Goal: Task Accomplishment & Management: Manage account settings

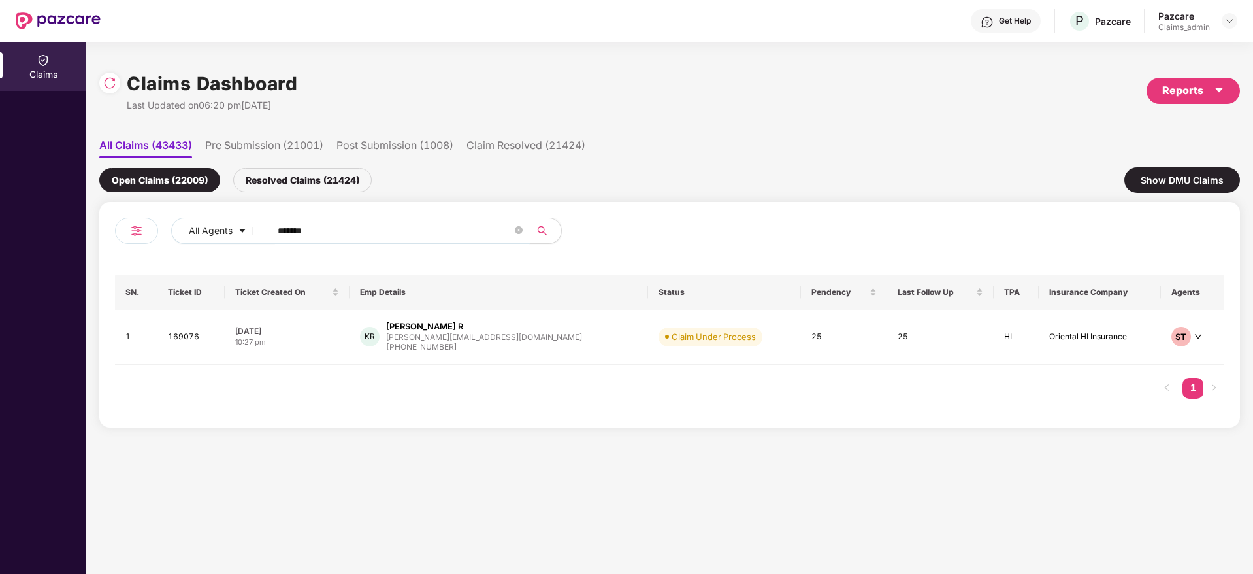
drag, startPoint x: 352, startPoint y: 227, endPoint x: 0, endPoint y: 309, distance: 361.7
click at [0, 309] on div "Claims Claims Dashboard Last Updated on 06:20 pm, 23 Sep 2025 Reports All Claim…" at bounding box center [626, 308] width 1253 height 532
paste input "text"
type input "******"
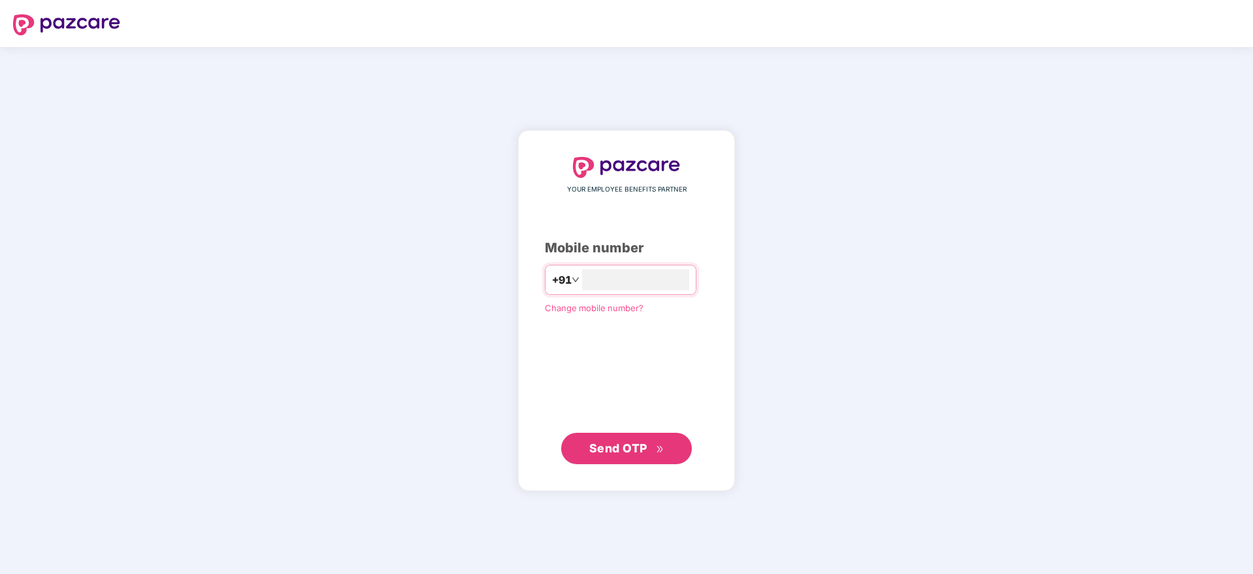
type input "**********"
click at [600, 453] on span "Send OTP" at bounding box center [618, 447] width 58 height 14
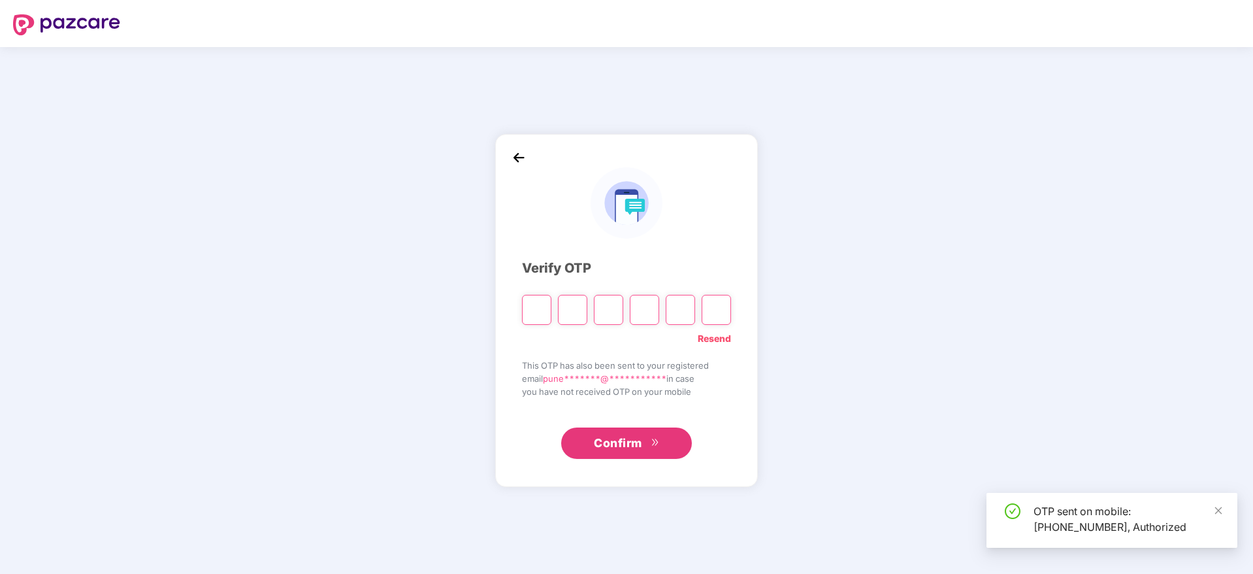
type input "*"
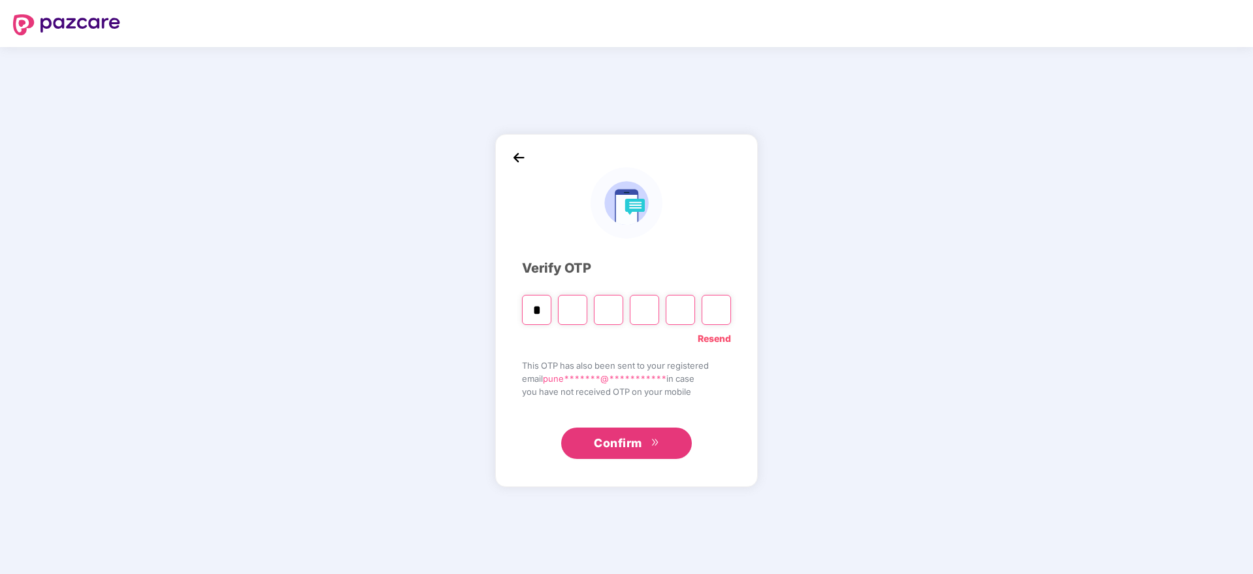
type input "*"
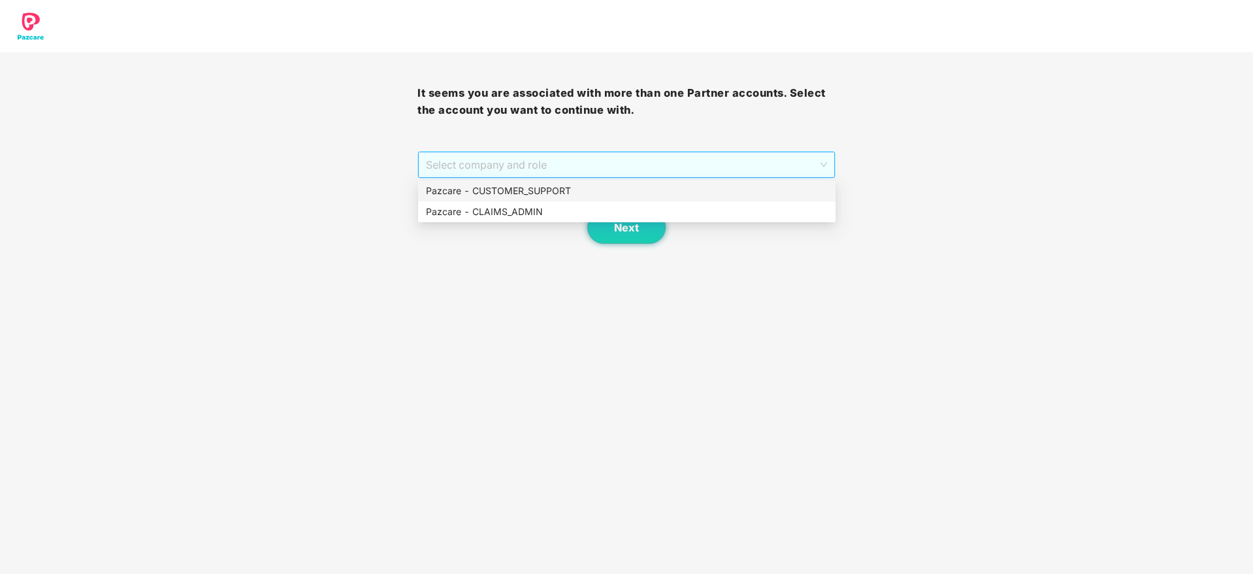
click at [649, 174] on span "Select company and role" at bounding box center [626, 164] width 401 height 25
click at [549, 214] on div "Pazcare - CLAIMS_ADMIN" at bounding box center [627, 212] width 402 height 14
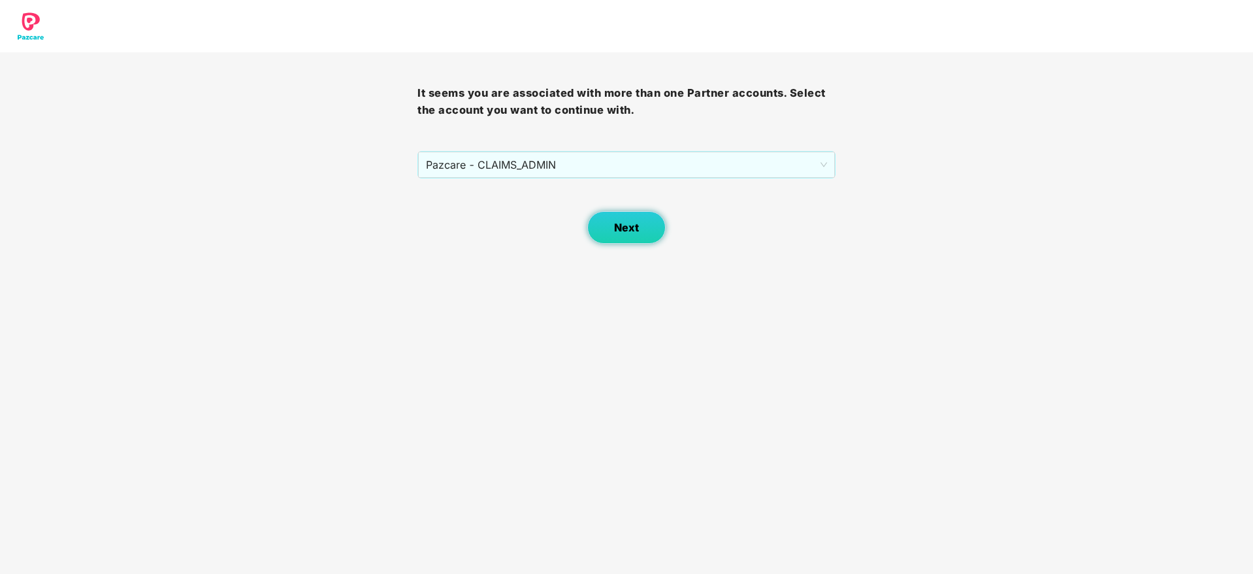
click at [619, 225] on span "Next" at bounding box center [626, 227] width 25 height 12
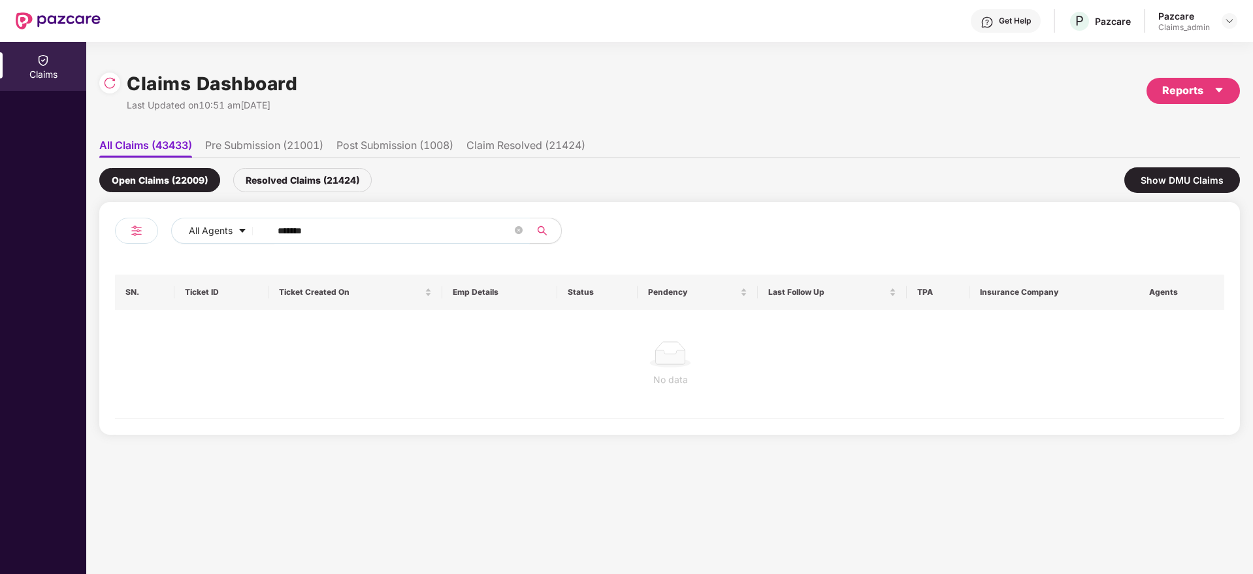
drag, startPoint x: 352, startPoint y: 223, endPoint x: 0, endPoint y: 325, distance: 366.8
click at [0, 325] on div "Claims Claims Dashboard Last Updated on 10:51 am[DATE] Reports All Claims (4343…" at bounding box center [626, 308] width 1253 height 532
click at [304, 184] on div "Resolved Claims (21424)" at bounding box center [302, 180] width 139 height 24
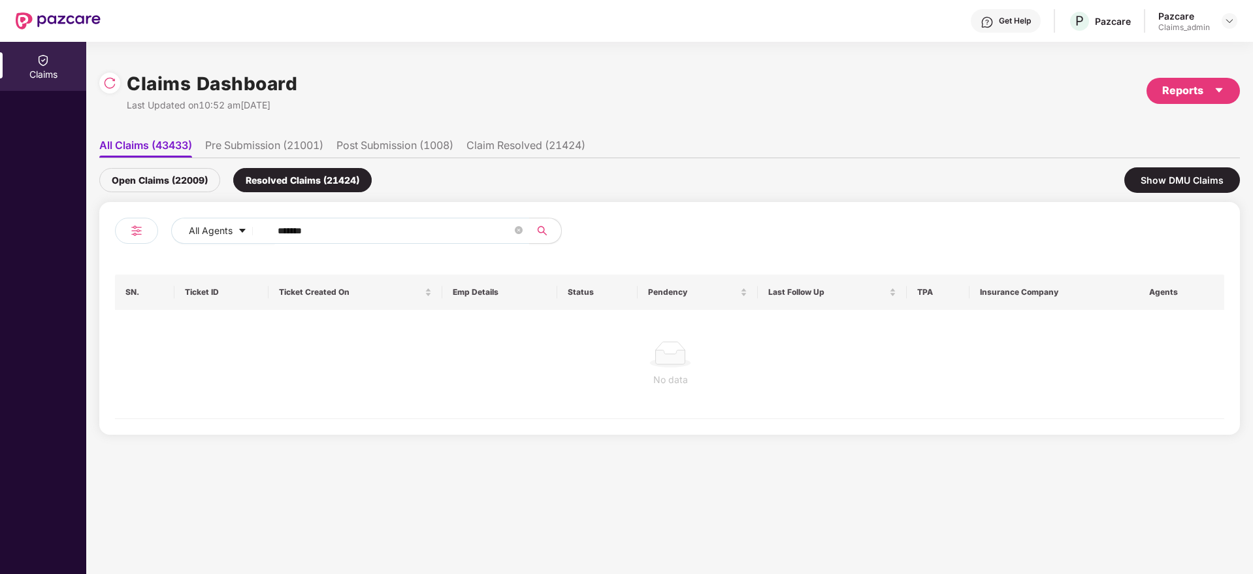
click at [192, 178] on div "Open Claims (22009)" at bounding box center [159, 180] width 121 height 24
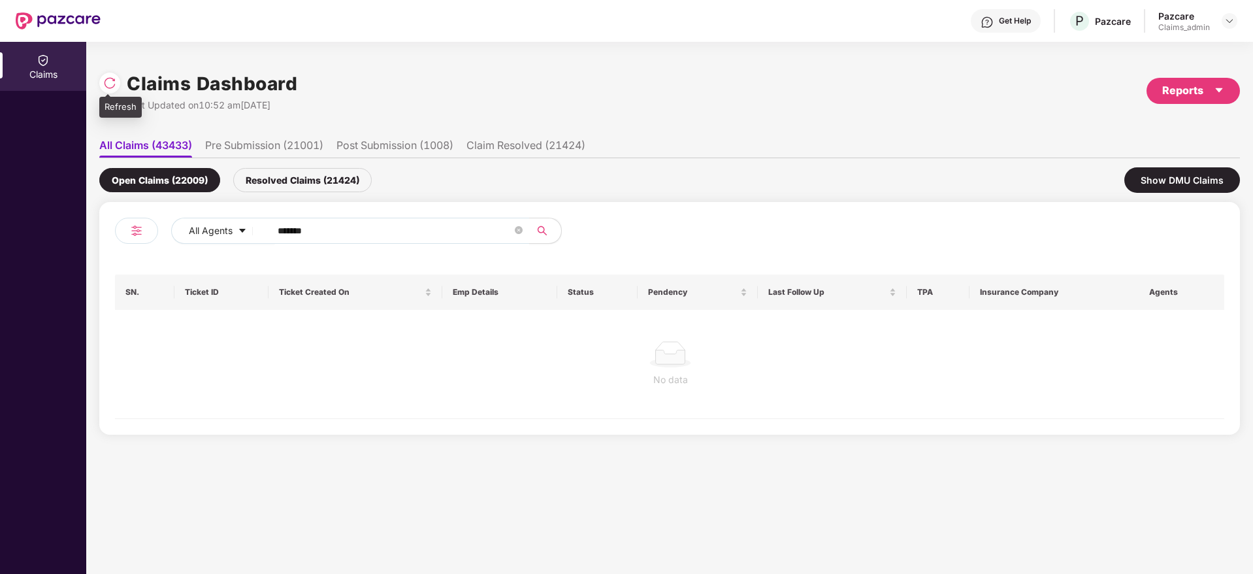
click at [112, 84] on img at bounding box center [109, 82] width 13 height 13
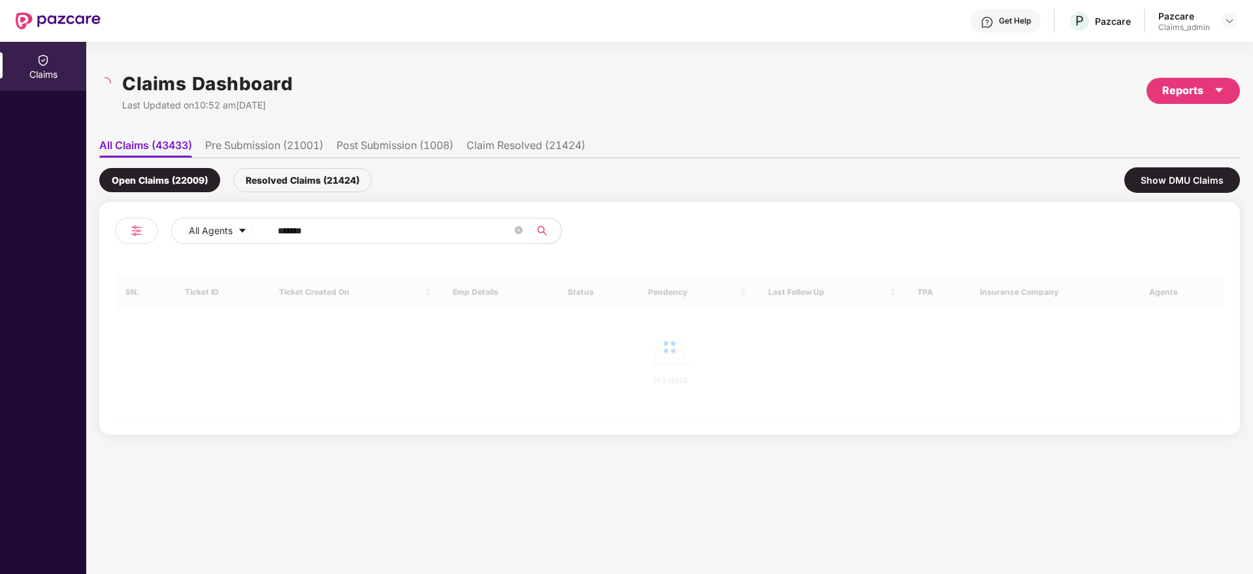
click at [873, 314] on div at bounding box center [669, 346] width 1109 height 144
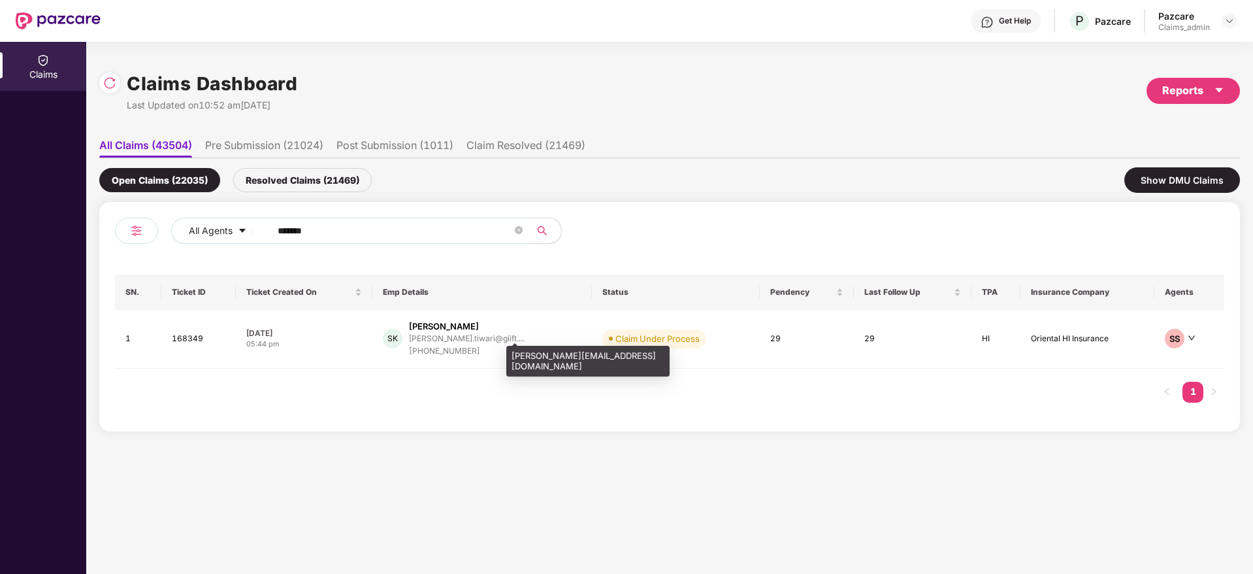
click at [537, 348] on div "[PERSON_NAME][EMAIL_ADDRESS][DOMAIN_NAME]" at bounding box center [587, 361] width 163 height 31
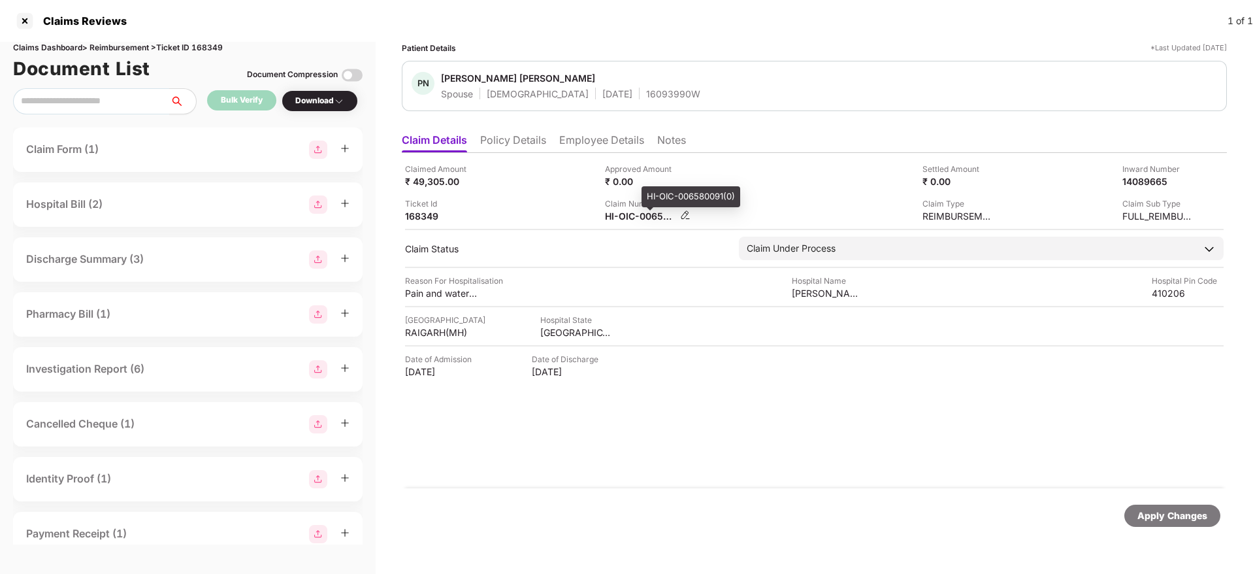
click at [632, 210] on div "HI-OIC-006580091(0)" at bounding box center [641, 216] width 72 height 12
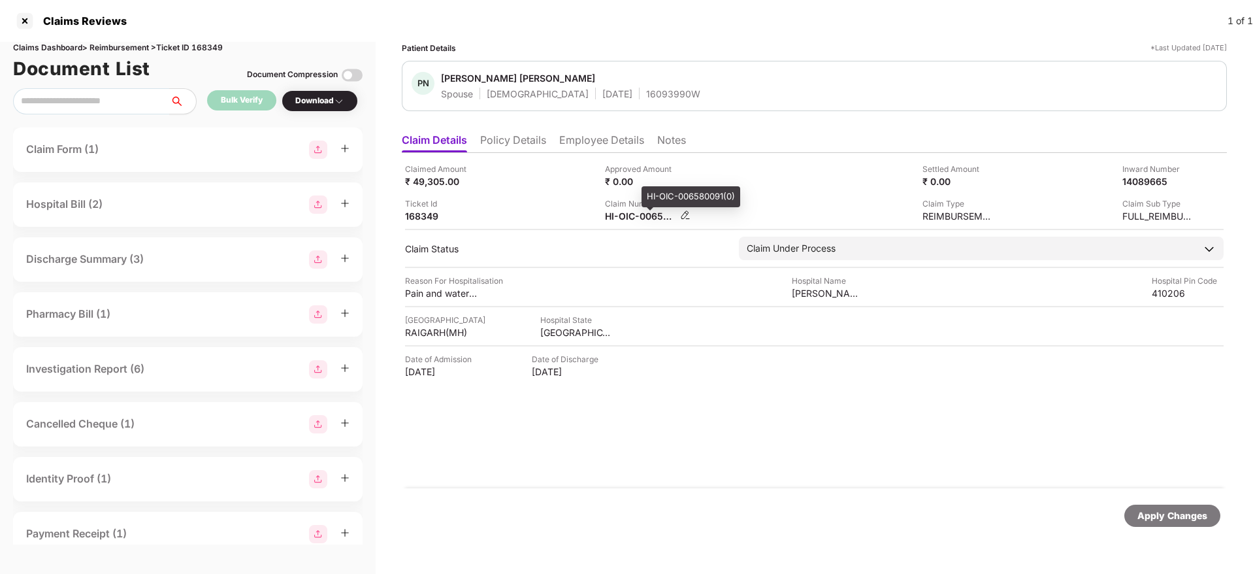
copy div
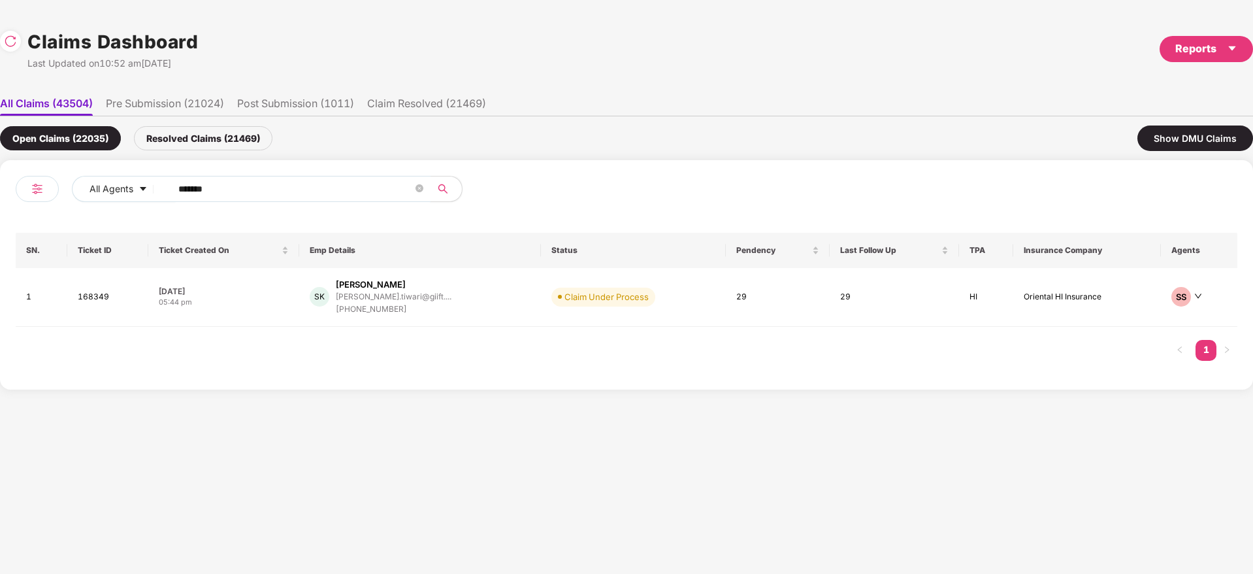
drag, startPoint x: 281, startPoint y: 191, endPoint x: 0, endPoint y: 233, distance: 284.0
click at [0, 233] on div "All Agents ****** SN. Ticket ID Ticket Created On Emp Details Status Pendency L…" at bounding box center [626, 274] width 1253 height 229
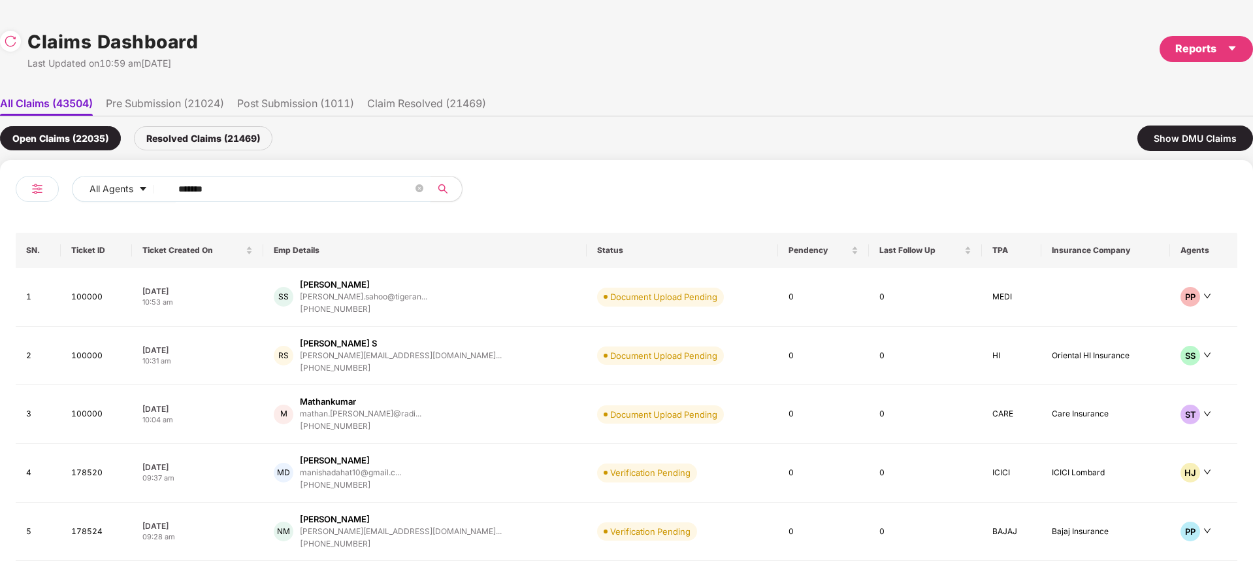
paste input "text"
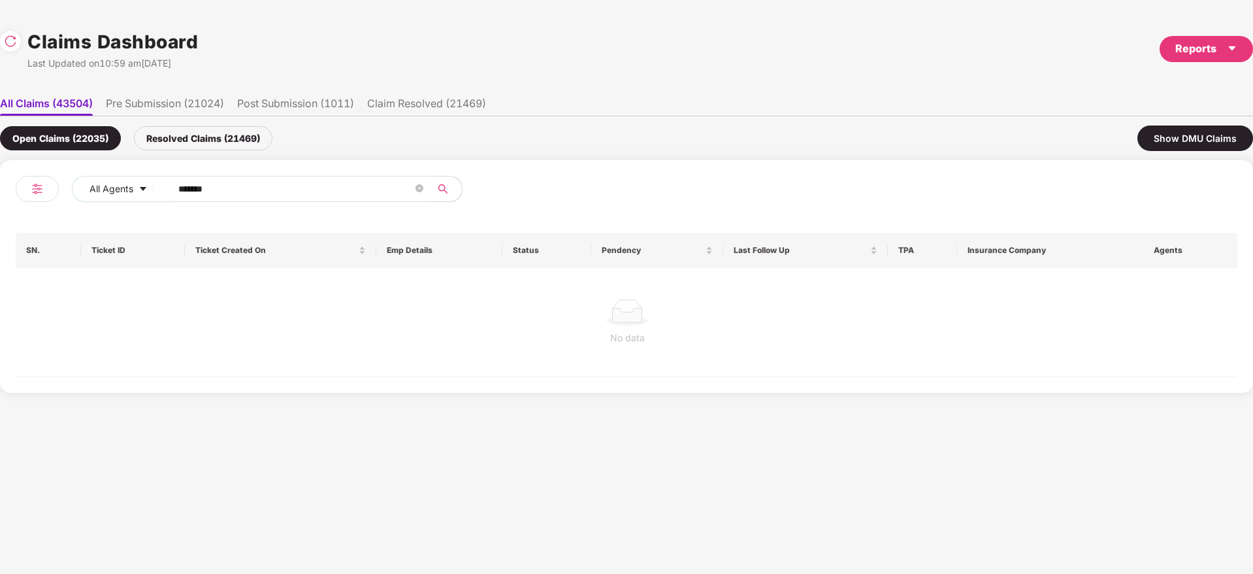
type input "******"
click at [234, 144] on div "Resolved Claims (21469)" at bounding box center [203, 138] width 139 height 24
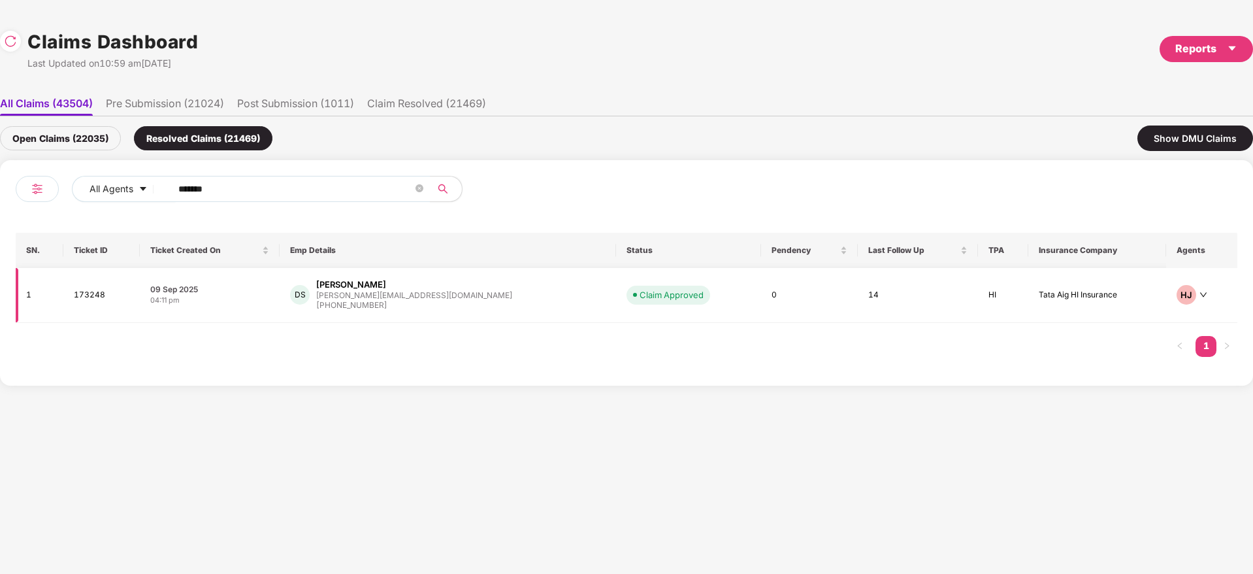
click at [489, 282] on div "DS Dina S [EMAIL_ADDRESS][DOMAIN_NAME] [PHONE_NUMBER]" at bounding box center [448, 294] width 316 height 33
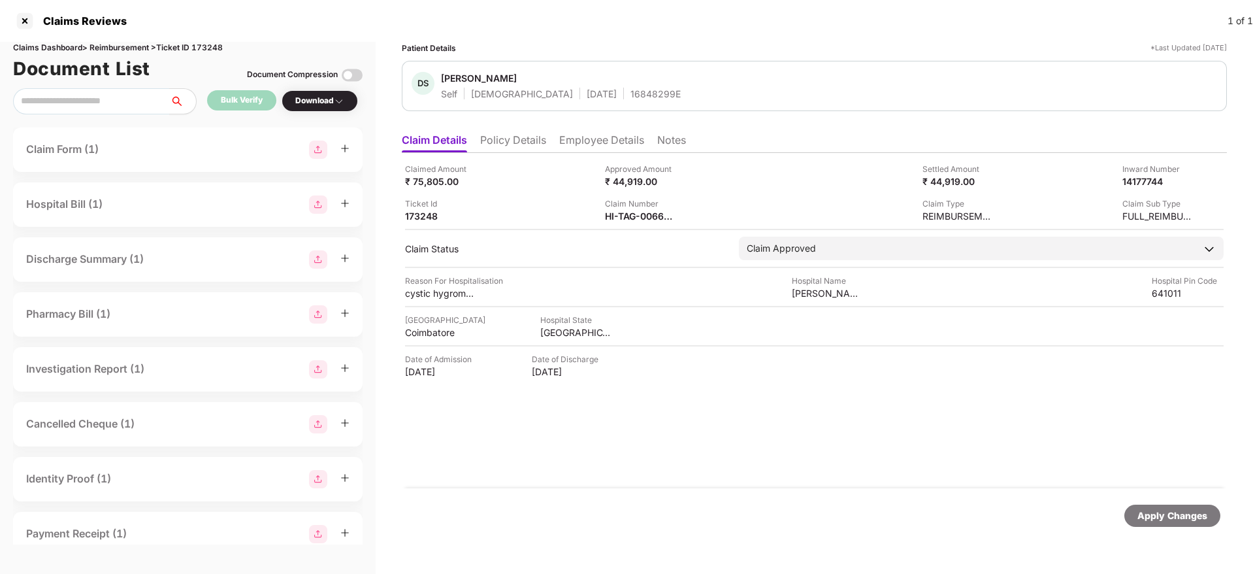
click at [621, 222] on div "Claimed Amount ₹ 75,805.00 Approved Amount ₹ 44,919.00 Settled Amount ₹ 44,919.…" at bounding box center [814, 320] width 825 height 335
drag, startPoint x: 621, startPoint y: 222, endPoint x: 625, endPoint y: 216, distance: 7.6
click at [625, 216] on div "Claimed Amount ₹ 75,805.00 Approved Amount ₹ 44,919.00 Settled Amount ₹ 44,919.…" at bounding box center [814, 320] width 825 height 335
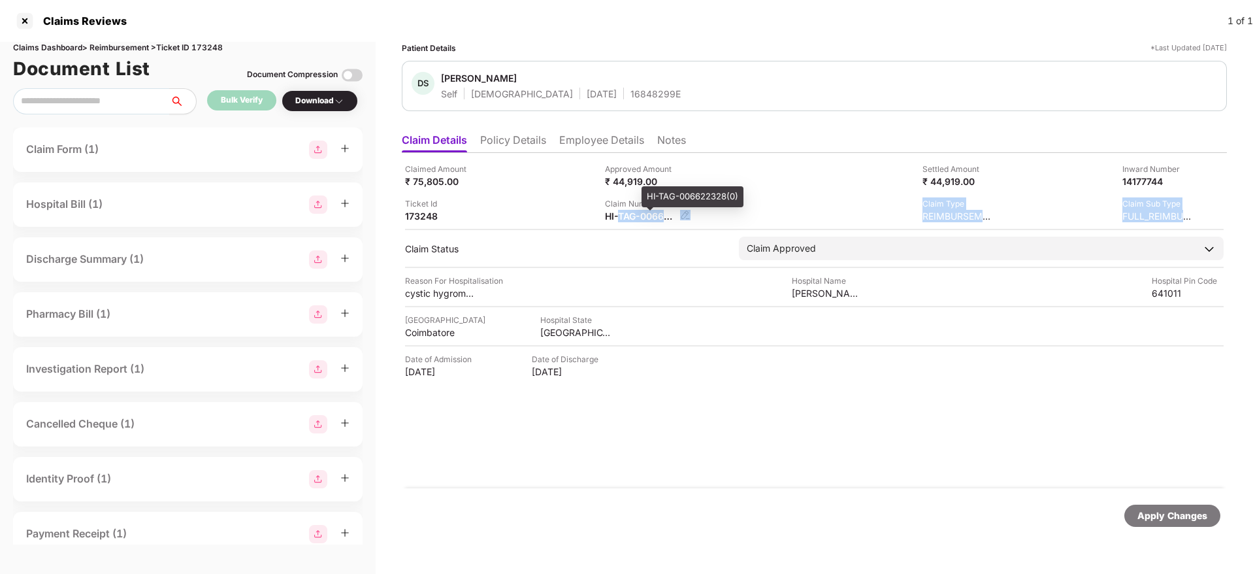
click at [625, 216] on div "HI-TAG-006622328(0)" at bounding box center [641, 216] width 72 height 12
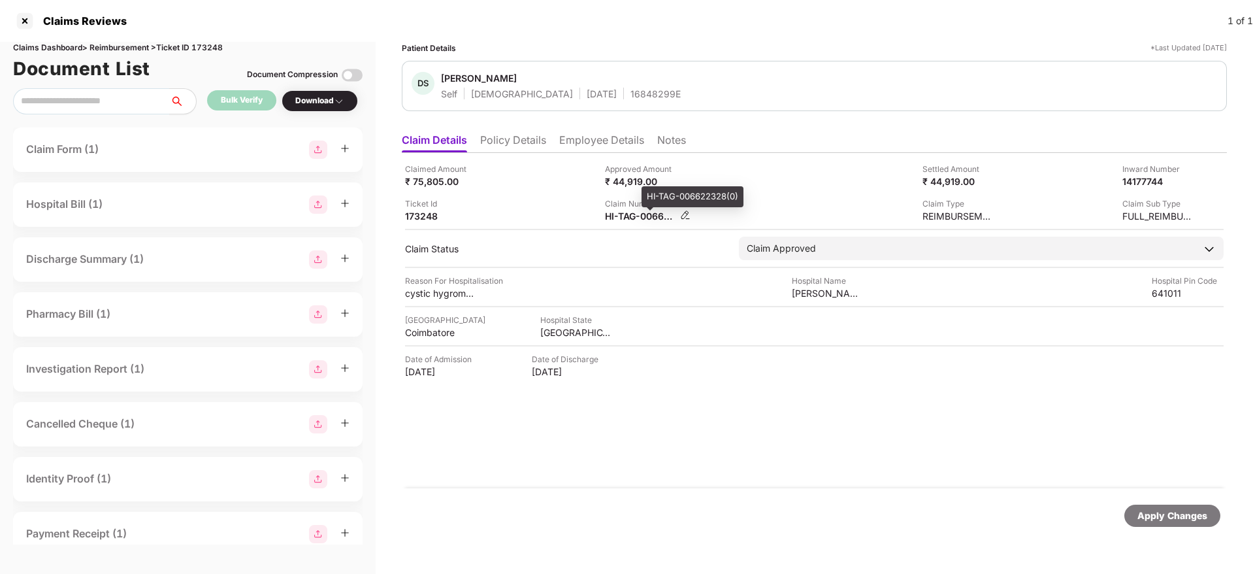
click at [625, 216] on div "HI-TAG-006622328(0)" at bounding box center [641, 216] width 72 height 12
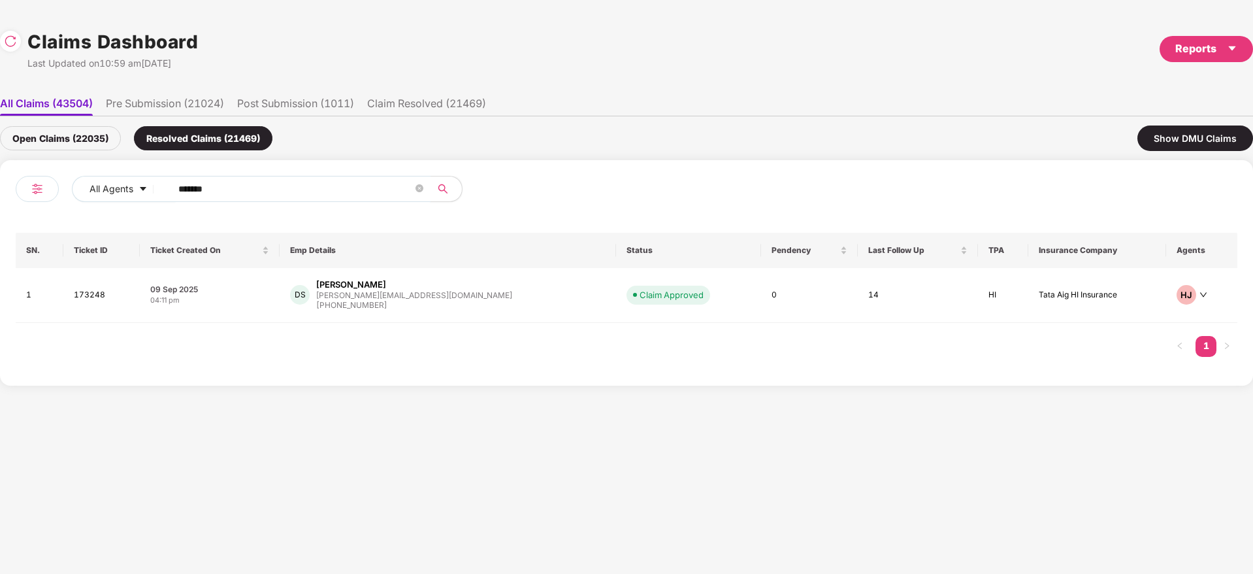
drag, startPoint x: 237, startPoint y: 193, endPoint x: 0, endPoint y: 224, distance: 239.2
click at [0, 224] on div "All Agents ****** SN. Ticket ID Ticket Created On Emp Details Status Pendency L…" at bounding box center [626, 272] width 1253 height 225
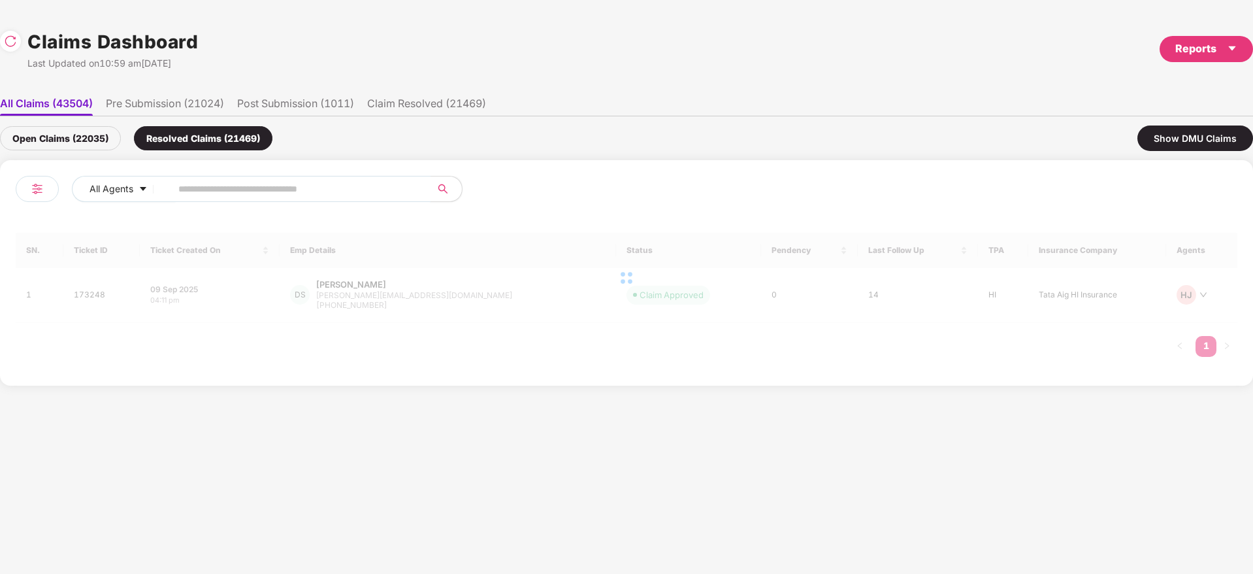
paste input "******"
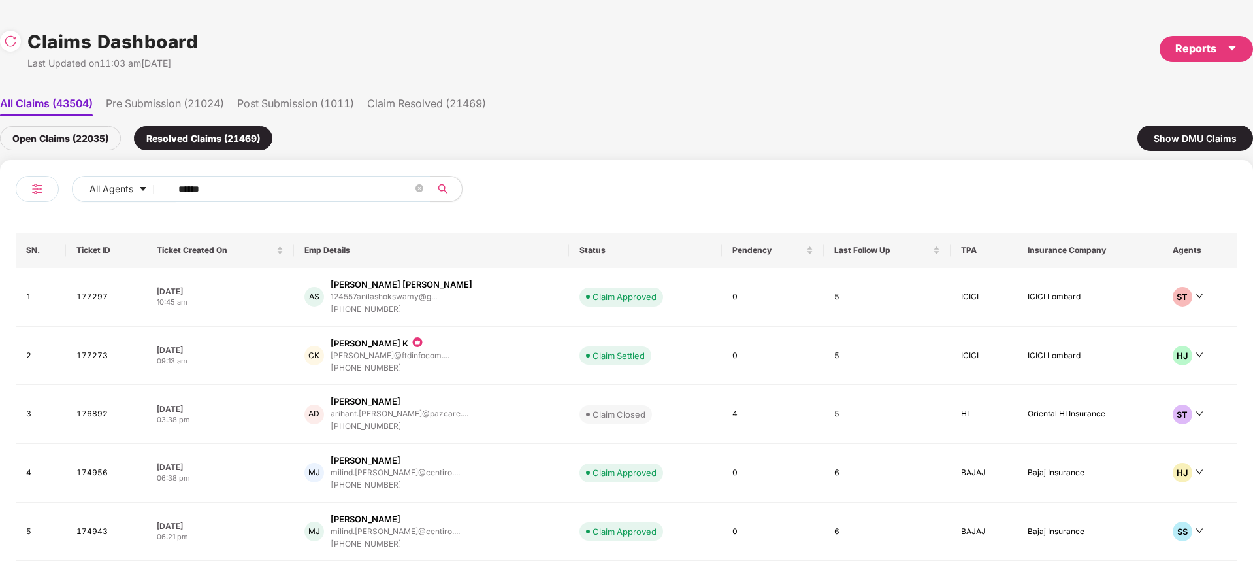
click at [467, 61] on div "Claims Dashboard Last Updated on 11:03 am[DATE] Reports" at bounding box center [626, 48] width 1253 height 69
click at [612, 48] on div "Claims Dashboard Last Updated on 11:03 am[DATE] Reports" at bounding box center [626, 48] width 1253 height 69
drag, startPoint x: 281, startPoint y: 191, endPoint x: 0, endPoint y: 237, distance: 284.7
click at [0, 237] on div "All Agents ****** SN. Ticket ID Ticket Created On Emp Details Status Pendency L…" at bounding box center [626, 391] width 1253 height 463
paste input "text"
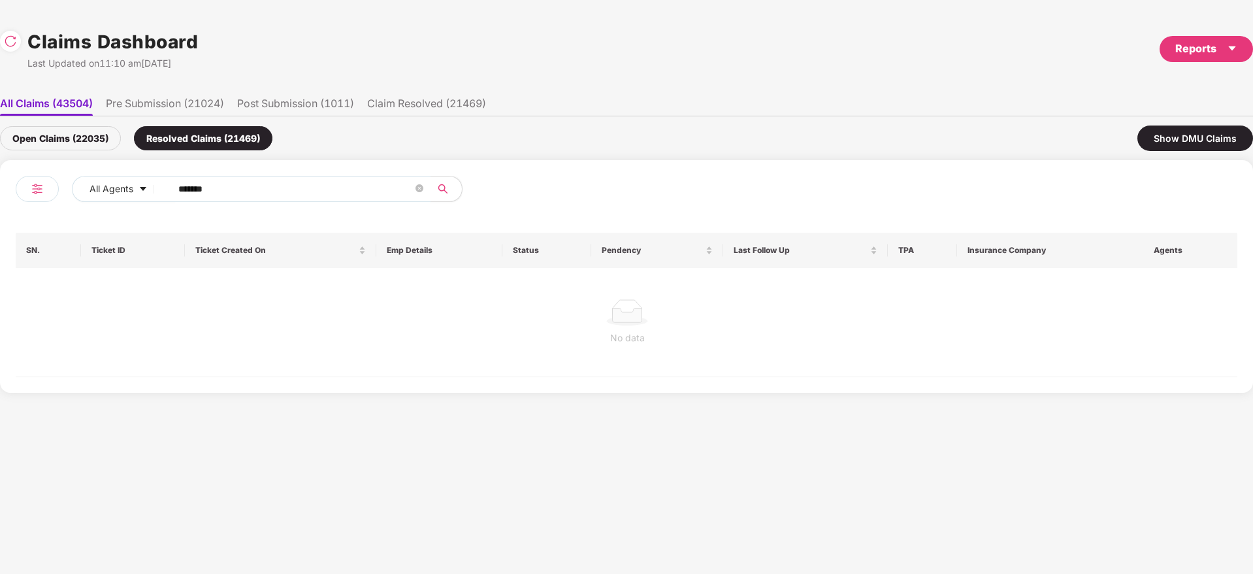
type input "******"
click at [86, 135] on div "Open Claims (22035)" at bounding box center [60, 138] width 121 height 24
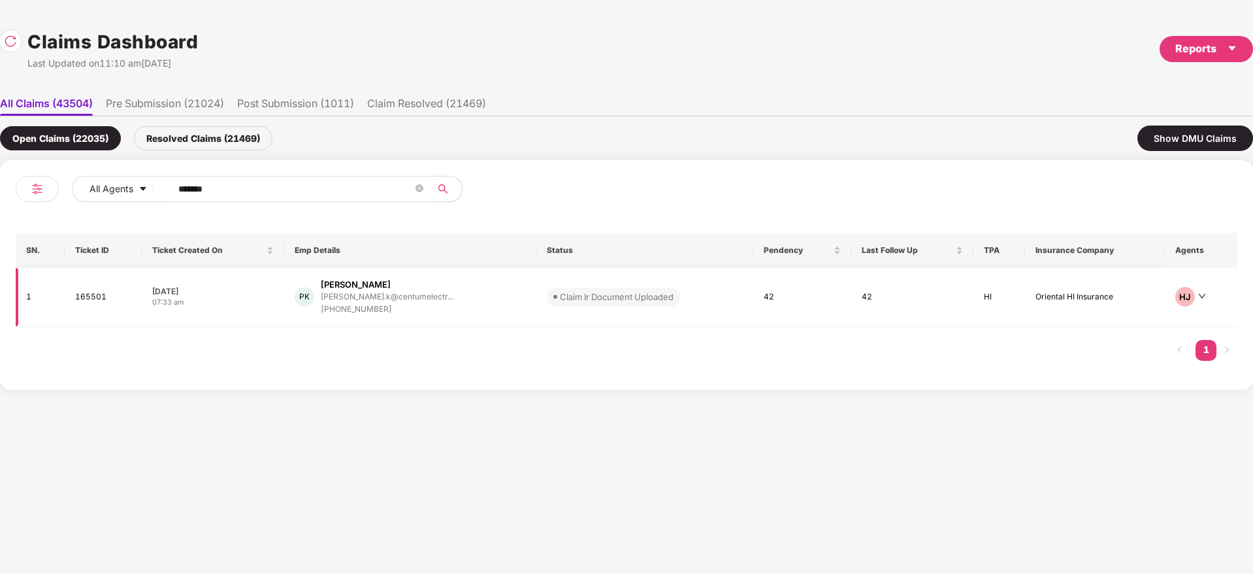
click at [484, 299] on div "PK [PERSON_NAME] [PERSON_NAME].k@centumelectr... [PHONE_NUMBER]" at bounding box center [411, 296] width 232 height 37
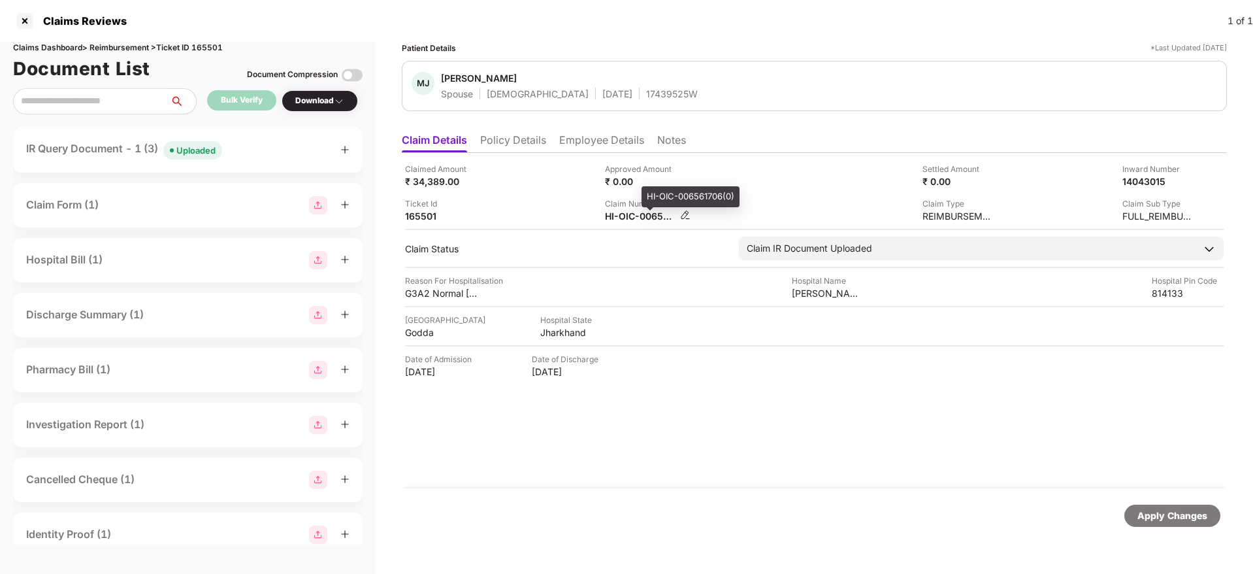
click at [634, 220] on div "HI-OIC-006561706(0)" at bounding box center [641, 216] width 72 height 12
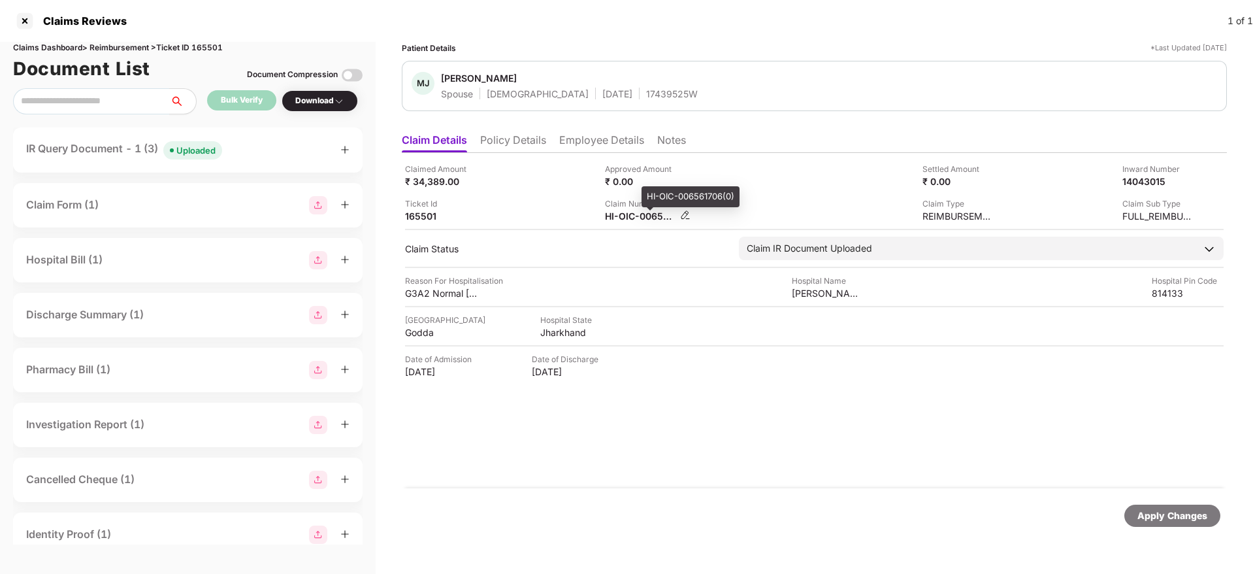
copy div
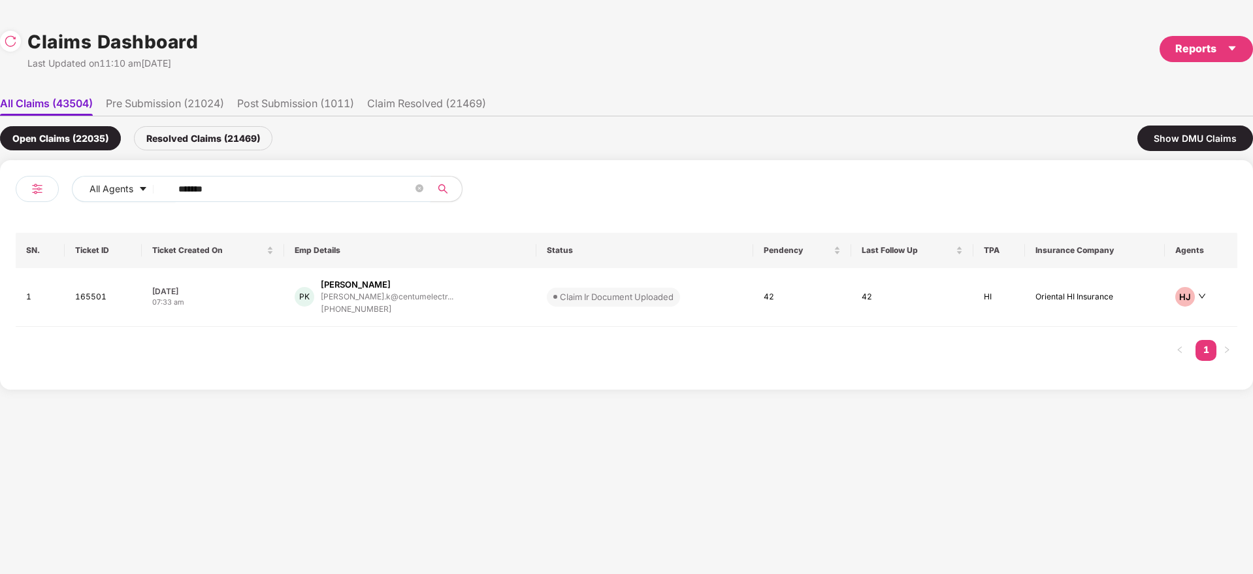
drag, startPoint x: 267, startPoint y: 191, endPoint x: 0, endPoint y: 256, distance: 274.3
click at [0, 256] on div "All Agents ****** SN. Ticket ID Ticket Created On Emp Details Status Pendency L…" at bounding box center [626, 274] width 1253 height 229
paste input "text"
type input "******"
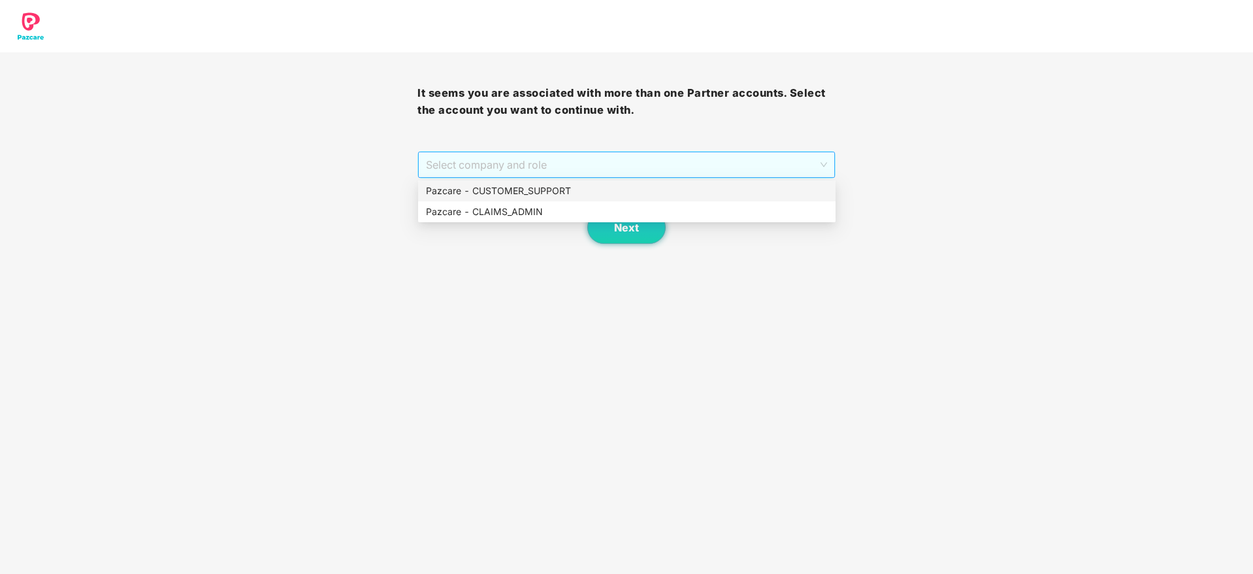
click at [497, 172] on span "Select company and role" at bounding box center [626, 164] width 401 height 25
click at [521, 193] on div "Pazcare - CUSTOMER_SUPPORT" at bounding box center [627, 191] width 402 height 14
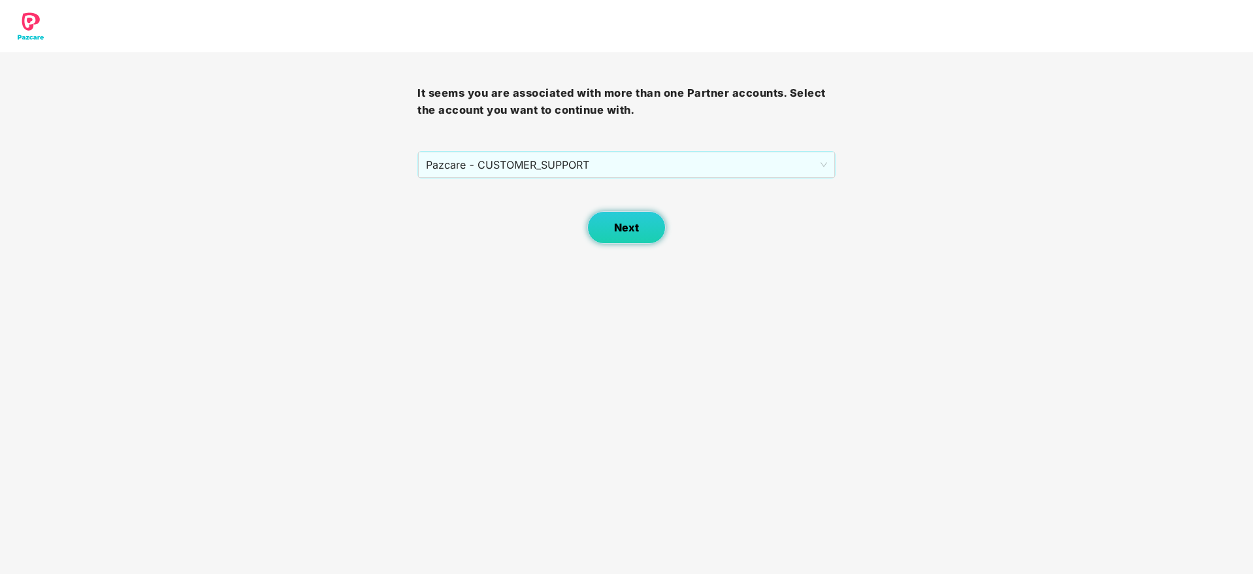
click at [645, 237] on button "Next" at bounding box center [626, 227] width 78 height 33
click at [546, 167] on span "Select company and role" at bounding box center [626, 164] width 401 height 25
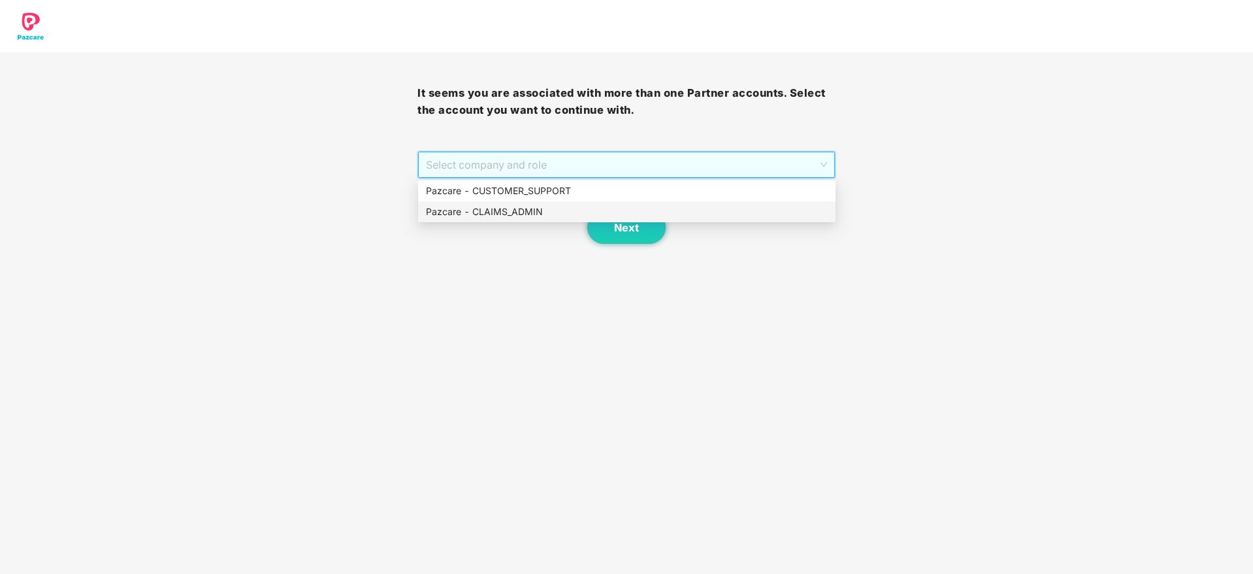
click at [546, 215] on div "Pazcare - CLAIMS_ADMIN" at bounding box center [627, 212] width 402 height 14
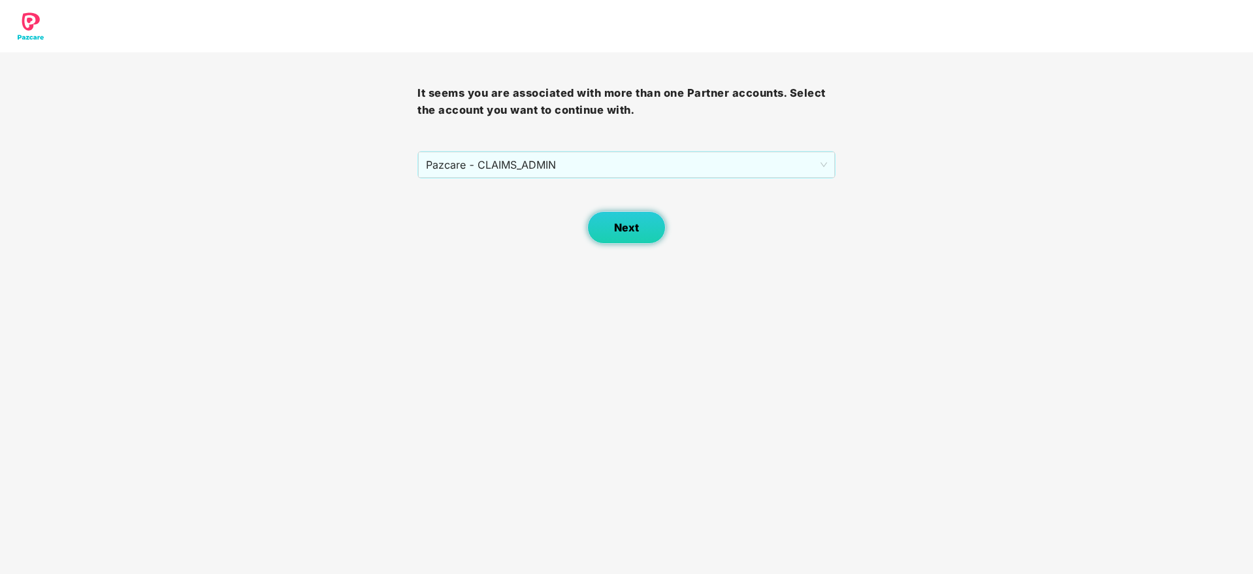
click at [642, 237] on button "Next" at bounding box center [626, 227] width 78 height 33
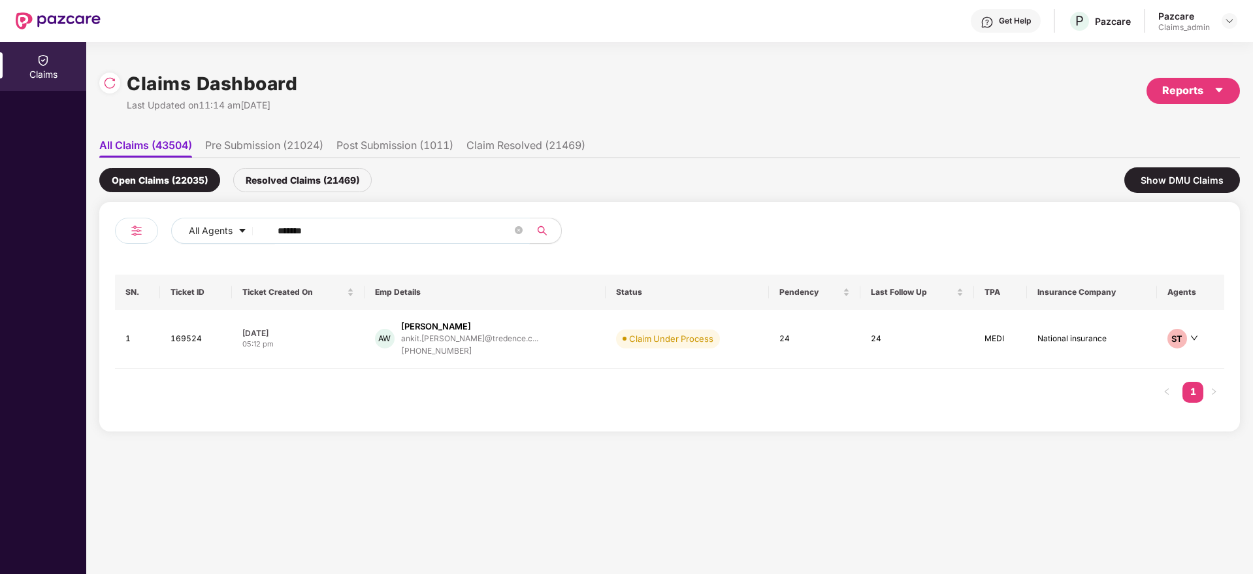
drag, startPoint x: 333, startPoint y: 235, endPoint x: 31, endPoint y: 278, distance: 305.6
click at [31, 278] on div "Claims Claims Dashboard Last Updated on 11:14 am[DATE] Reports All Claims (4350…" at bounding box center [626, 308] width 1253 height 532
click at [536, 345] on div "AW [PERSON_NAME] ankit.[PERSON_NAME]@tredence.c... [PHONE_NUMBER]" at bounding box center [485, 338] width 220 height 37
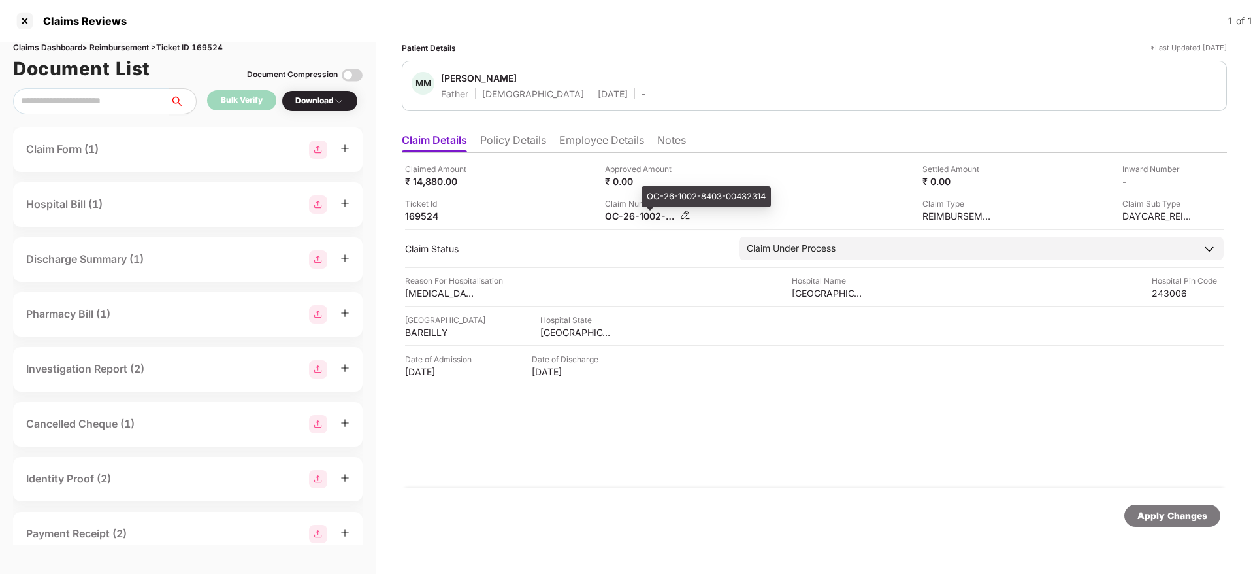
click at [631, 221] on div "OC-26-1002-8403-00432314" at bounding box center [641, 216] width 72 height 12
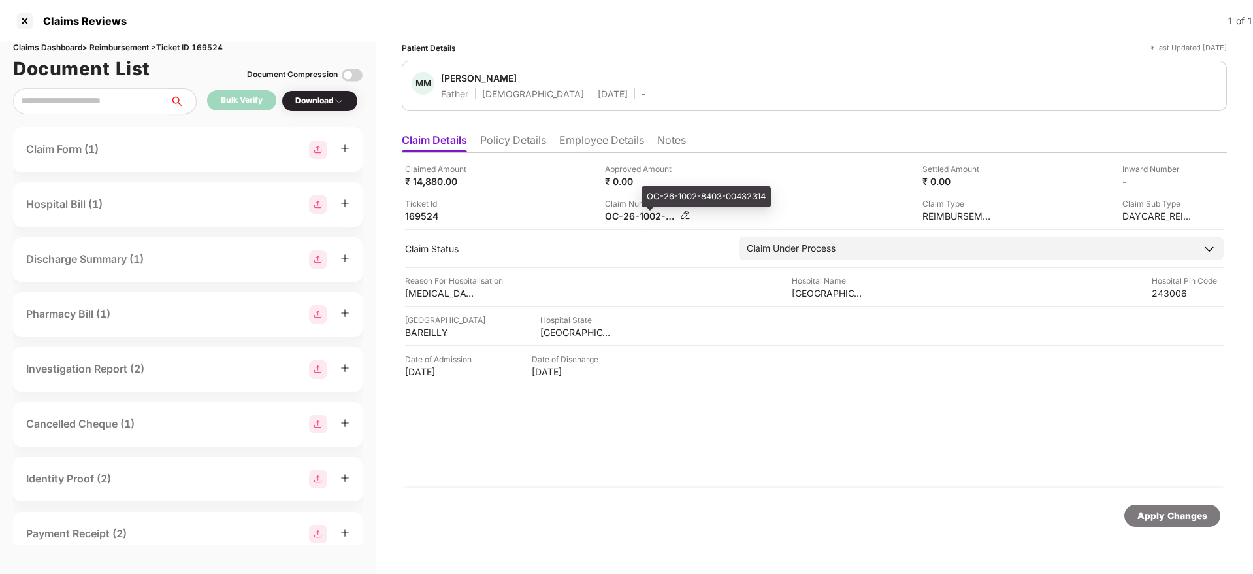
copy div
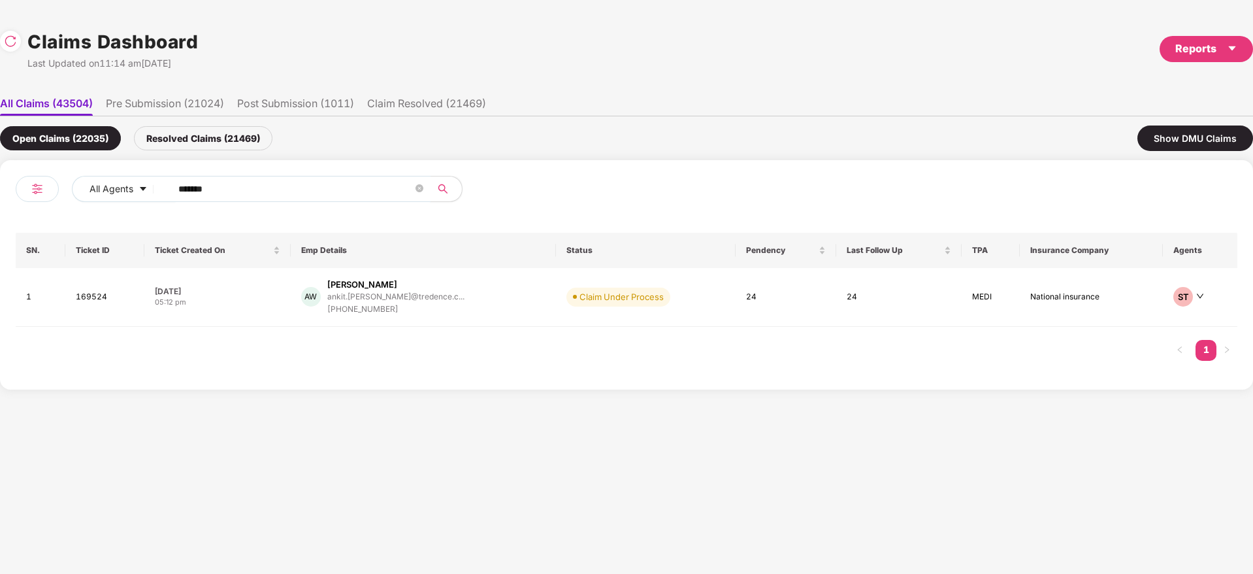
drag, startPoint x: 235, startPoint y: 188, endPoint x: 0, endPoint y: 312, distance: 266.3
click at [0, 312] on div "All Agents ****** SN. Ticket ID Ticket Created On Emp Details Status Pendency L…" at bounding box center [626, 274] width 1253 height 229
paste input "text"
type input "******"
click at [454, 295] on div "JG Jaya Jayant Ghanshani jaya.jayant@buyogo.com +918770378523" at bounding box center [423, 294] width 240 height 33
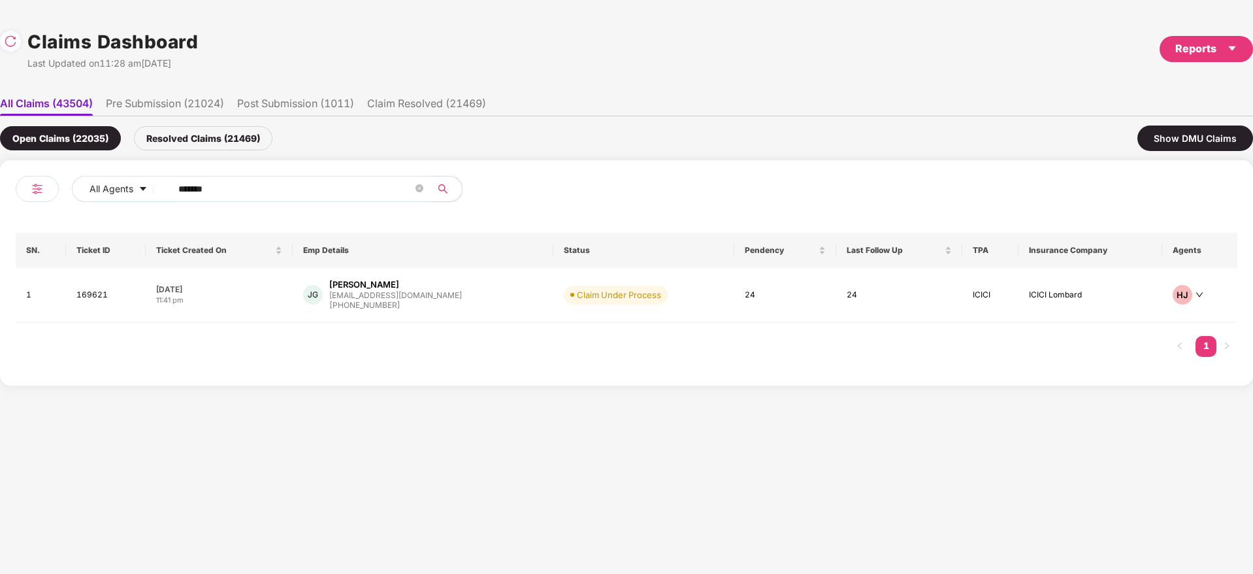
drag, startPoint x: 230, startPoint y: 202, endPoint x: 246, endPoint y: 192, distance: 18.5
click at [246, 192] on div "All Agents ******" at bounding box center [321, 194] width 611 height 37
drag, startPoint x: 246, startPoint y: 192, endPoint x: 0, endPoint y: 246, distance: 251.6
click at [0, 246] on div "All Agents ****** SN. Ticket ID Ticket Created On Emp Details Status Pendency L…" at bounding box center [626, 272] width 1253 height 225
click at [494, 295] on div "JG Jaya Jayant Ghanshani jaya.jayant@buyogo.com +918770378523" at bounding box center [423, 294] width 240 height 33
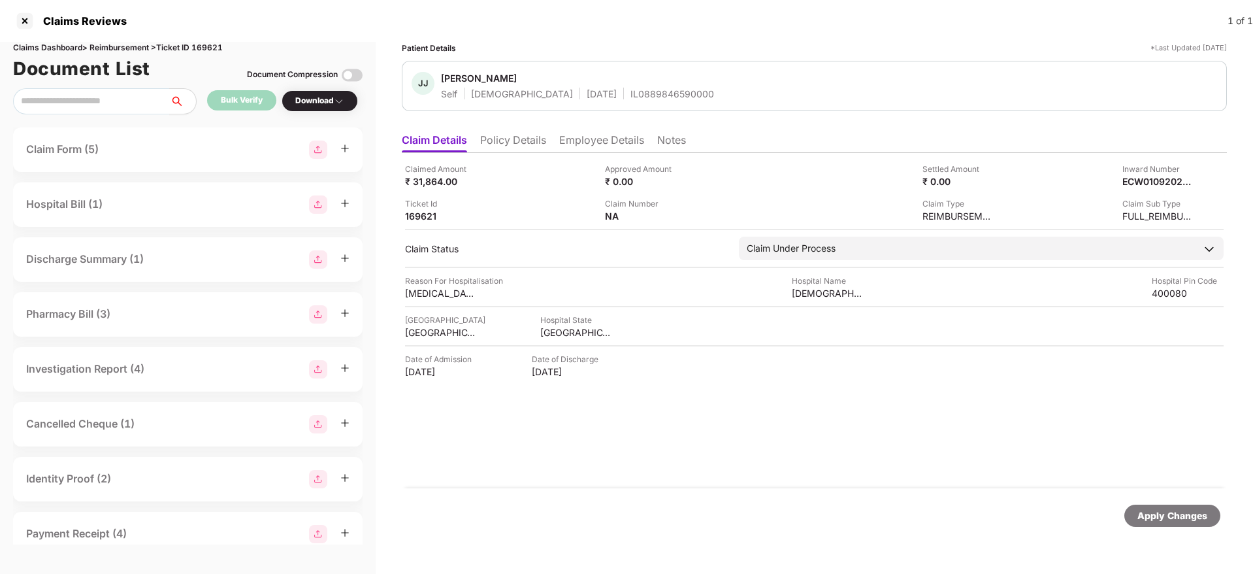
click at [521, 144] on li "Policy Details" at bounding box center [513, 142] width 66 height 19
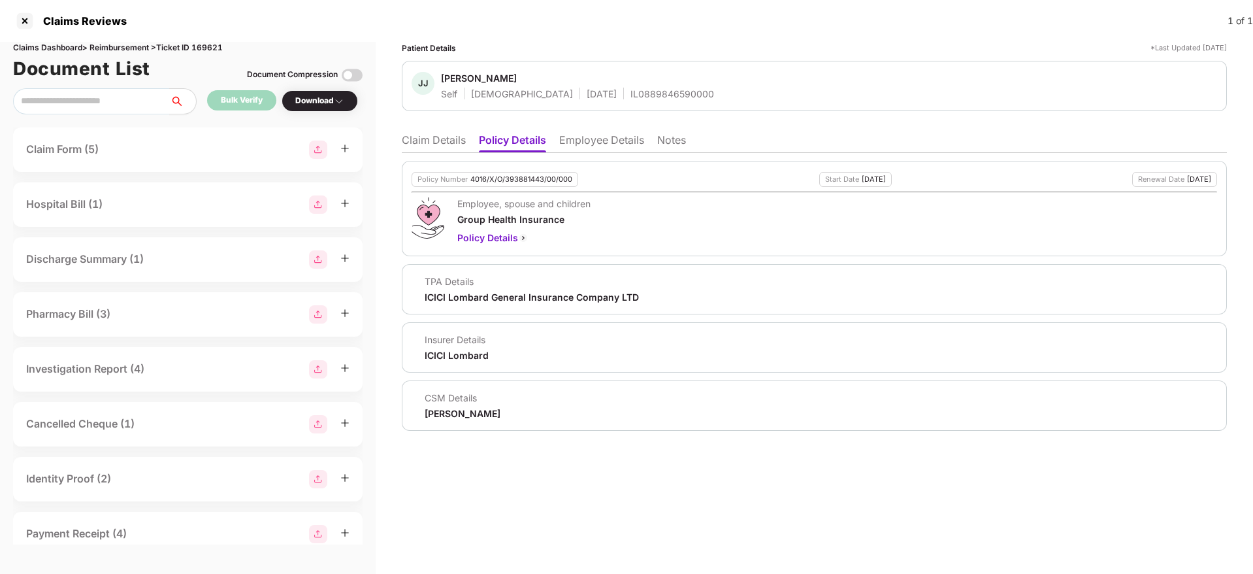
click at [448, 148] on li "Claim Details" at bounding box center [434, 142] width 64 height 19
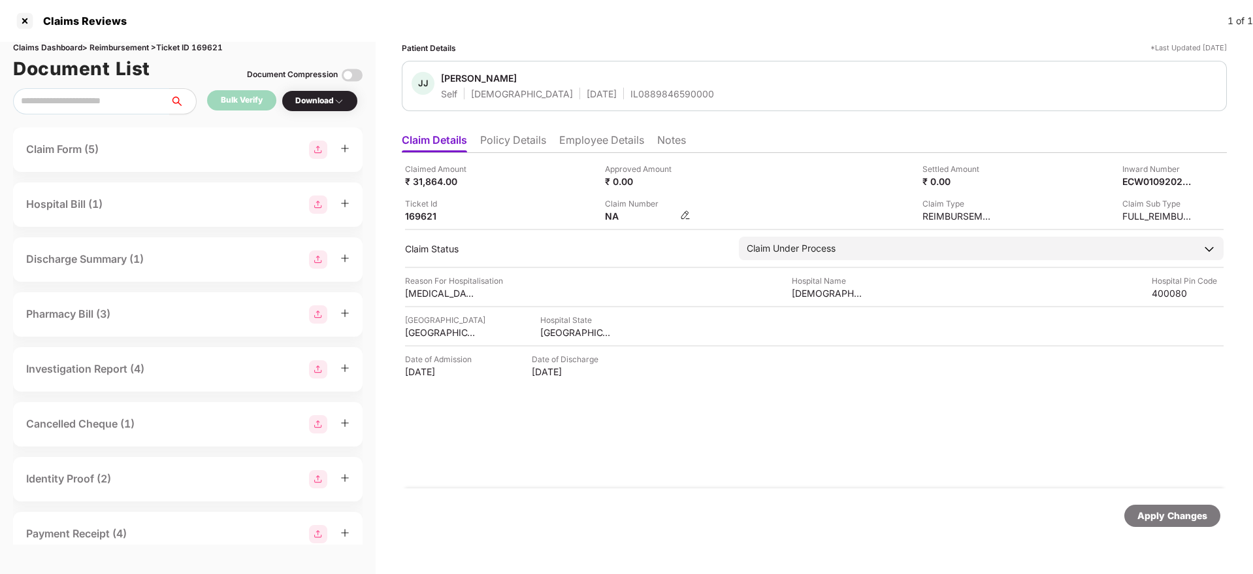
click at [687, 217] on img at bounding box center [685, 215] width 10 height 10
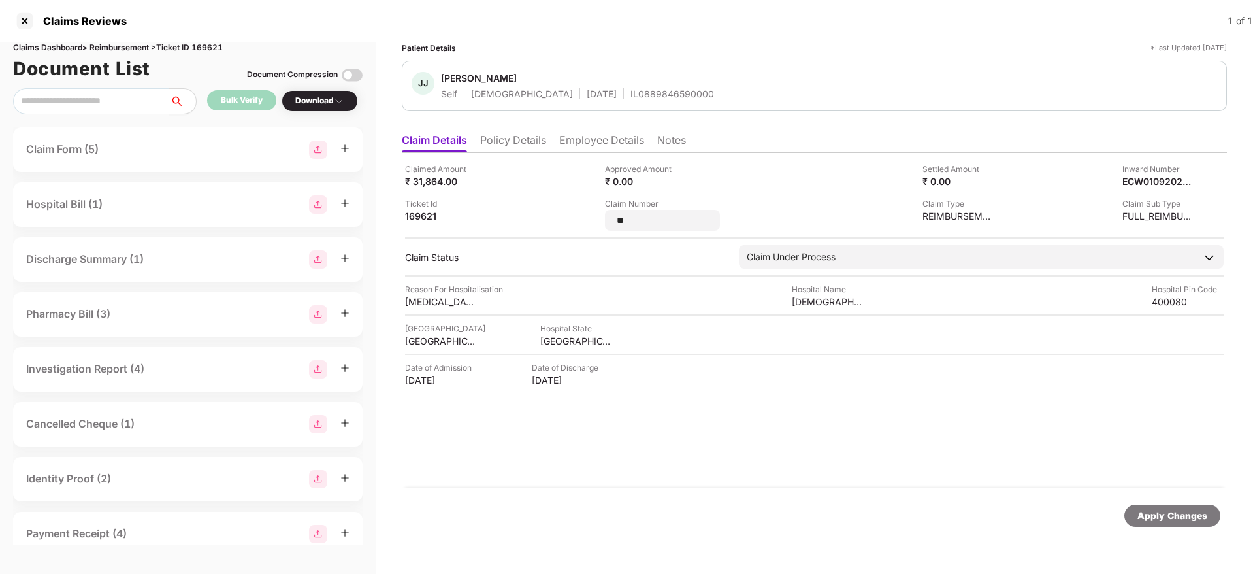
type input "*"
type input "**********"
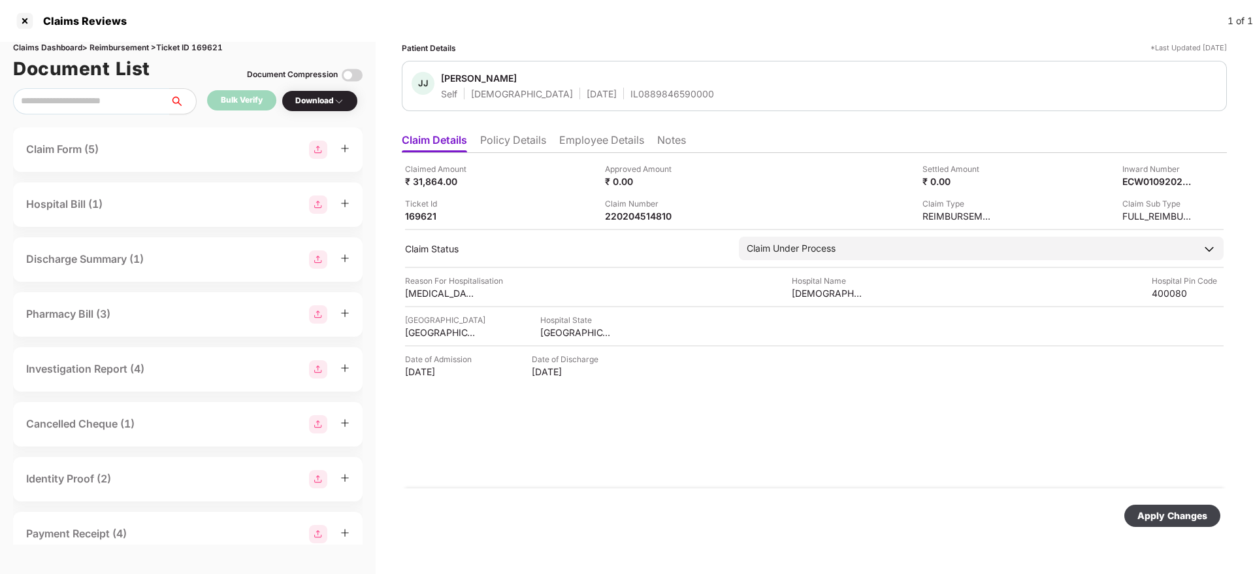
click at [1153, 517] on div "Apply Changes" at bounding box center [1173, 515] width 70 height 14
click at [634, 216] on div "220204514810" at bounding box center [641, 216] width 72 height 12
copy div "220204514810"
click at [634, 91] on div "IL0889846590000" at bounding box center [673, 94] width 84 height 12
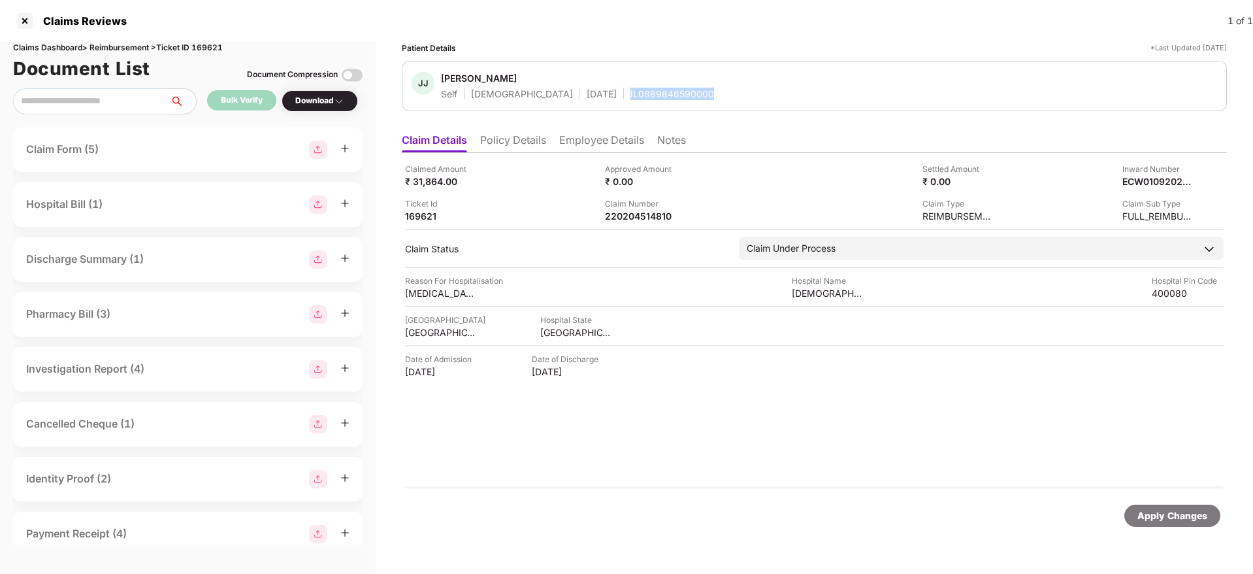
click at [634, 91] on div "IL0889846590000" at bounding box center [673, 94] width 84 height 12
copy div "IL0889846590000"
click at [526, 140] on li "Policy Details" at bounding box center [513, 142] width 66 height 19
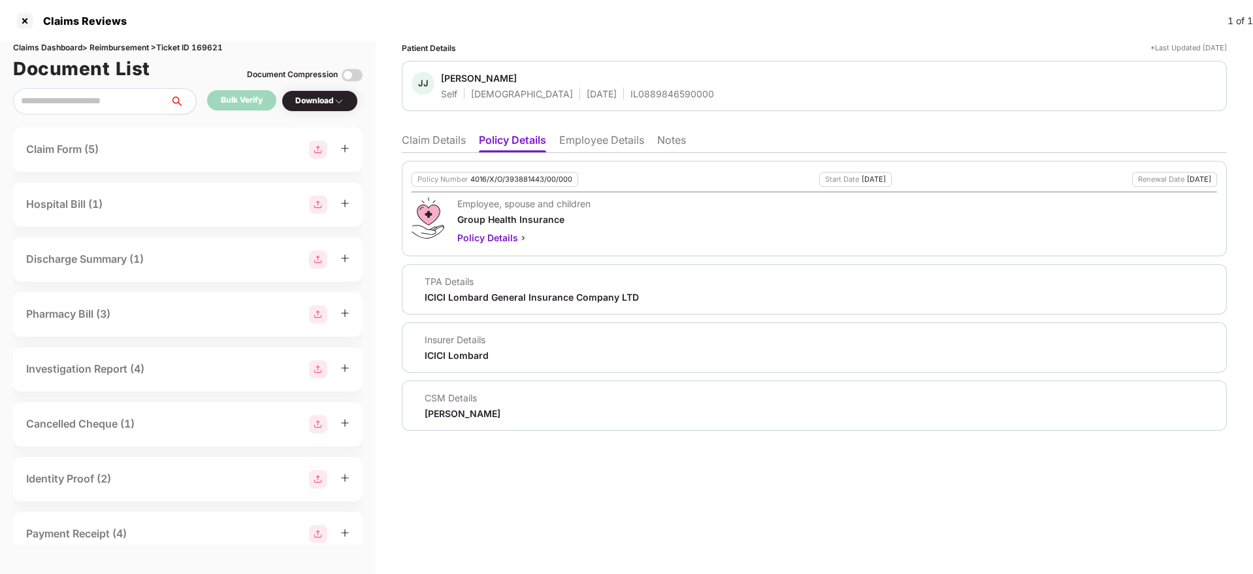
click at [591, 147] on li "Employee Details" at bounding box center [601, 142] width 85 height 19
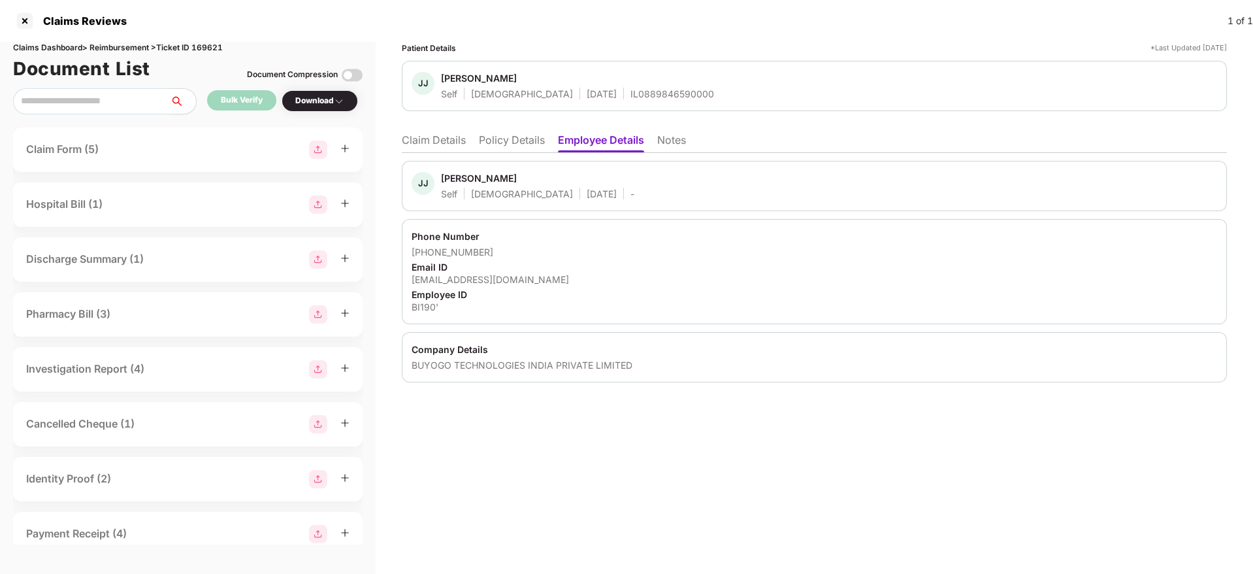
click at [422, 307] on div "BI190'" at bounding box center [815, 307] width 806 height 12
copy div "BI190"
click at [452, 135] on li "Claim Details" at bounding box center [434, 142] width 64 height 19
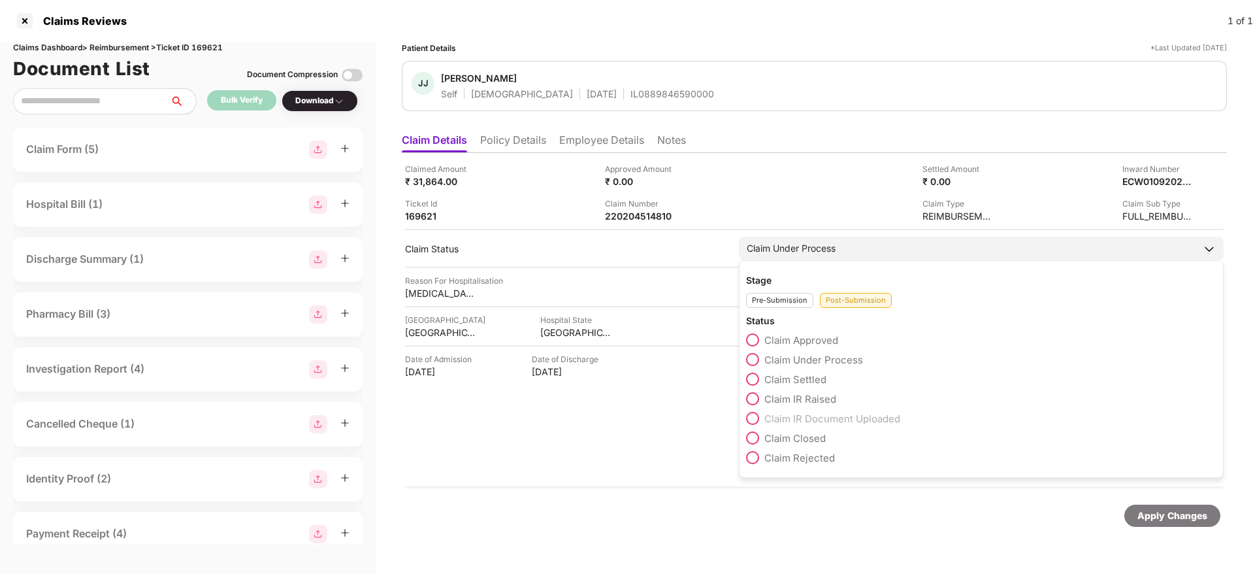
click at [801, 382] on span "Claim Settled" at bounding box center [795, 379] width 62 height 12
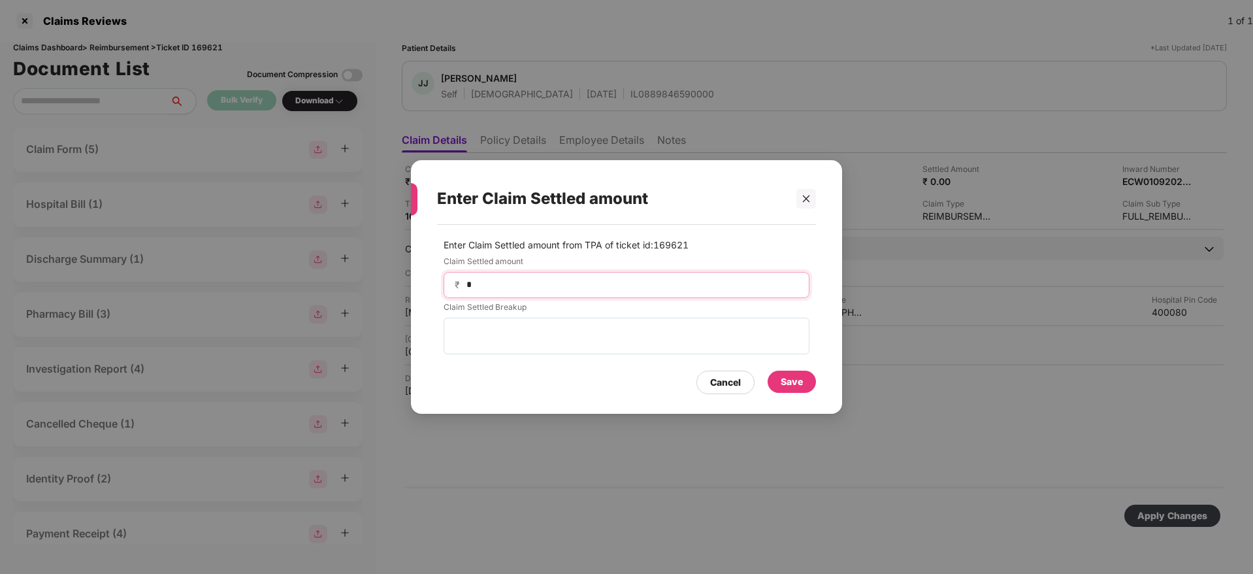
click at [535, 282] on input "*" at bounding box center [631, 285] width 333 height 14
type input "*****"
click at [801, 387] on div "Save" at bounding box center [792, 381] width 22 height 14
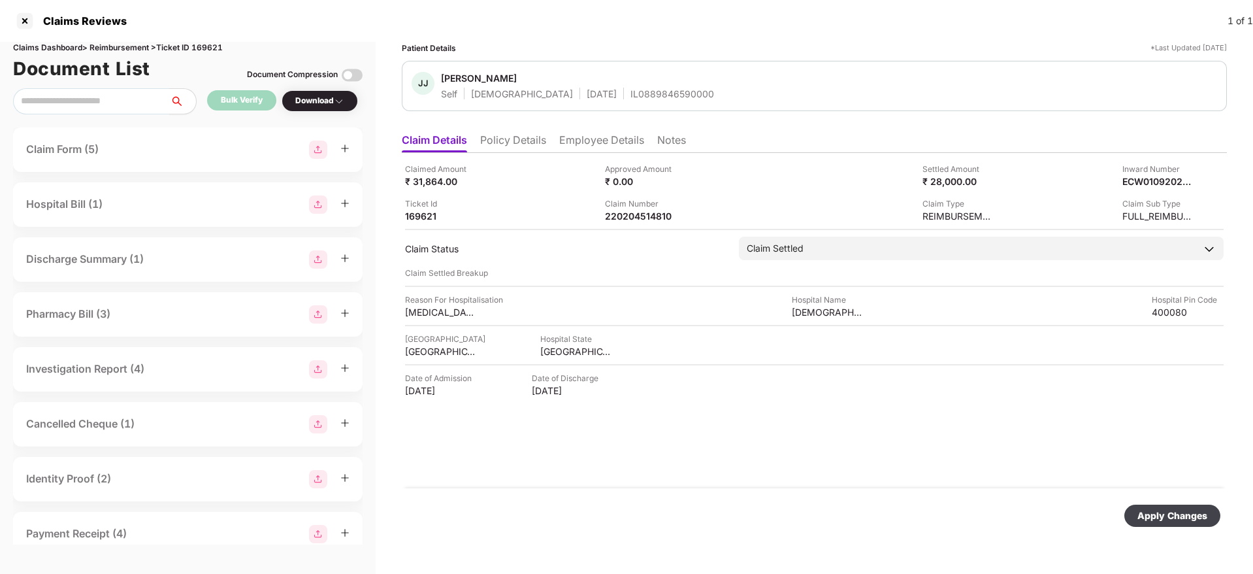
click at [1187, 512] on div "Apply Changes" at bounding box center [1173, 515] width 70 height 14
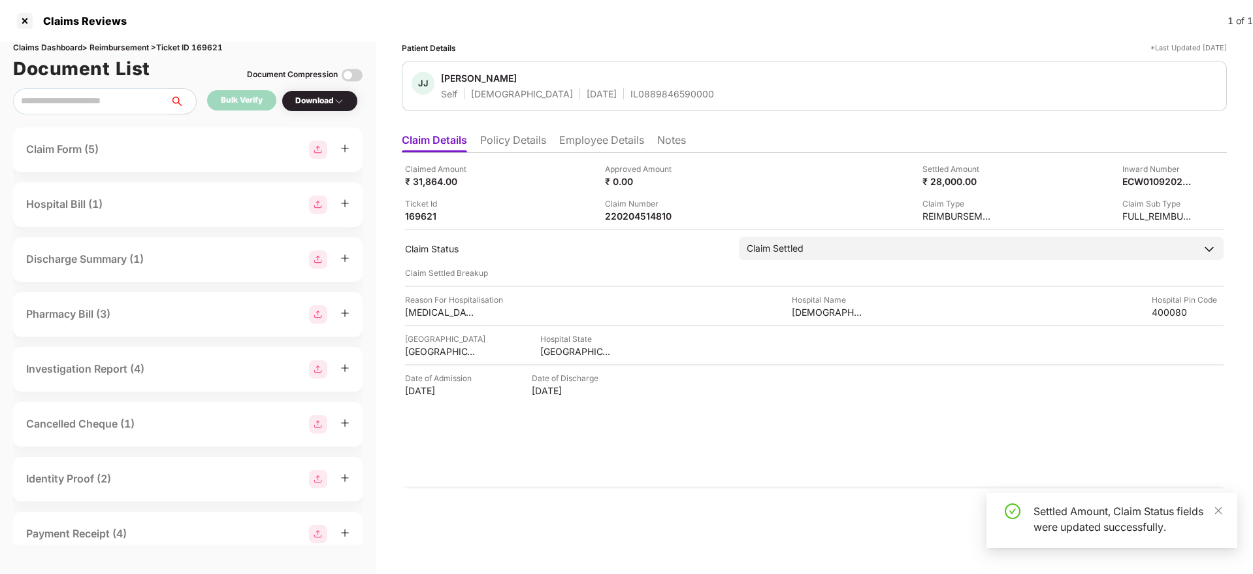
click at [704, 431] on div "Claimed Amount ₹ 31,864.00 Approved Amount ₹ 0.00 Settled Amount ₹ 28,000.00 In…" at bounding box center [814, 320] width 825 height 335
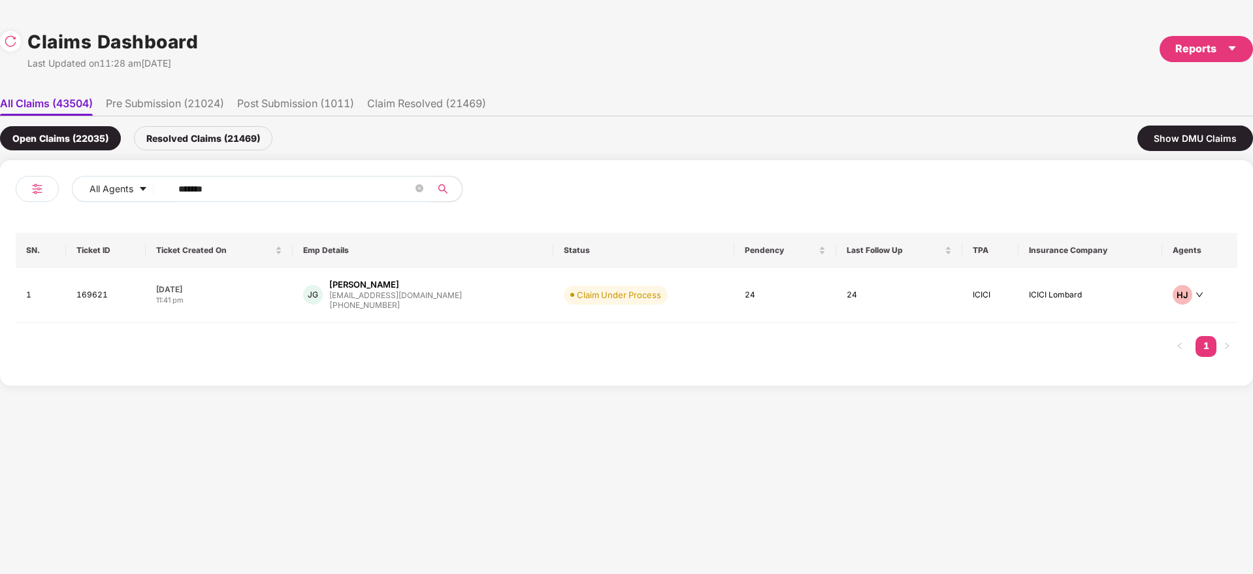
drag, startPoint x: 246, startPoint y: 187, endPoint x: 0, endPoint y: 252, distance: 254.0
click at [0, 252] on div "All Agents ****** SN. Ticket ID Ticket Created On Emp Details Status Pendency L…" at bounding box center [626, 272] width 1253 height 225
paste input "text"
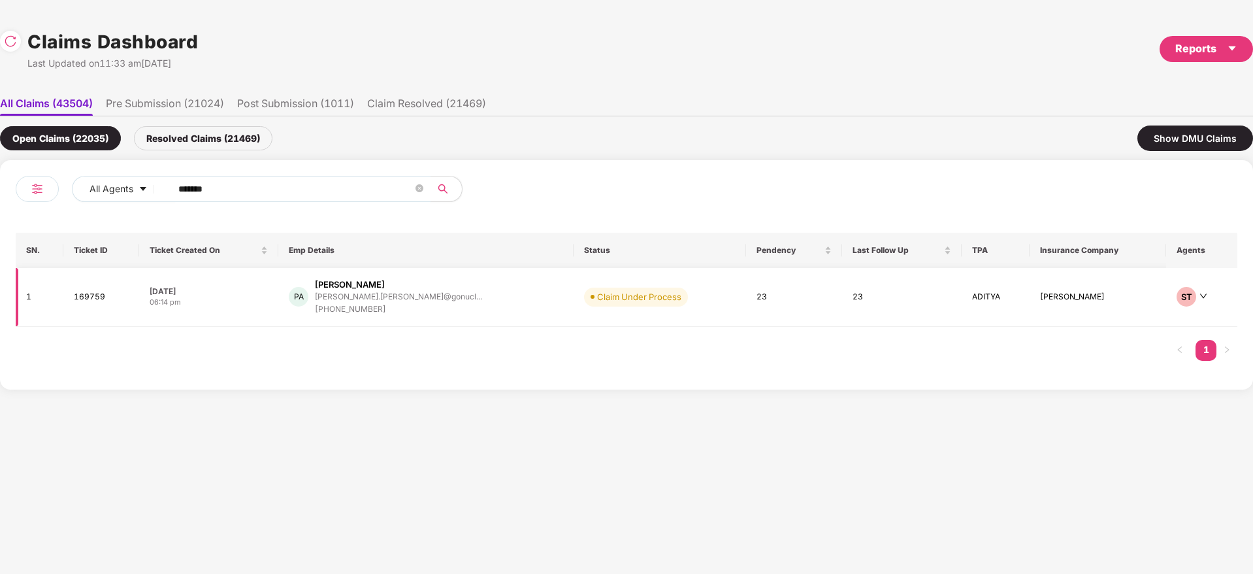
type input "******"
click at [461, 301] on div "PA Prasanna R Aithal prasanna.aithal@gonucl... +919742502465" at bounding box center [426, 296] width 274 height 37
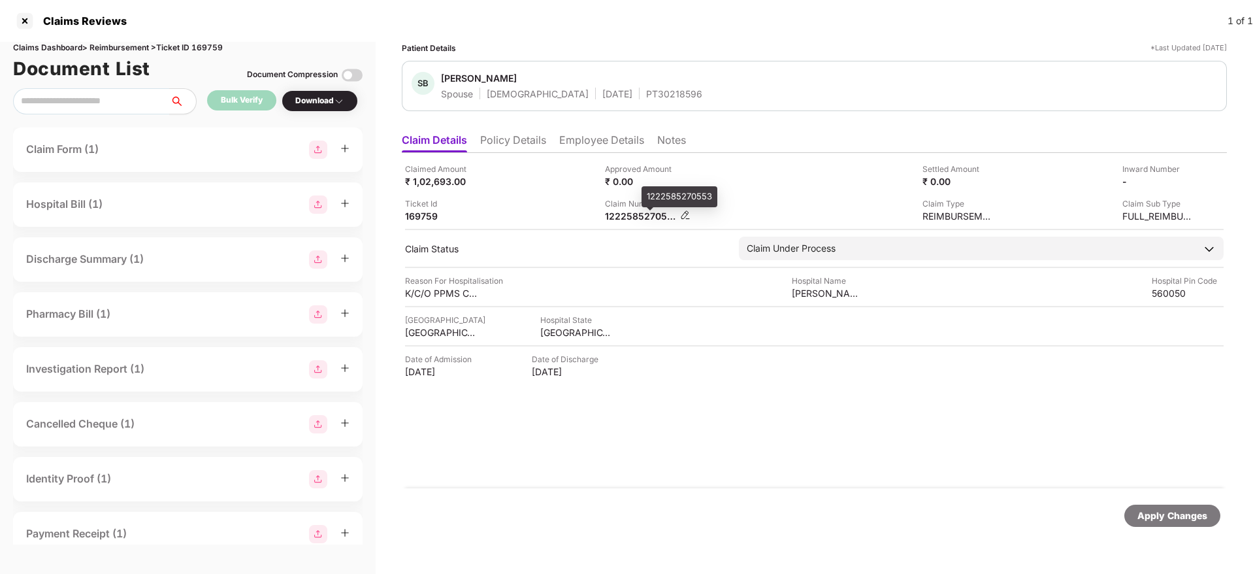
click at [617, 215] on div "1222585270553" at bounding box center [641, 216] width 72 height 12
copy div
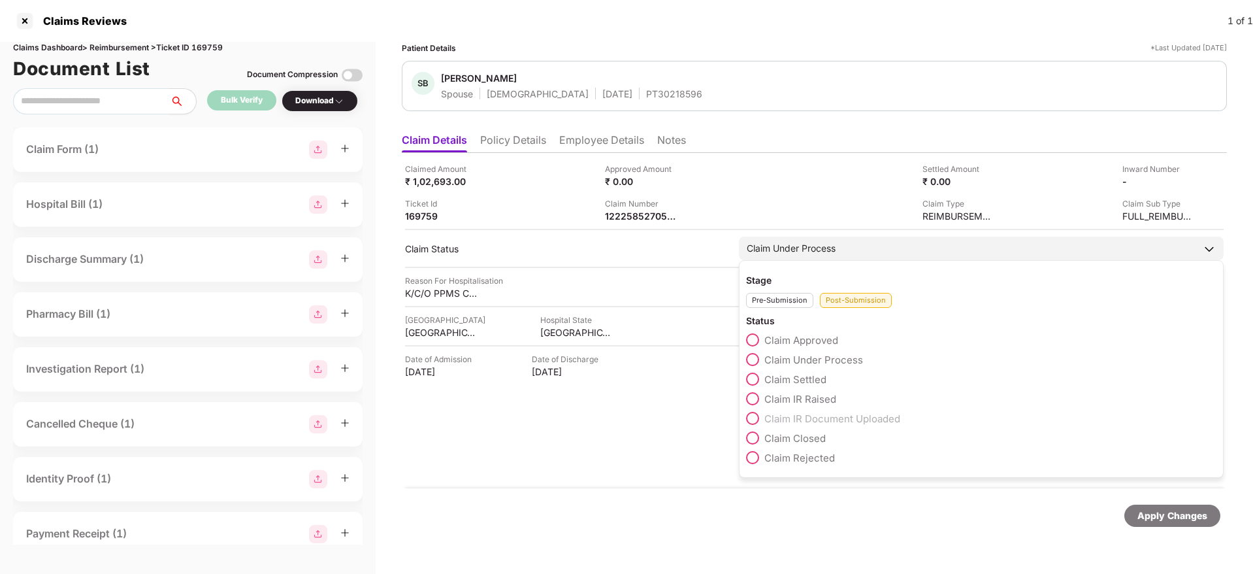
click at [802, 340] on span "Claim Approved" at bounding box center [801, 340] width 74 height 12
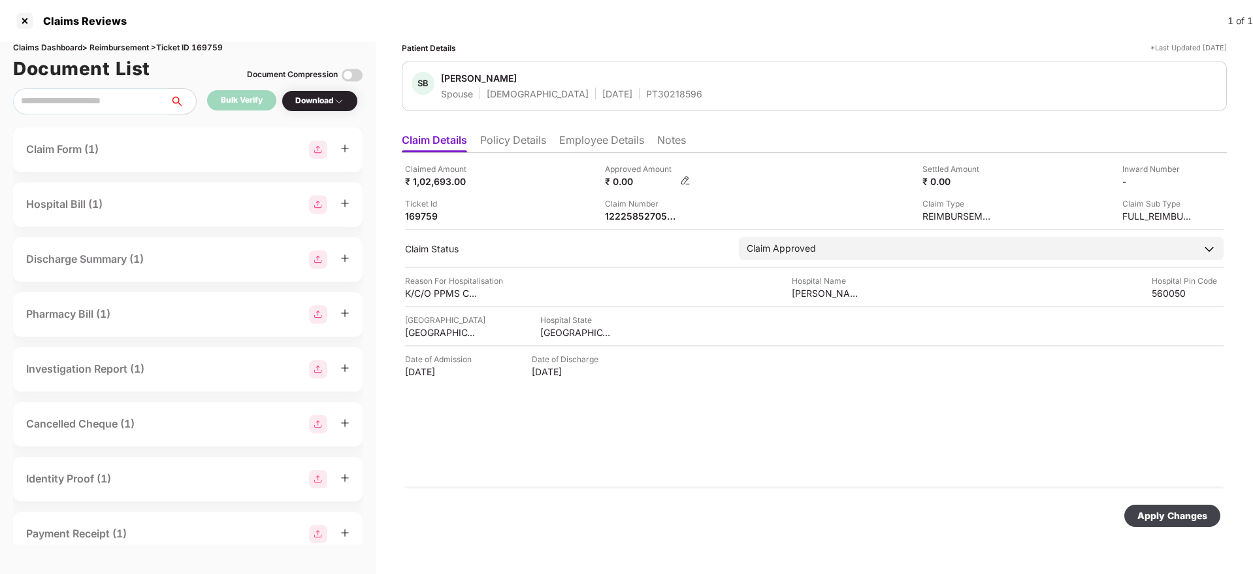
click at [687, 181] on img at bounding box center [685, 180] width 10 height 10
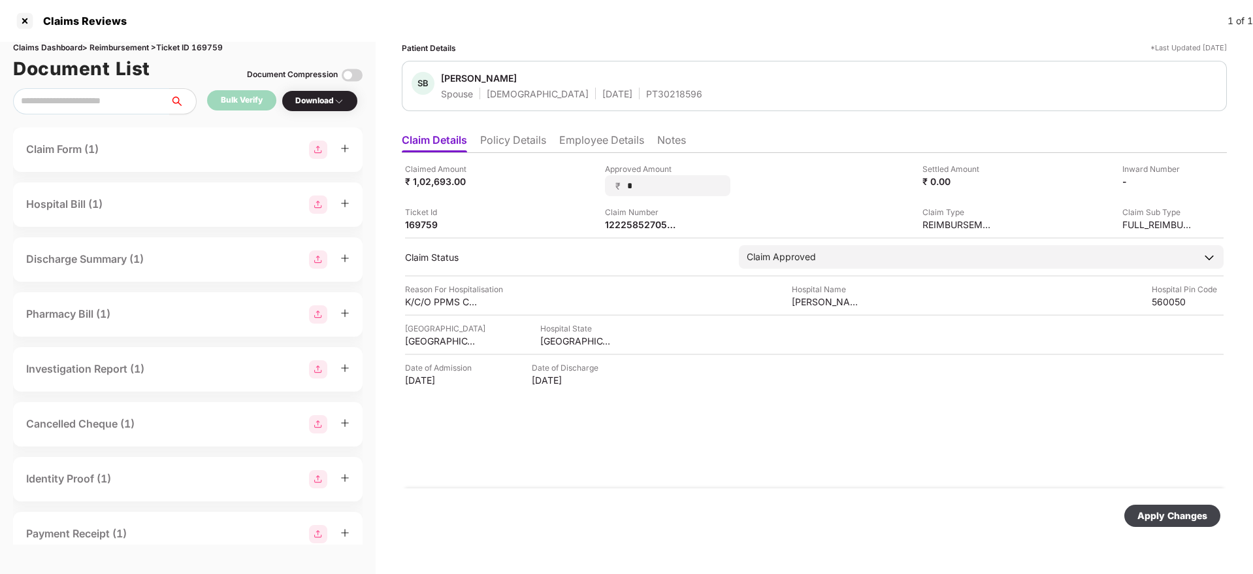
type input "**"
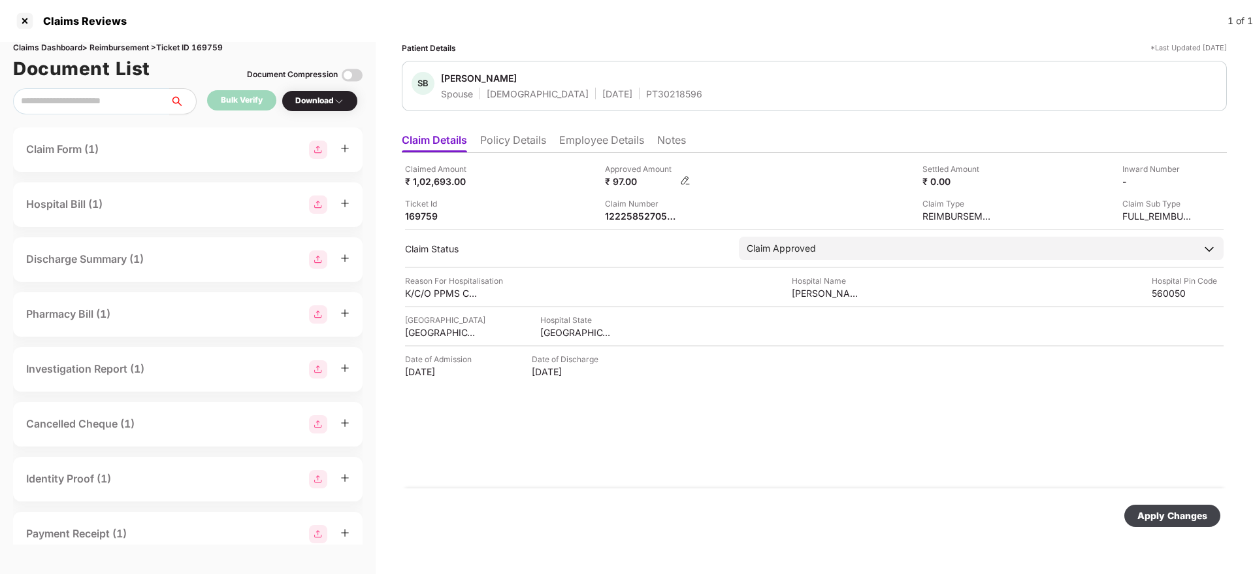
click at [688, 180] on img at bounding box center [685, 180] width 10 height 10
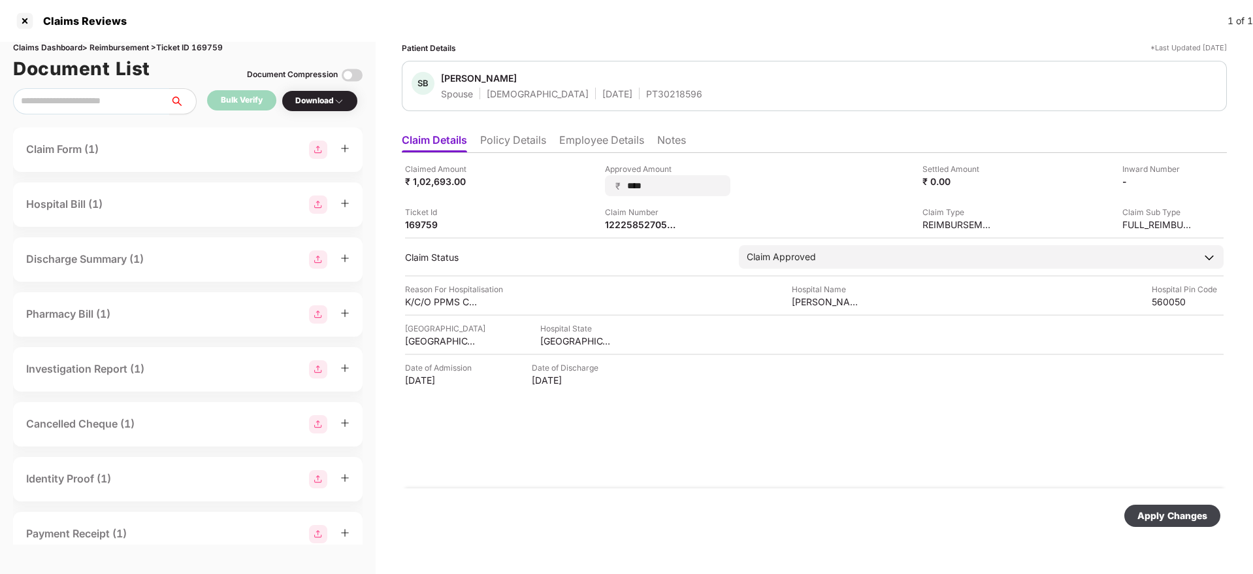
type input "*****"
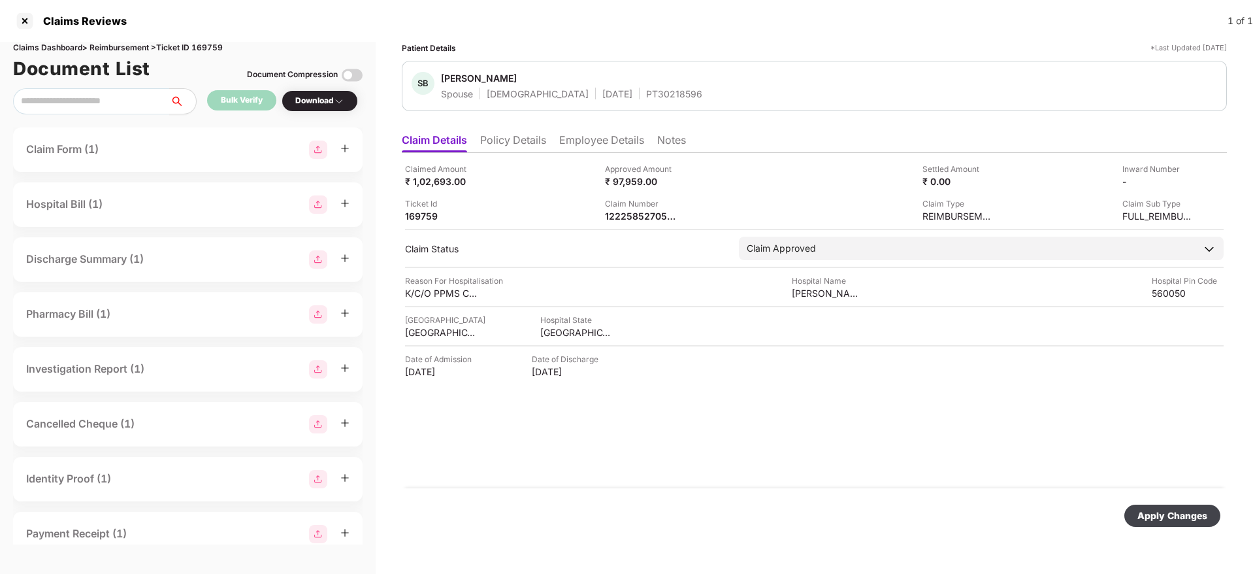
click at [1207, 512] on div "Apply Changes" at bounding box center [1173, 515] width 70 height 14
click at [1005, 489] on div "Apply Changes" at bounding box center [814, 515] width 825 height 55
click at [585, 461] on div "Claimed Amount ₹ 1,02,693.00 Approved Amount ₹ 97,959.00 Settled Amount ₹ 0.00 …" at bounding box center [814, 320] width 825 height 335
click at [627, 461] on div "Claimed Amount ₹ 1,02,693.00 Approved Amount ₹ 97,959.00 Settled Amount ₹ 0.00 …" at bounding box center [814, 320] width 825 height 335
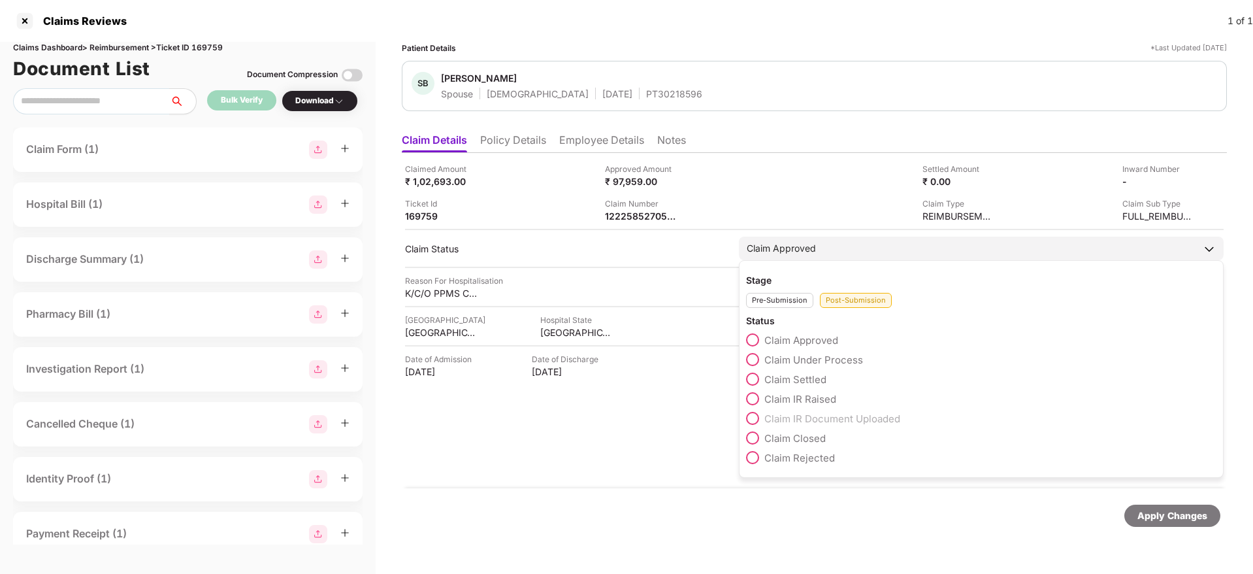
click at [809, 379] on span "Claim Settled" at bounding box center [795, 379] width 62 height 12
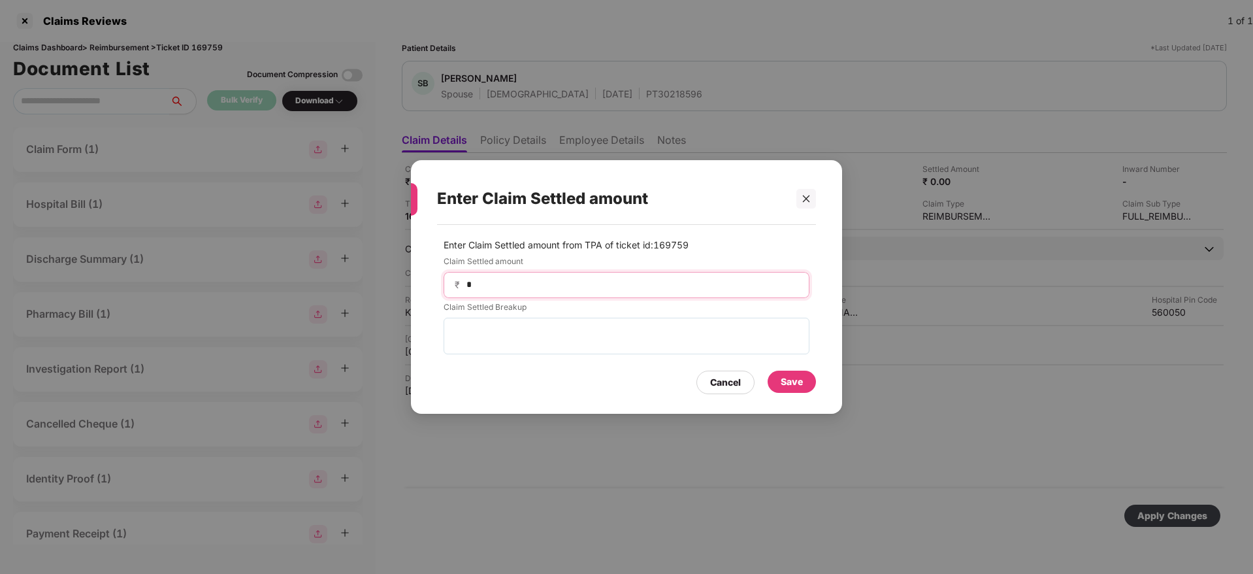
click at [597, 278] on input "*" at bounding box center [631, 285] width 333 height 14
type input "*****"
click at [806, 383] on div "Save" at bounding box center [792, 381] width 48 height 22
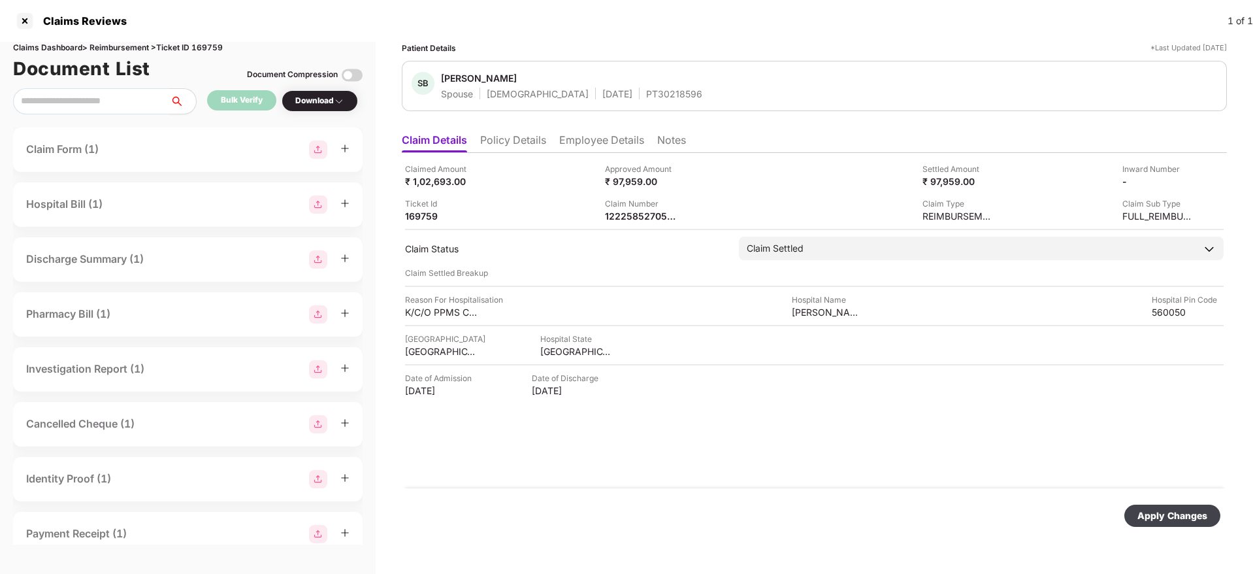
click at [1162, 513] on div "Apply Changes" at bounding box center [1173, 515] width 70 height 14
click at [899, 538] on div "Apply Changes" at bounding box center [814, 515] width 825 height 55
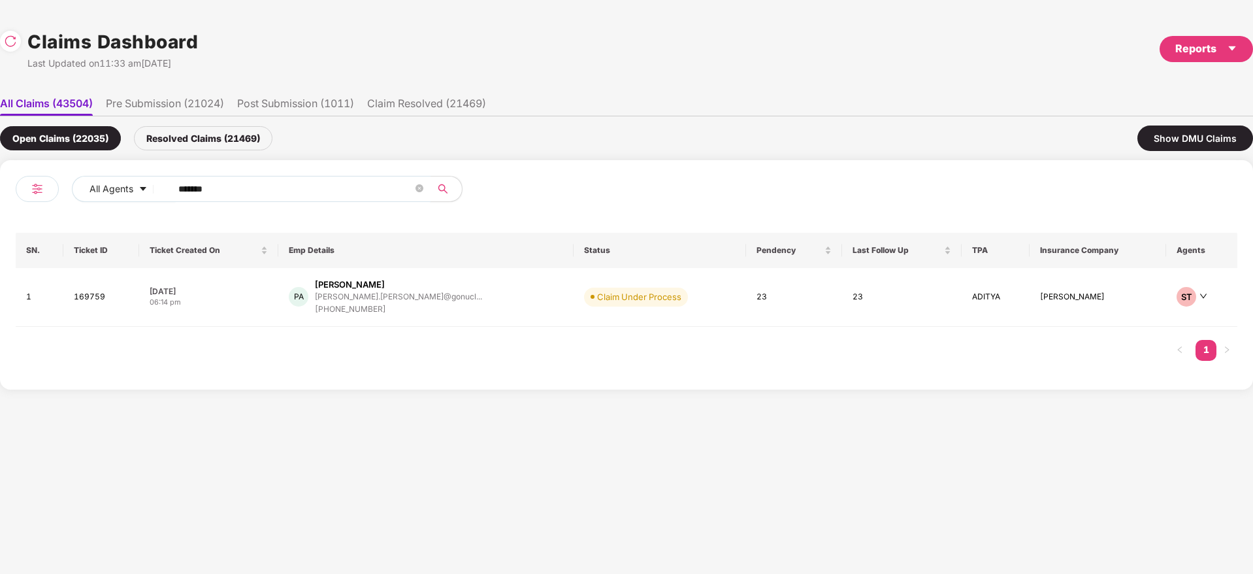
drag, startPoint x: 245, startPoint y: 191, endPoint x: 0, endPoint y: 232, distance: 248.5
click at [0, 232] on div "All Agents ****** SN. Ticket ID Ticket Created On Emp Details Status Pendency L…" at bounding box center [626, 274] width 1253 height 229
paste input "text"
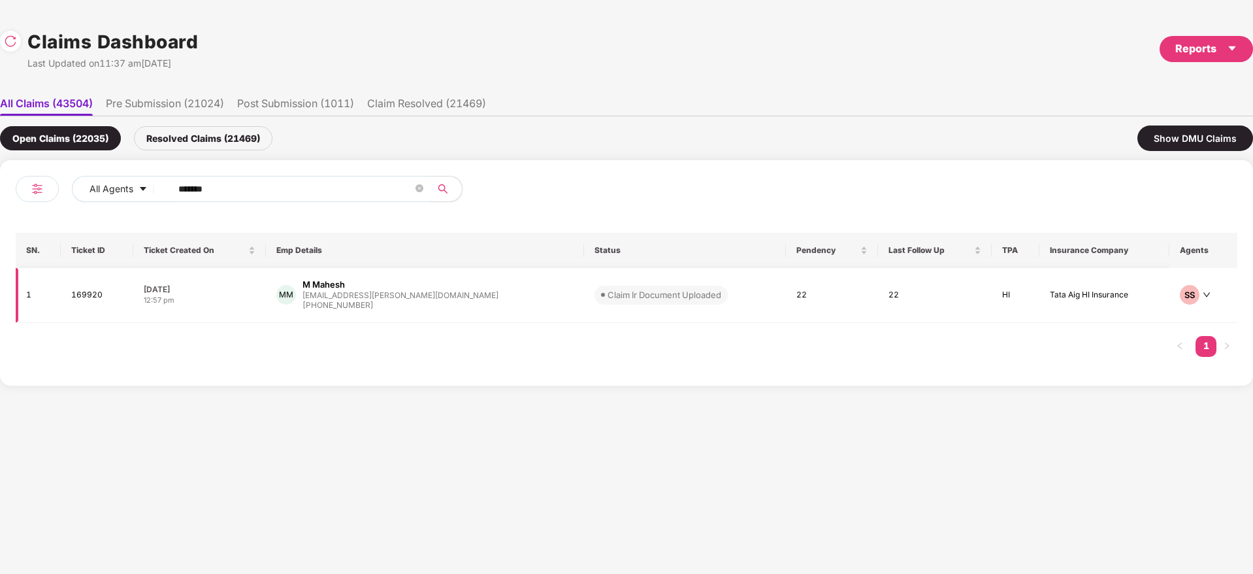
type input "******"
click at [459, 294] on div "MM M Mahesh mahesh.m@baldota.co.in +917305220919" at bounding box center [424, 294] width 297 height 33
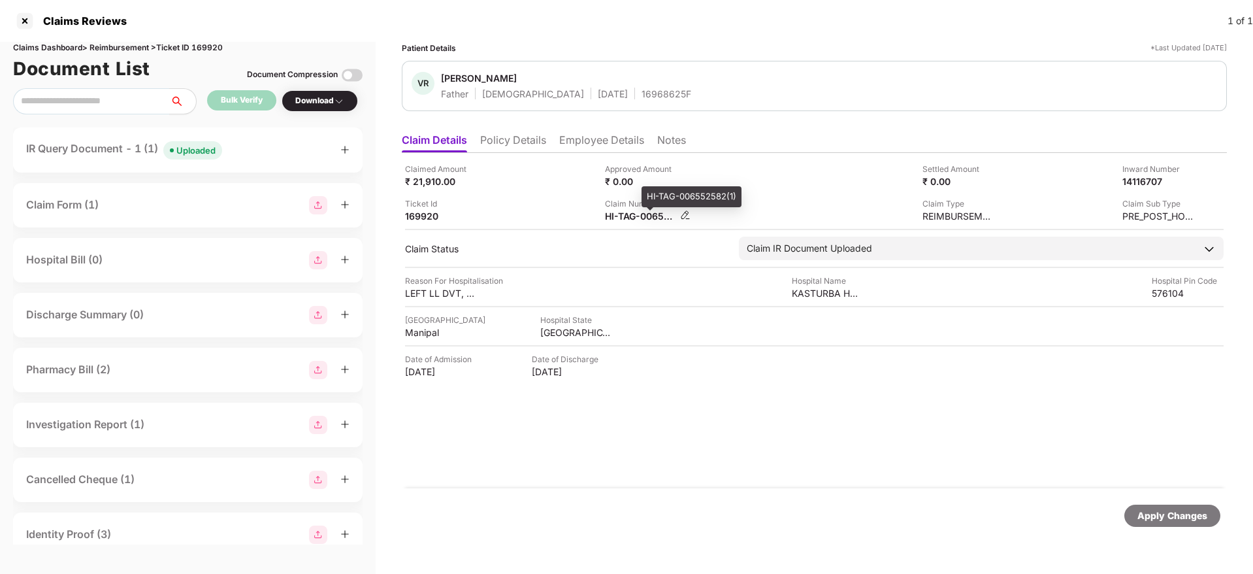
click at [628, 219] on div "HI-TAG-006552582(1)" at bounding box center [641, 216] width 72 height 12
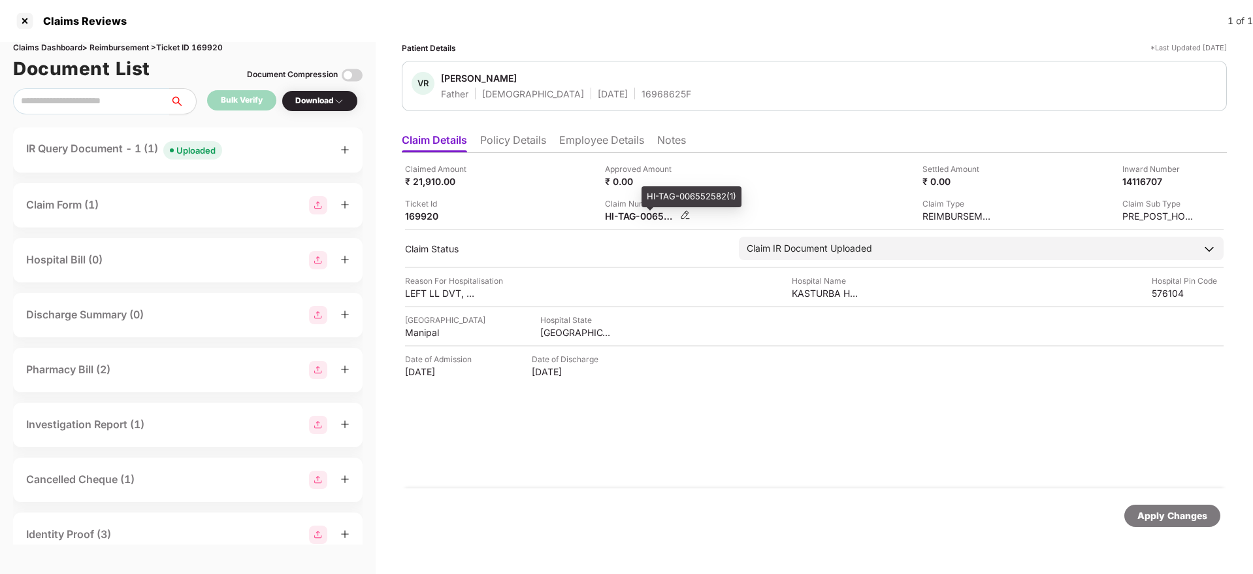
copy div
click at [346, 148] on icon "plus" at bounding box center [344, 149] width 9 height 9
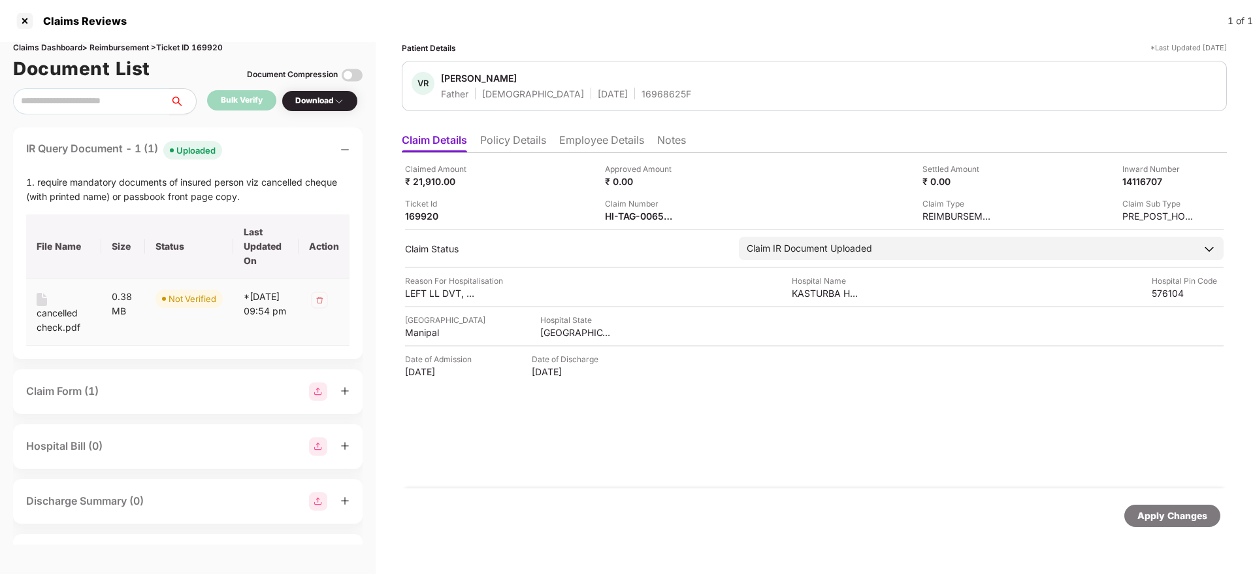
click at [69, 320] on div "cancelled check.pdf" at bounding box center [64, 320] width 54 height 29
click at [627, 216] on div "HI-TAG-006552582(1)" at bounding box center [641, 216] width 72 height 12
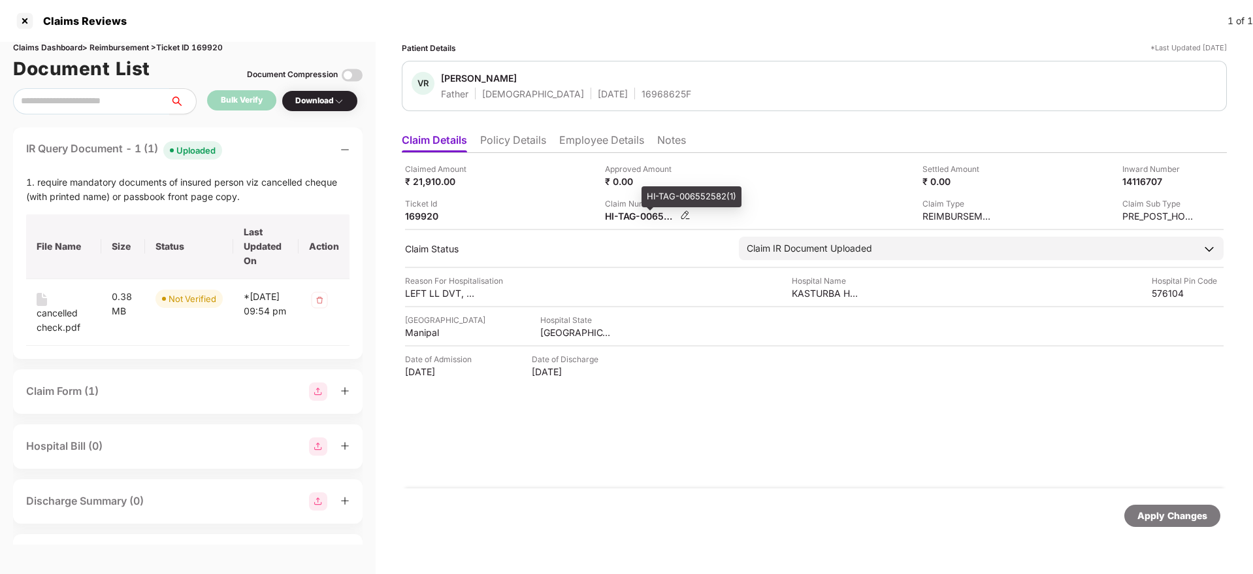
click at [627, 216] on div "HI-TAG-006552582(1)" at bounding box center [641, 216] width 72 height 12
copy div
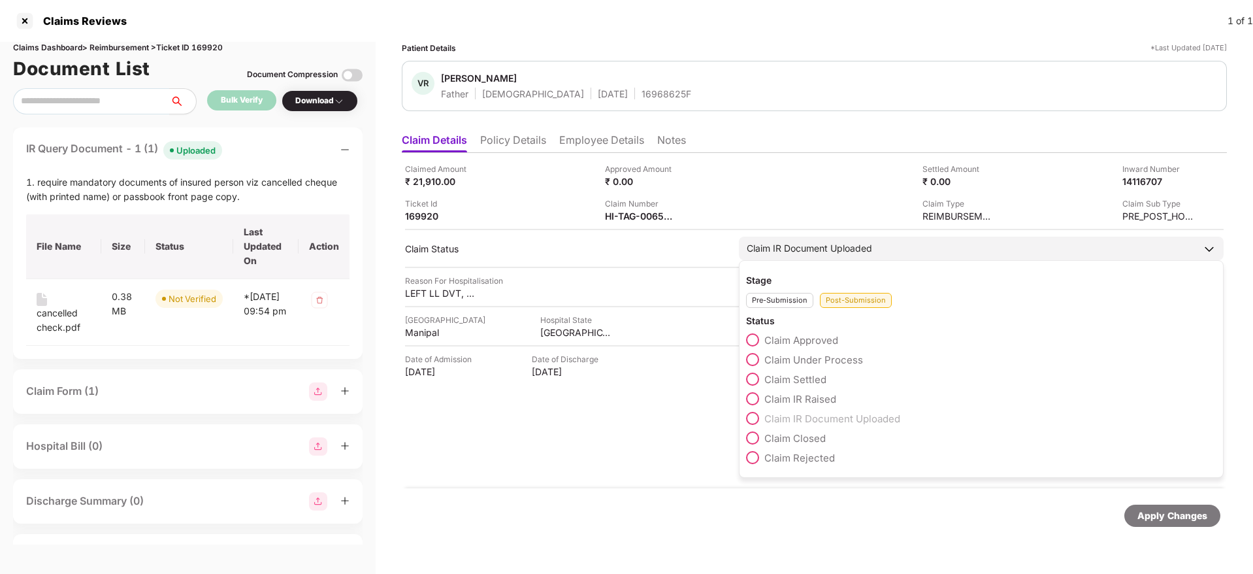
click at [839, 360] on span "Claim Under Process" at bounding box center [813, 359] width 99 height 12
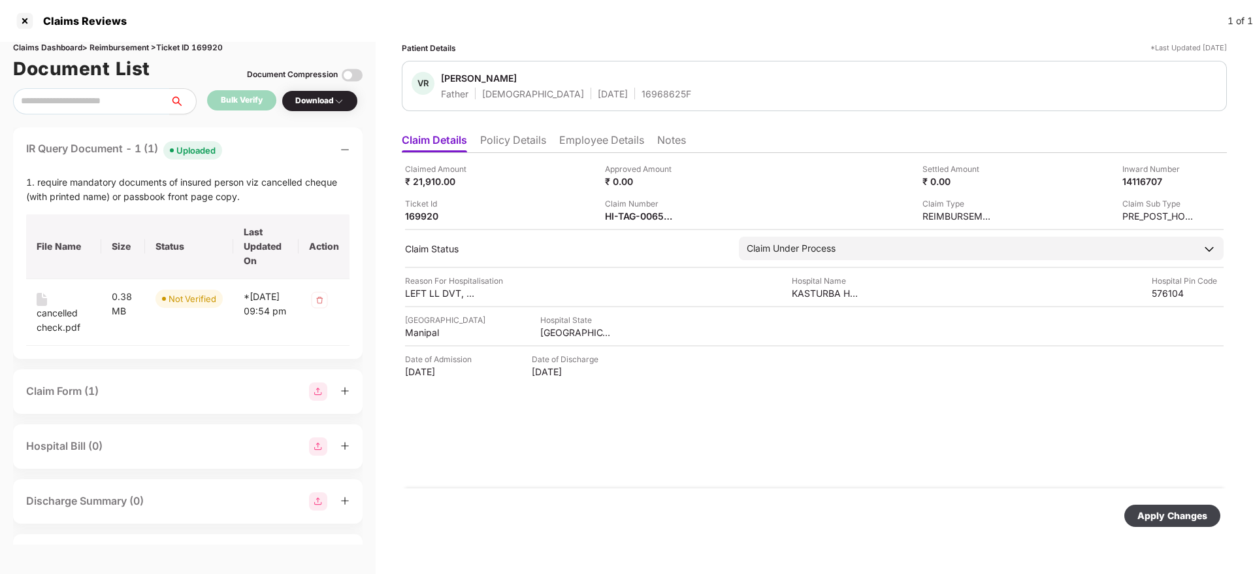
click at [1158, 511] on div "Apply Changes" at bounding box center [1173, 515] width 70 height 14
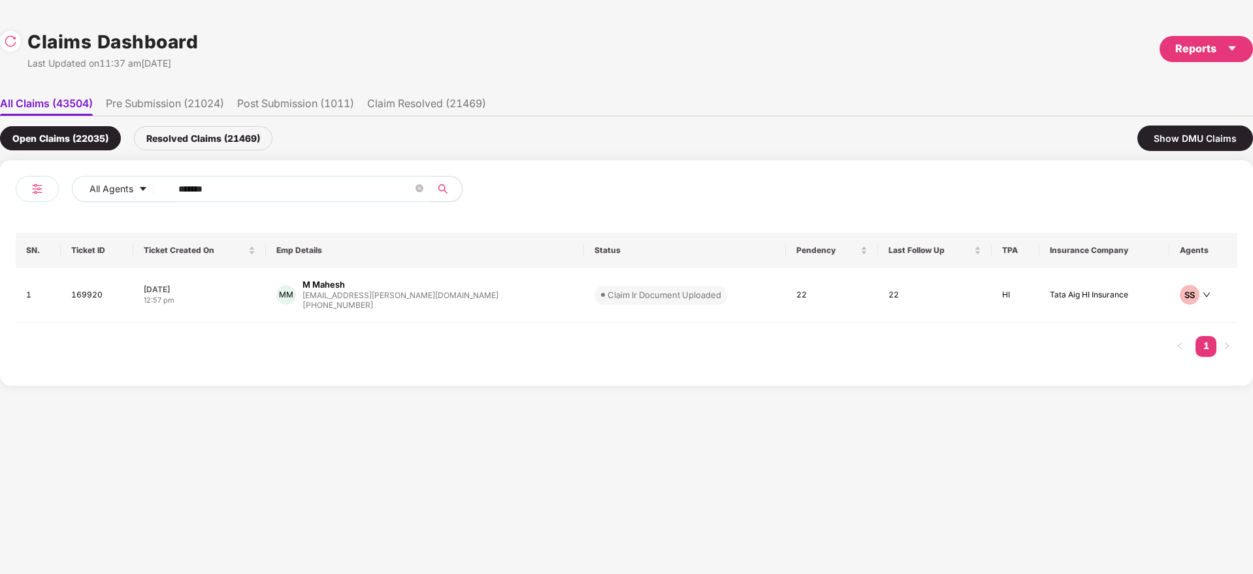
drag, startPoint x: 237, startPoint y: 184, endPoint x: 0, endPoint y: 235, distance: 242.6
click at [0, 235] on div "All Agents ****** SN. Ticket ID Ticket Created On Emp Details Status Pendency L…" at bounding box center [626, 272] width 1253 height 225
paste input "text"
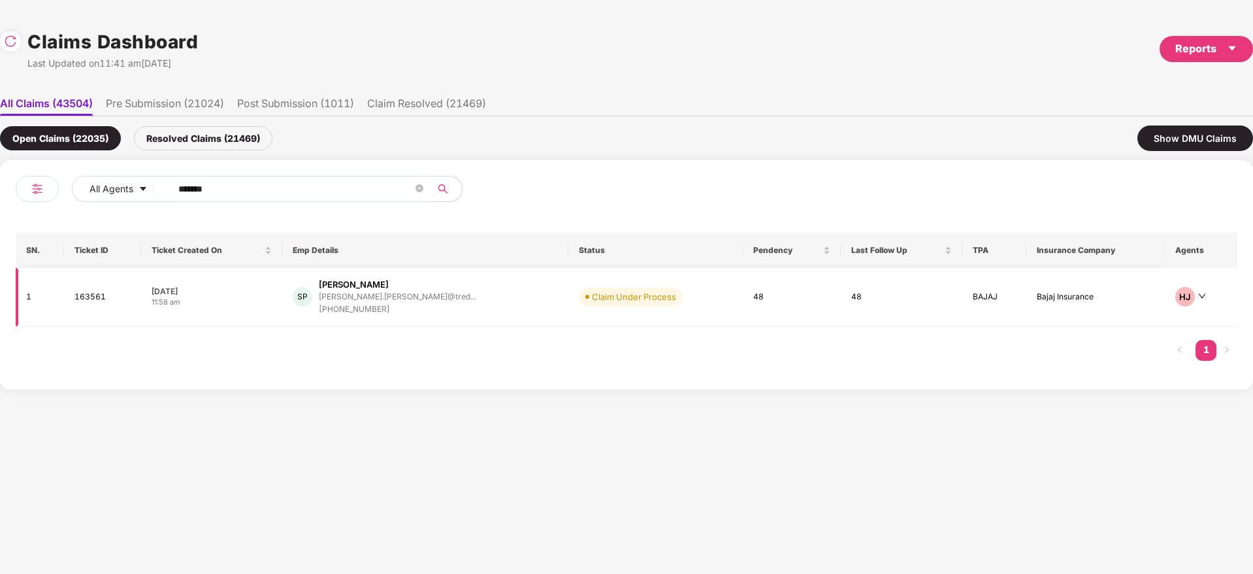
type input "******"
click at [476, 295] on div "SP Srikar Paidisetty srikar.paidisetty@tred... +918328877203" at bounding box center [425, 296] width 265 height 37
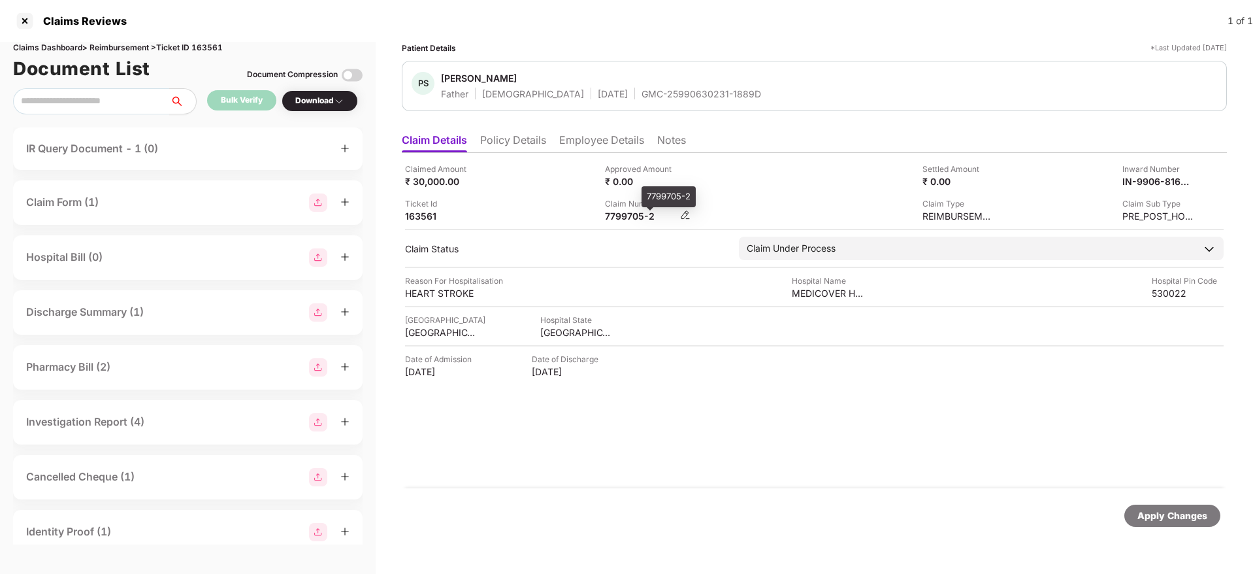
click at [622, 217] on div "7799705-2" at bounding box center [641, 216] width 72 height 12
copy div "7799705"
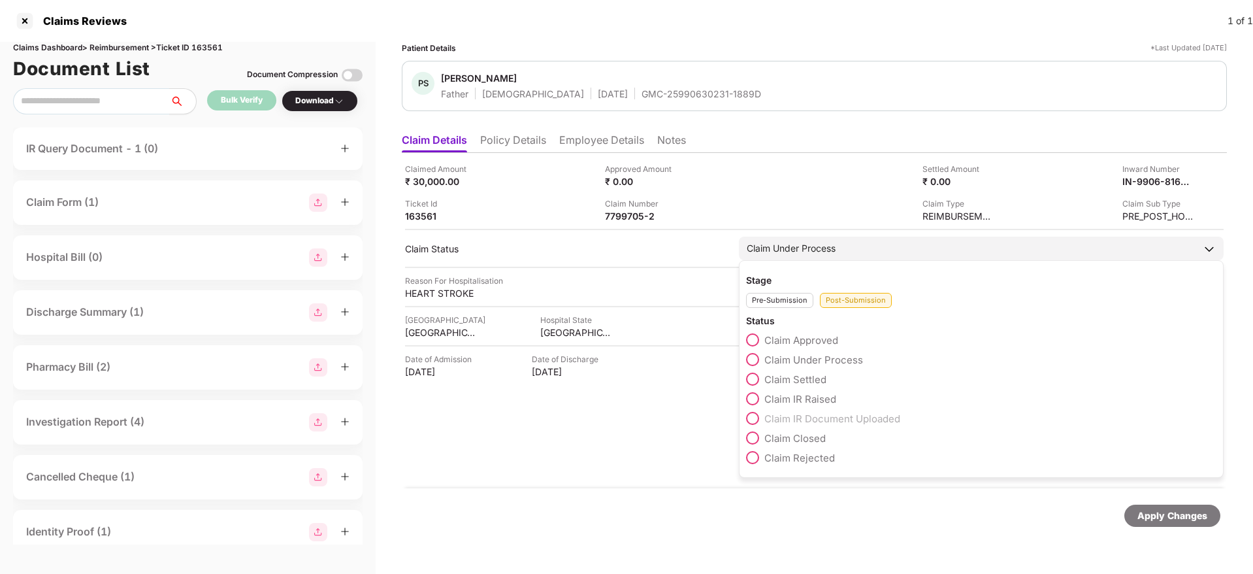
click at [817, 340] on span "Claim Approved" at bounding box center [801, 340] width 74 height 12
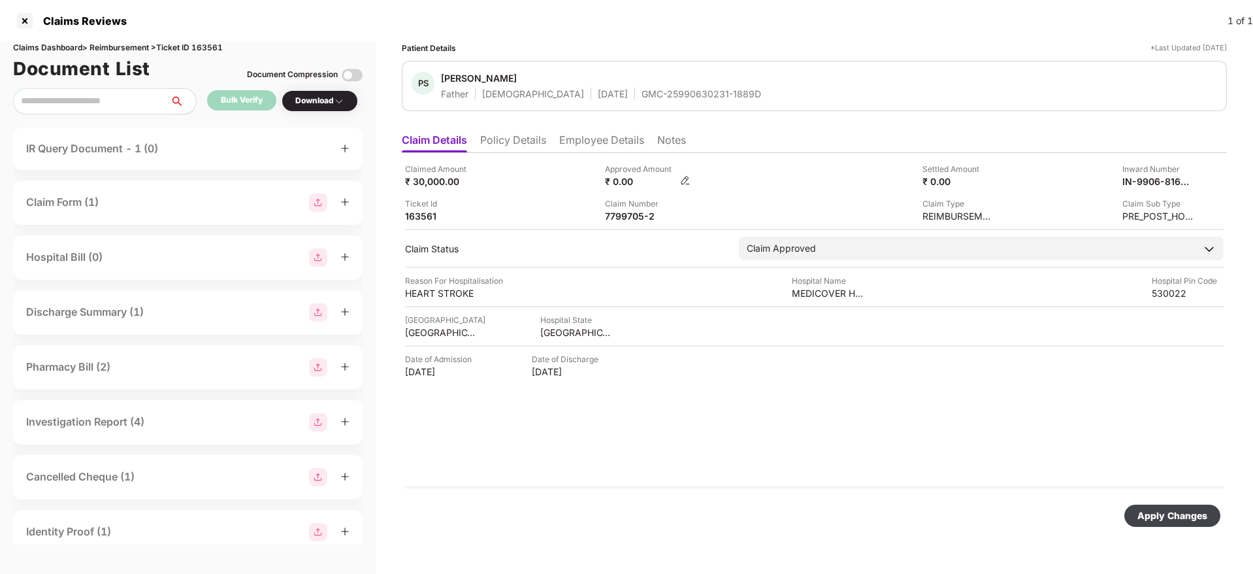
click at [683, 180] on img at bounding box center [685, 180] width 10 height 10
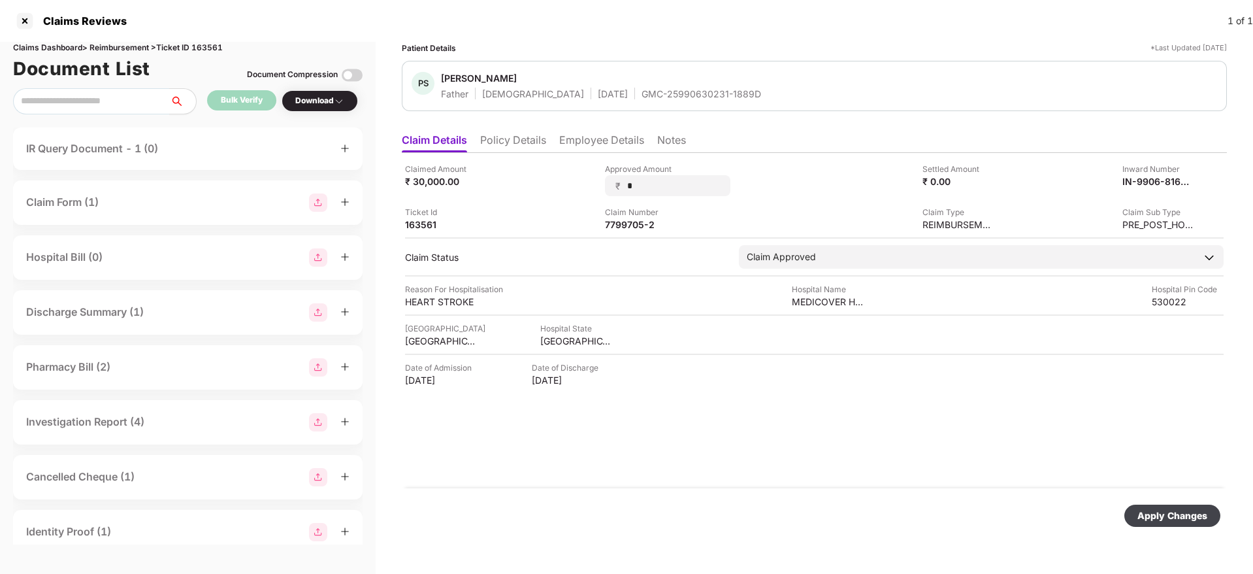
type input "**"
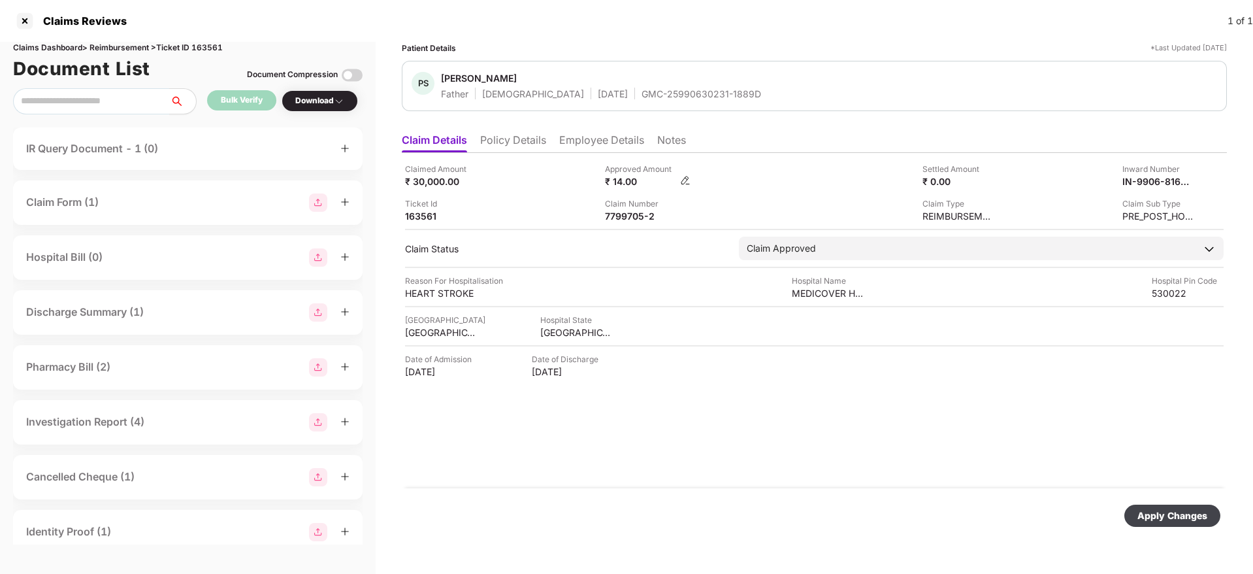
click at [683, 179] on img at bounding box center [685, 180] width 10 height 10
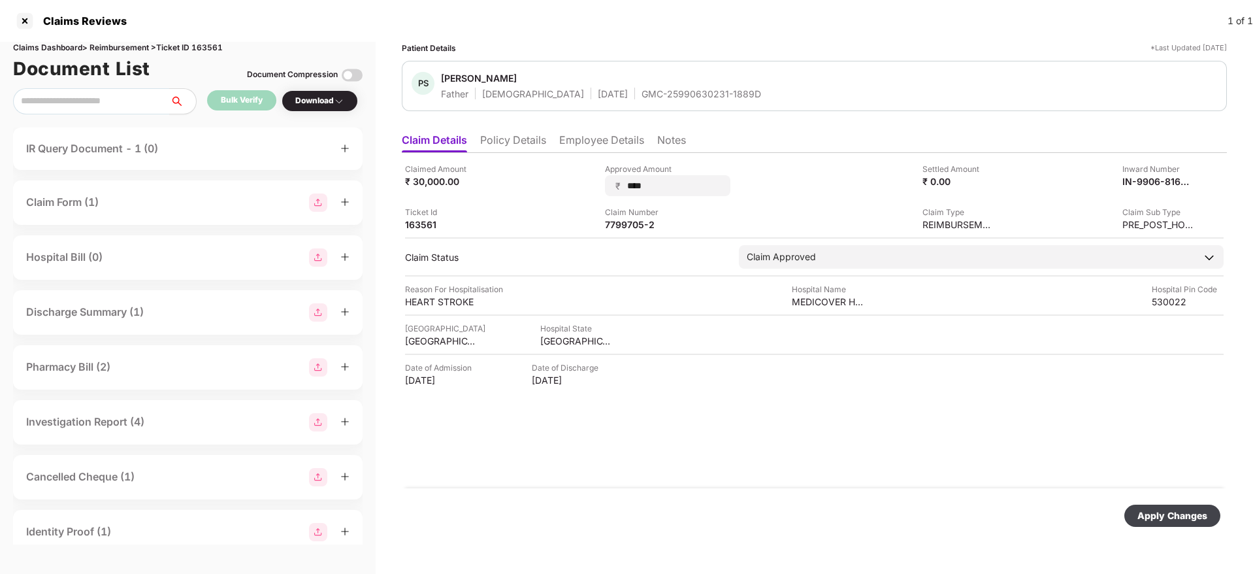
type input "*****"
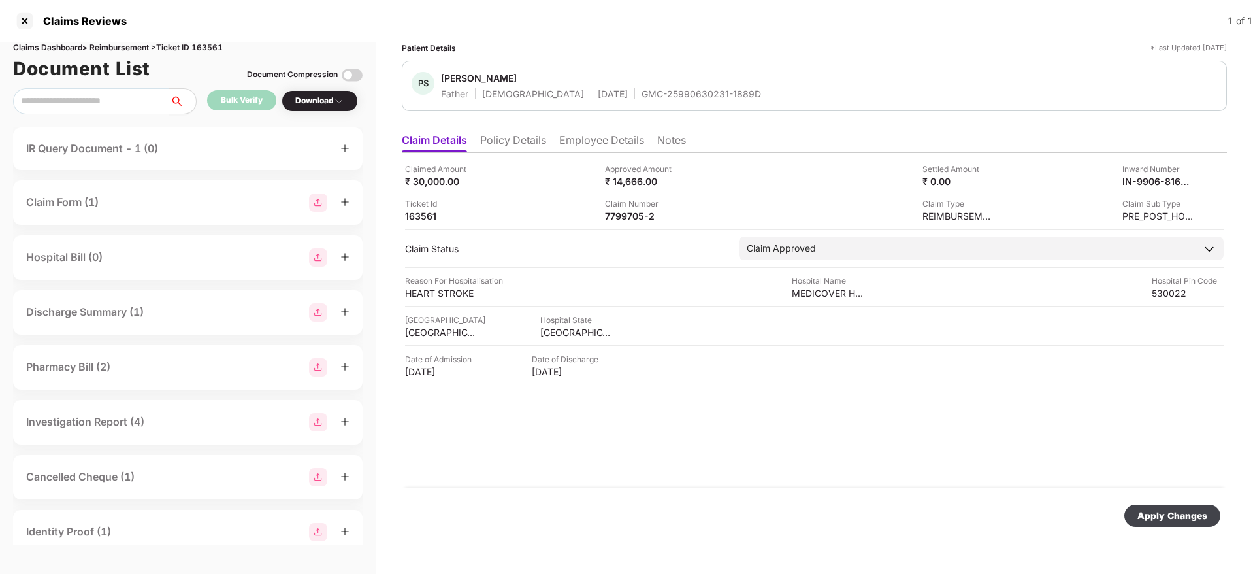
click at [1182, 518] on div "Apply Changes" at bounding box center [1173, 515] width 70 height 14
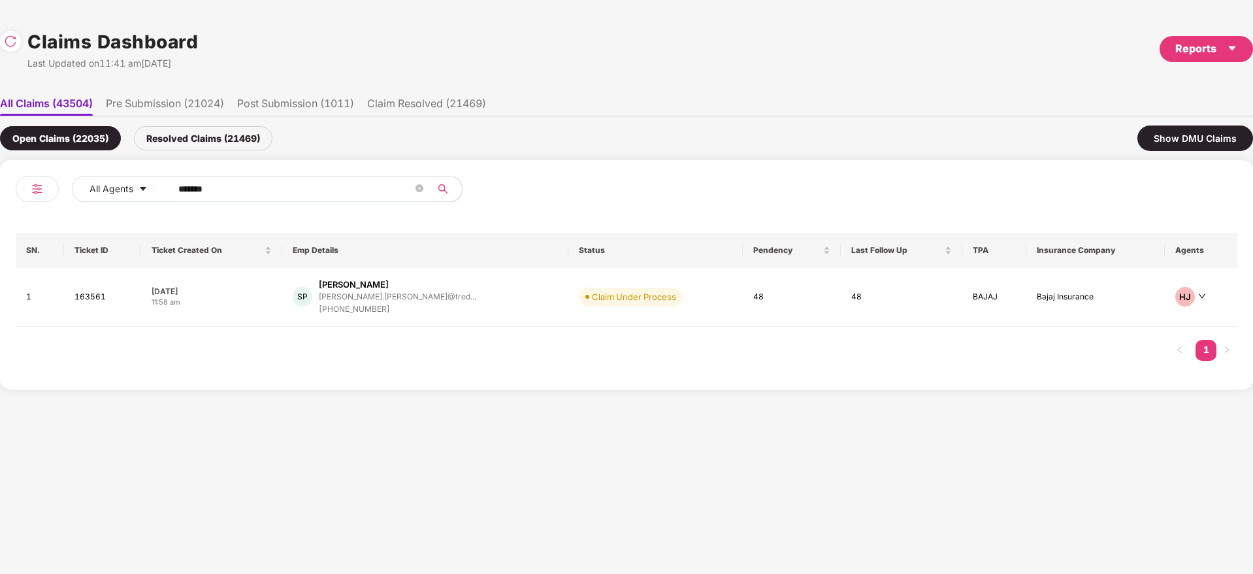
drag, startPoint x: 248, startPoint y: 184, endPoint x: 0, endPoint y: 242, distance: 254.2
click at [0, 242] on div "All Agents ****** SN. Ticket ID Ticket Created On Emp Details Status Pendency L…" at bounding box center [626, 274] width 1253 height 229
paste input "text"
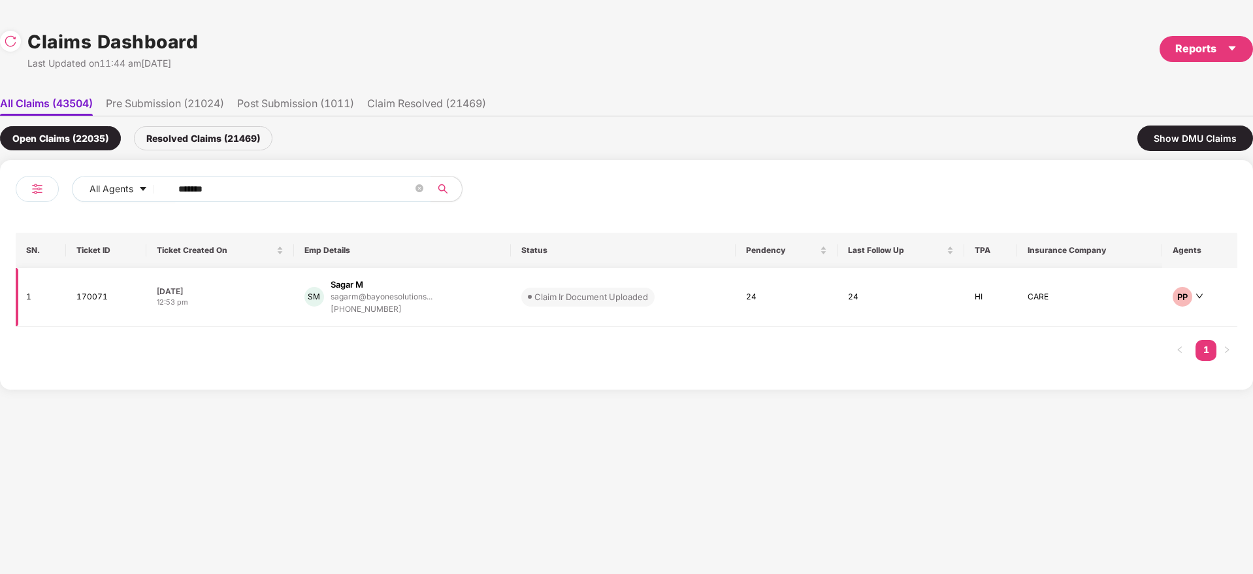
type input "******"
click at [440, 297] on div "SM Sagar M sagarm@bayonesolutions... +919886641689" at bounding box center [402, 296] width 196 height 37
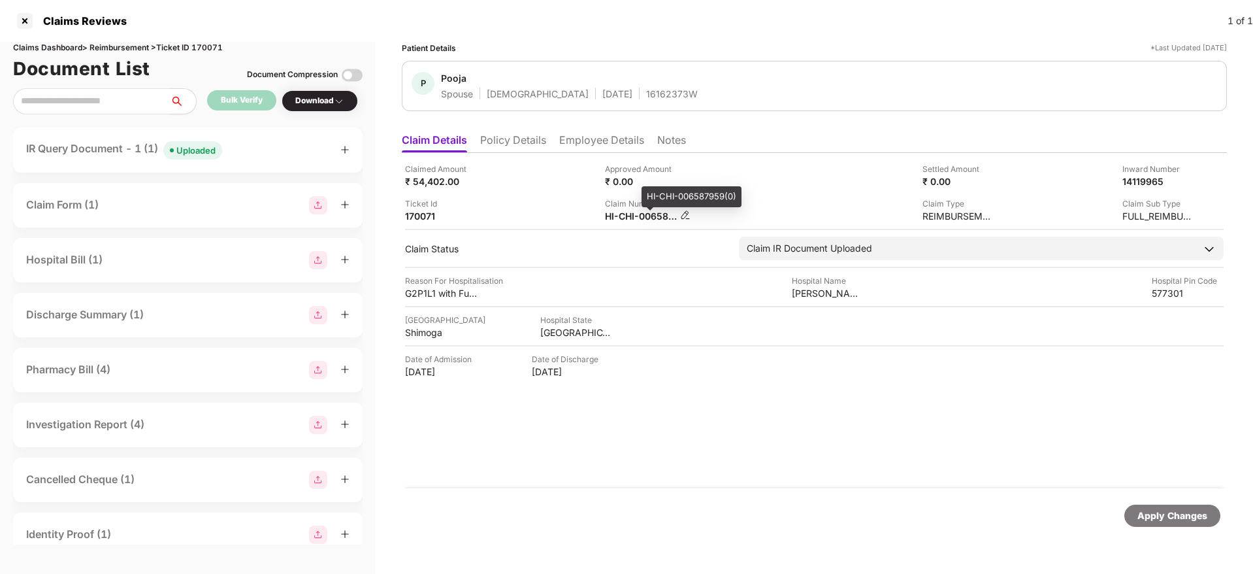
click at [631, 216] on div "HI-CHI-006587959(0)" at bounding box center [641, 216] width 72 height 12
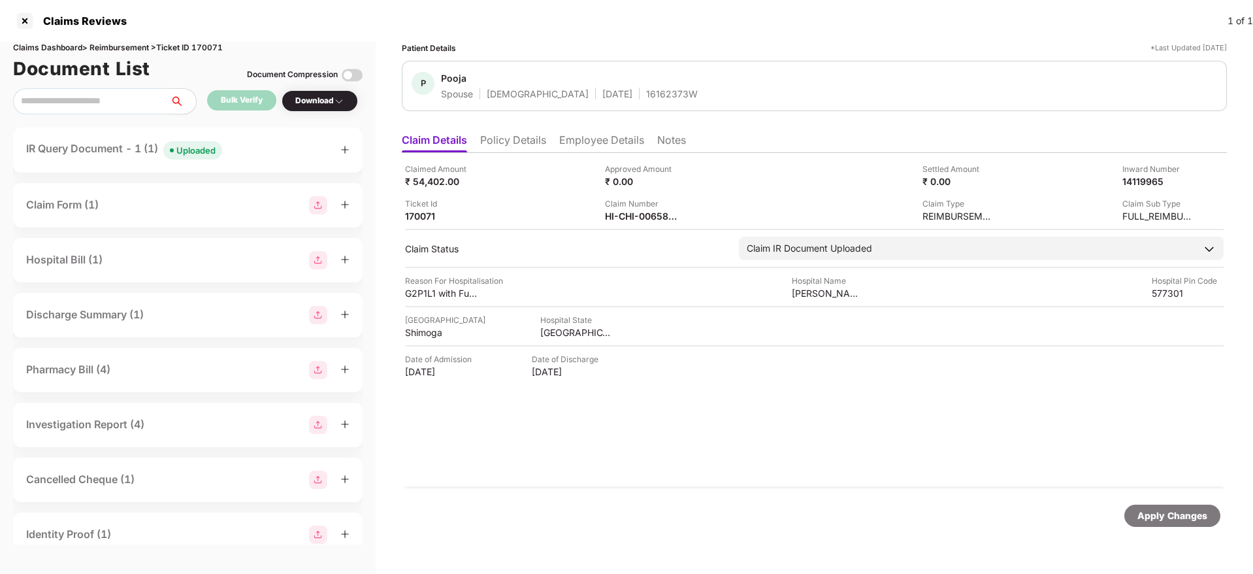
click at [344, 148] on icon "plus" at bounding box center [344, 149] width 9 height 9
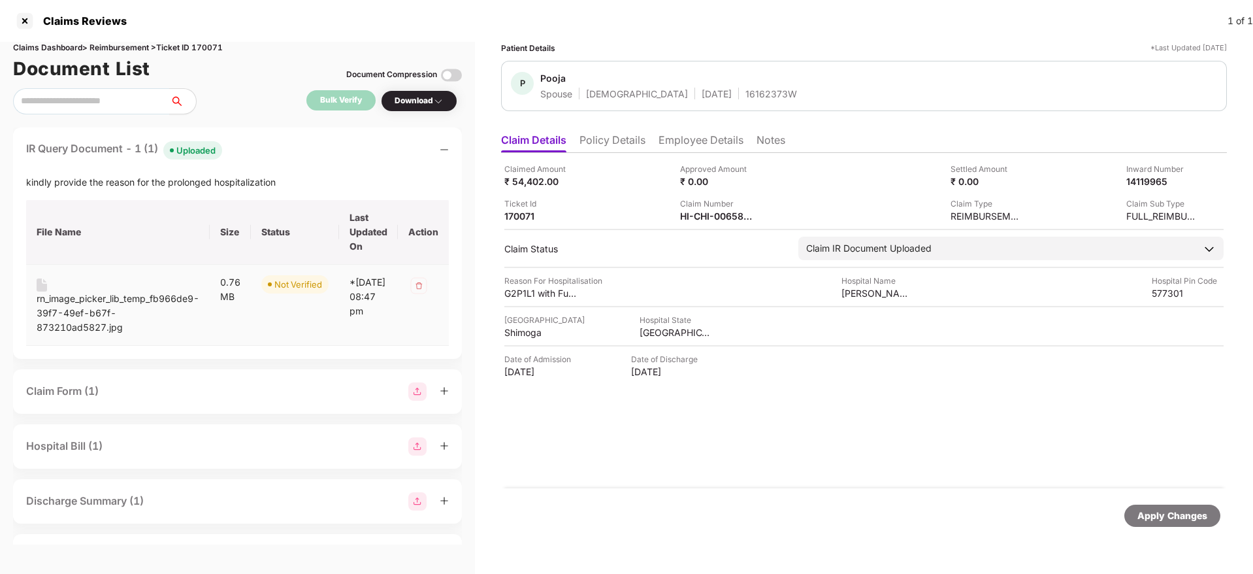
click at [88, 301] on div "rn_image_picker_lib_temp_fb966de9-39f7-49ef-b67f-873210ad5827.jpg" at bounding box center [118, 312] width 163 height 43
click at [699, 217] on div "HI-CHI-006587959(0)" at bounding box center [716, 216] width 72 height 12
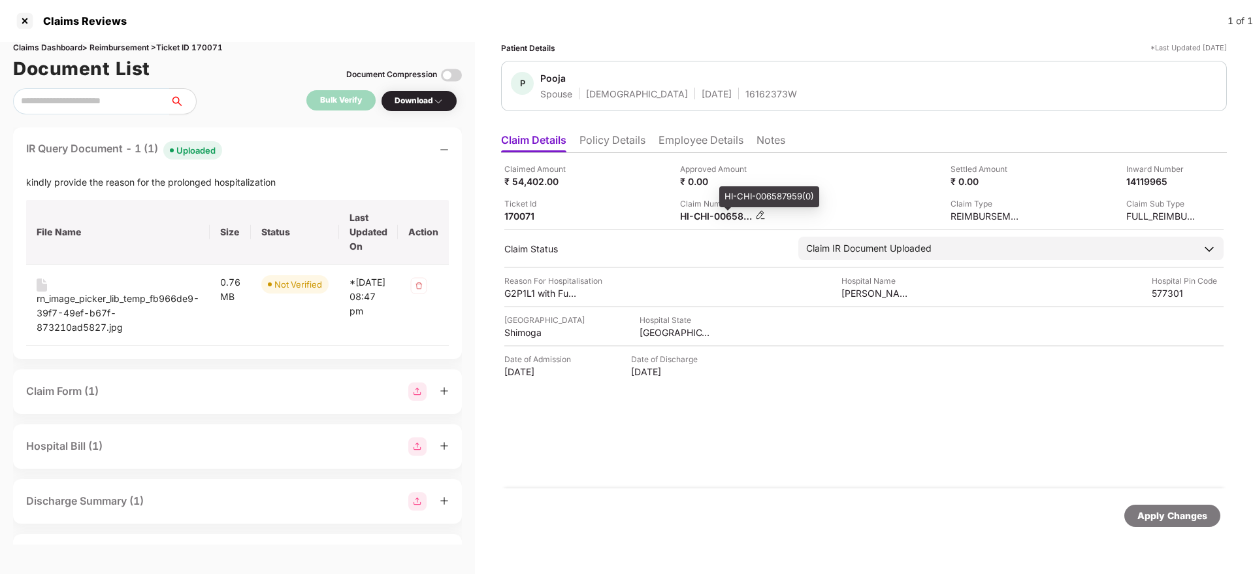
click at [699, 217] on div "HI-CHI-006587959(0)" at bounding box center [716, 216] width 72 height 12
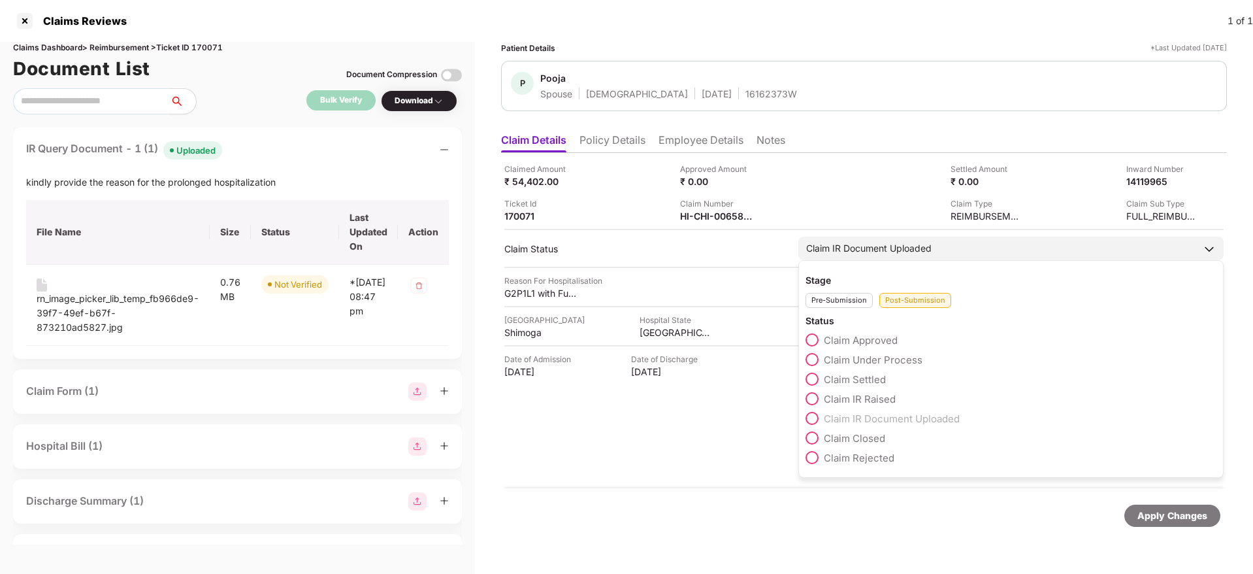
click at [875, 355] on span "Claim Under Process" at bounding box center [873, 359] width 99 height 12
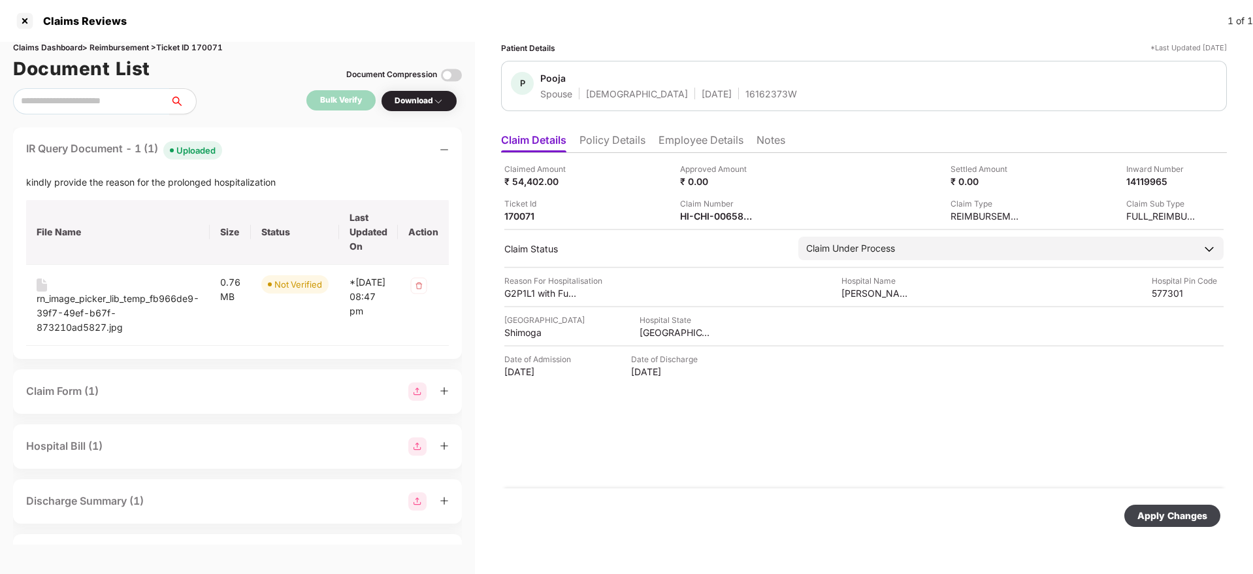
click at [1190, 514] on div "Apply Changes" at bounding box center [1173, 515] width 70 height 14
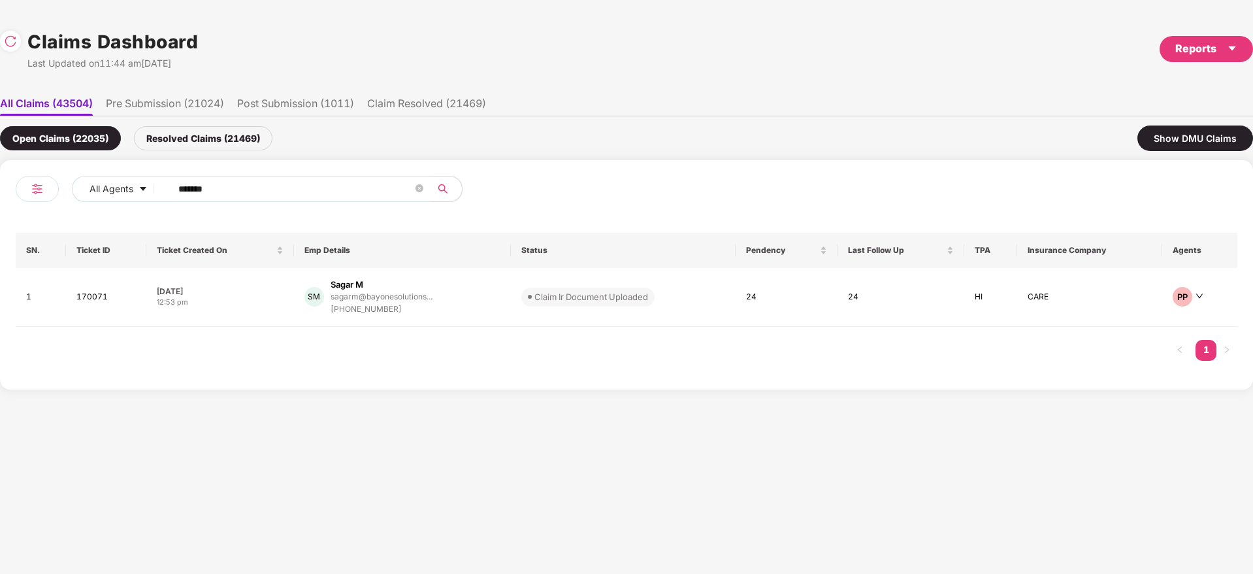
drag, startPoint x: 231, startPoint y: 185, endPoint x: 0, endPoint y: 245, distance: 238.4
click at [0, 245] on div "All Agents ****** SN. Ticket ID Ticket Created On Emp Details Status Pendency L…" at bounding box center [626, 274] width 1253 height 229
paste input "text"
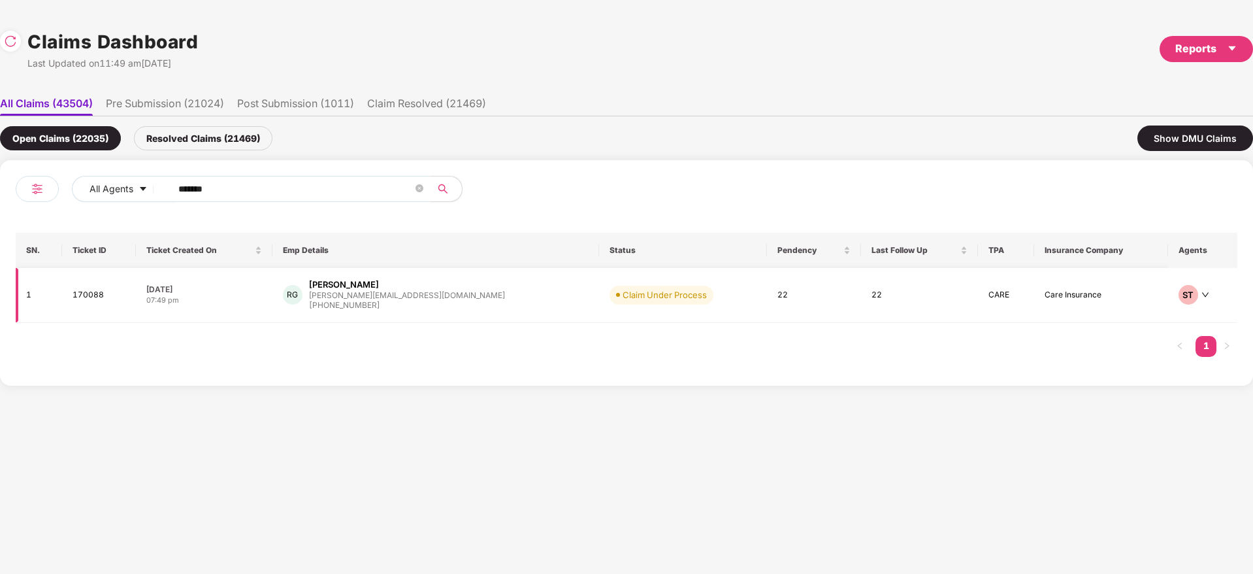
type input "******"
click at [453, 297] on div "RG Ratika Gandhi ratika@iebrain.com +919053262209" at bounding box center [436, 294] width 306 height 33
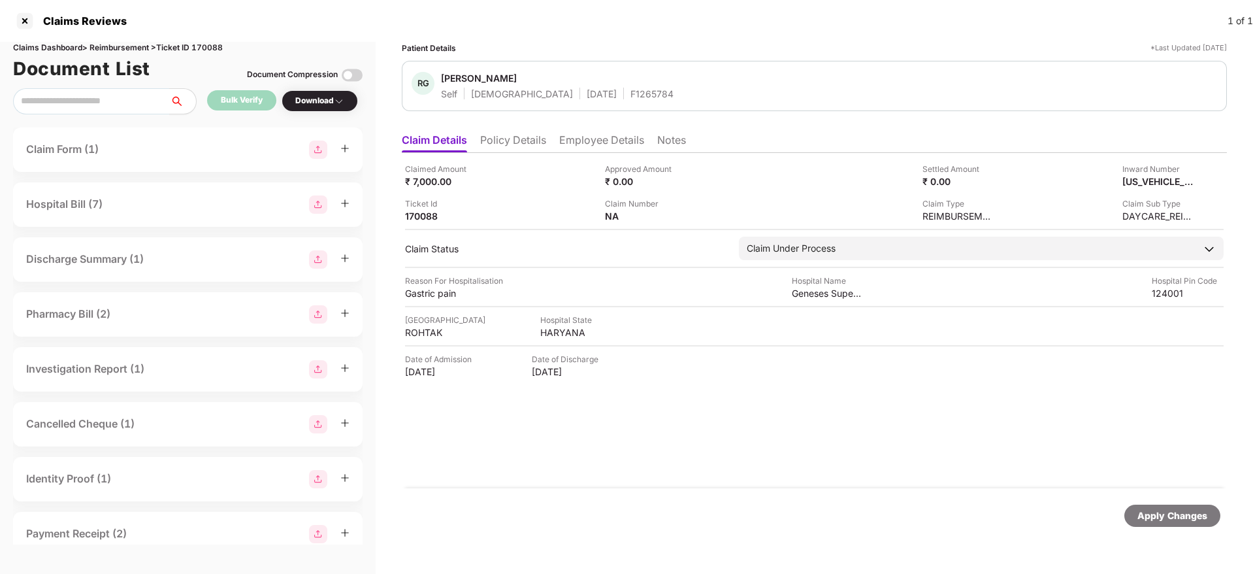
click at [532, 141] on li "Policy Details" at bounding box center [513, 142] width 66 height 19
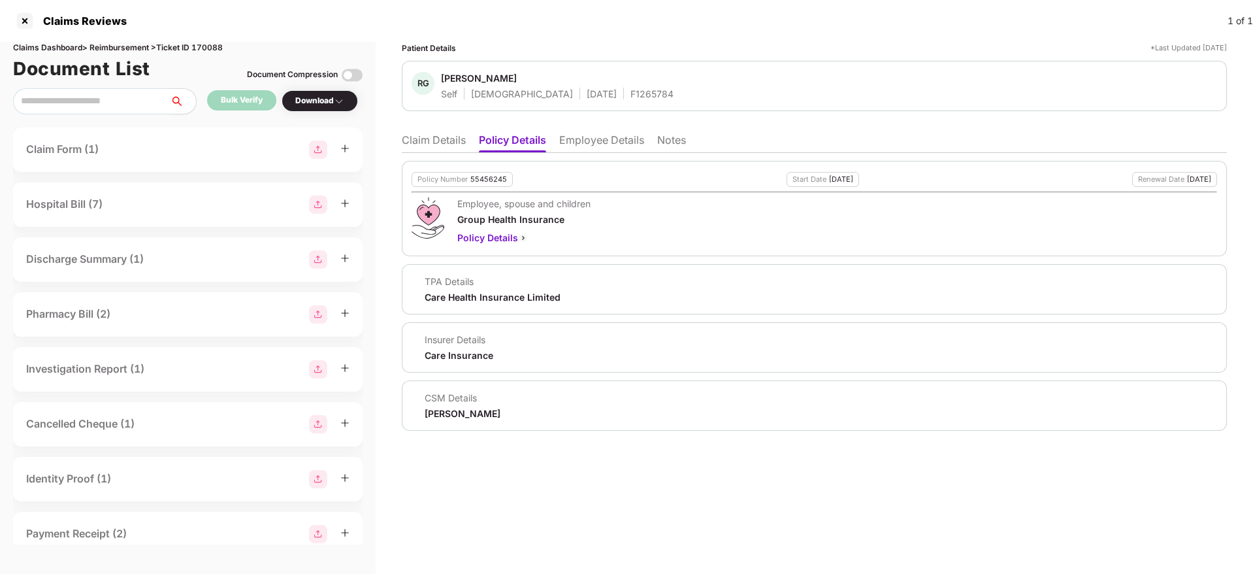
click at [494, 180] on div "55456245" at bounding box center [488, 179] width 37 height 8
click at [446, 140] on li "Claim Details" at bounding box center [434, 142] width 64 height 19
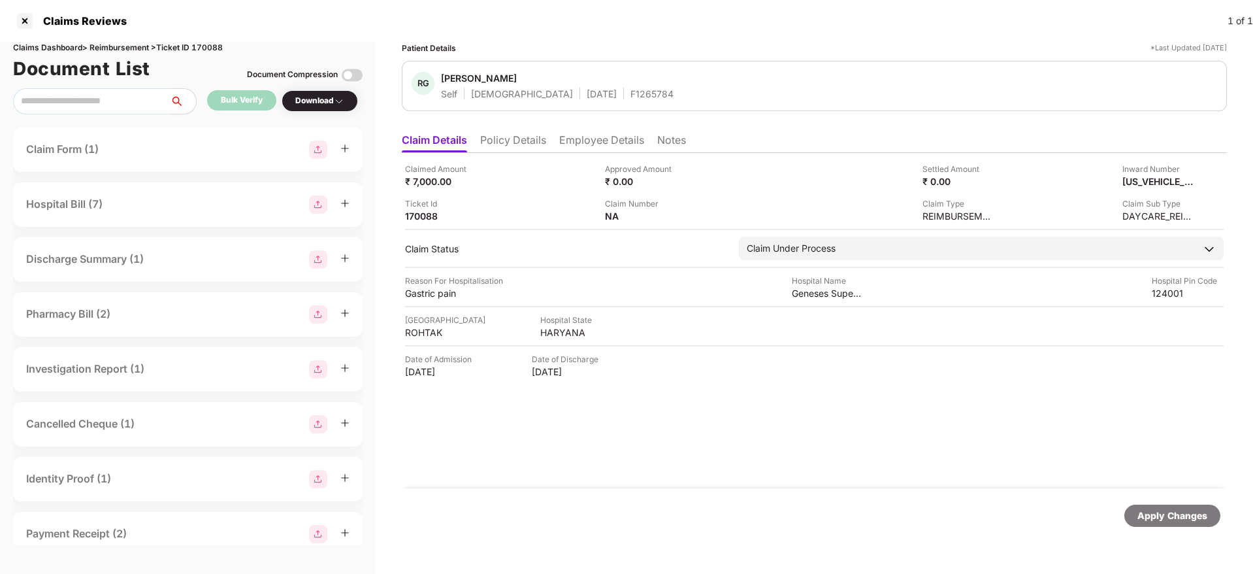
click at [631, 97] on div "F1265784" at bounding box center [652, 94] width 43 height 12
click at [685, 217] on img at bounding box center [685, 215] width 10 height 10
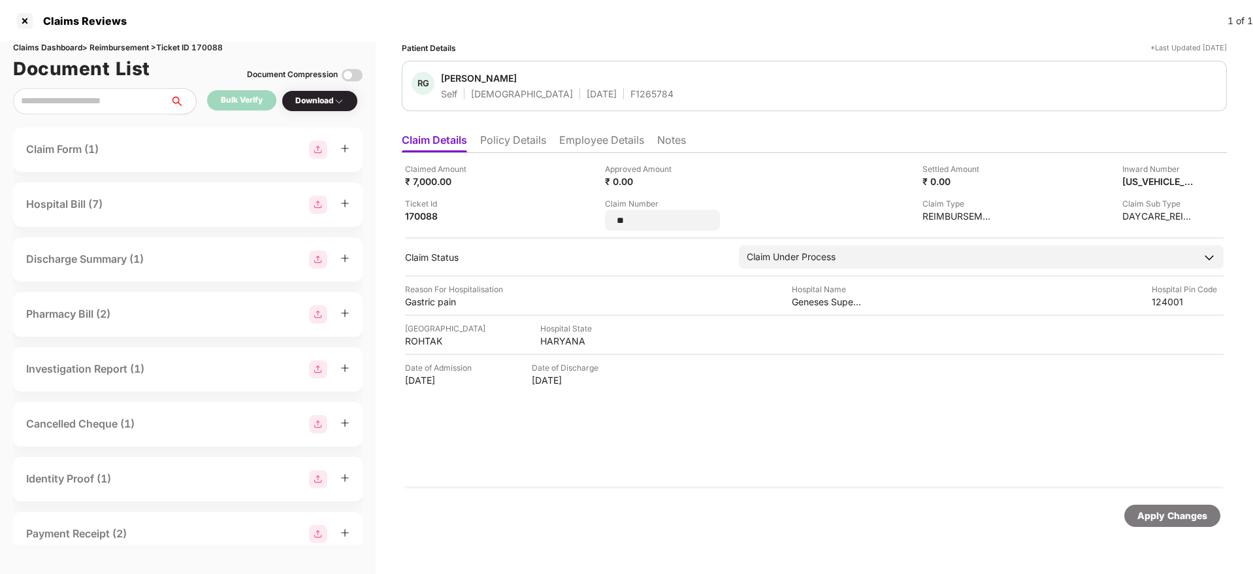
type input "*"
type input "**********"
click at [1171, 512] on div "Apply Changes" at bounding box center [1173, 515] width 70 height 14
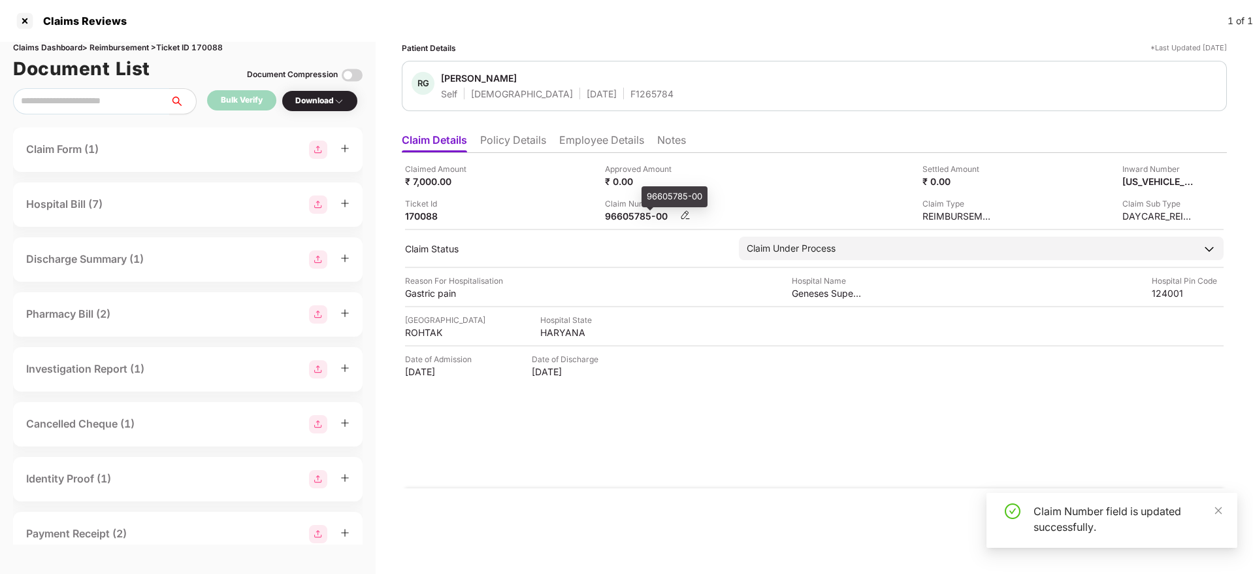
click at [632, 216] on div "96605785-00" at bounding box center [641, 216] width 72 height 12
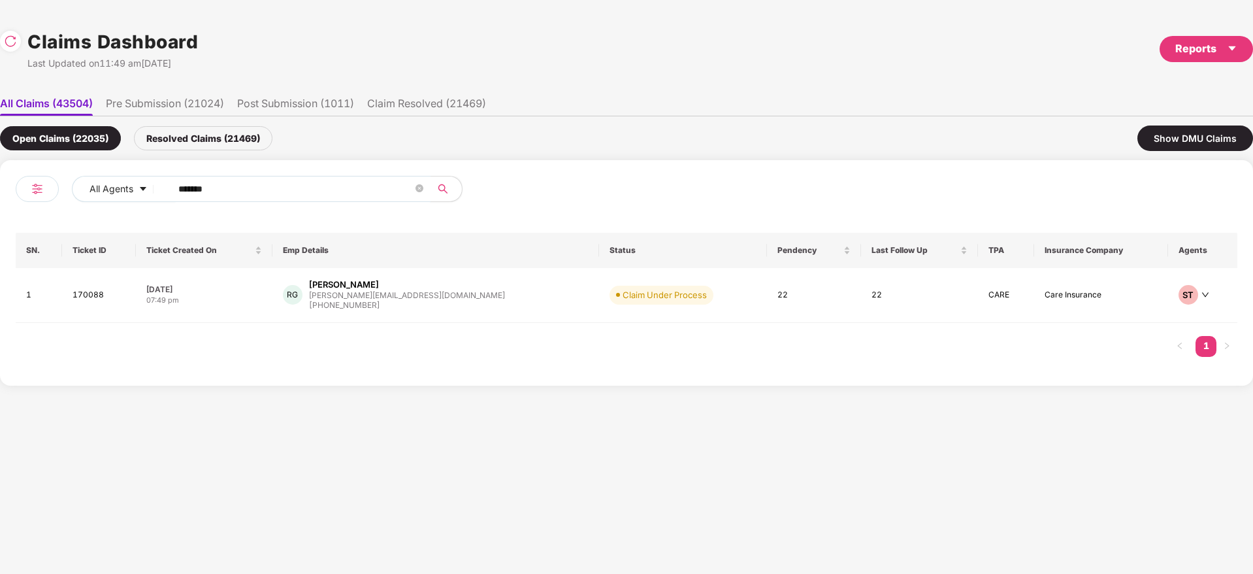
drag, startPoint x: 223, startPoint y: 191, endPoint x: 0, endPoint y: 238, distance: 228.4
click at [0, 238] on div "All Agents ****** SN. Ticket ID Ticket Created On Emp Details Status Pendency L…" at bounding box center [626, 272] width 1253 height 225
paste input "text"
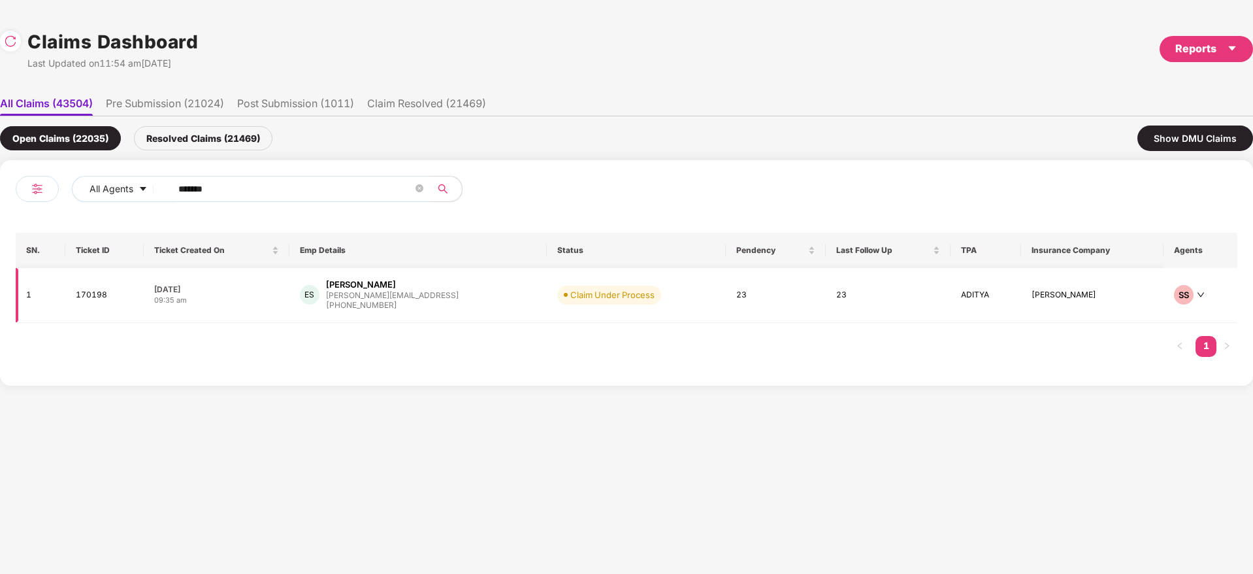
type input "******"
click at [468, 303] on div "ES Elango Selvaraj elango@iamneo.ai +918754122346" at bounding box center [418, 294] width 237 height 33
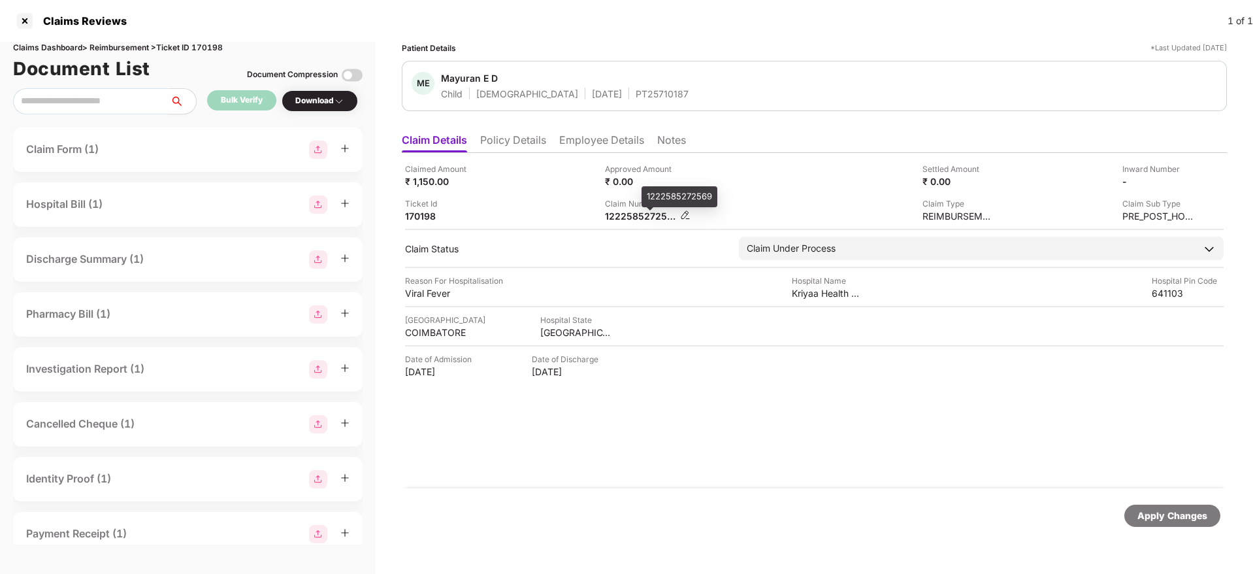
click at [632, 214] on div "1222585272569" at bounding box center [641, 216] width 72 height 12
